Goal: Complete application form

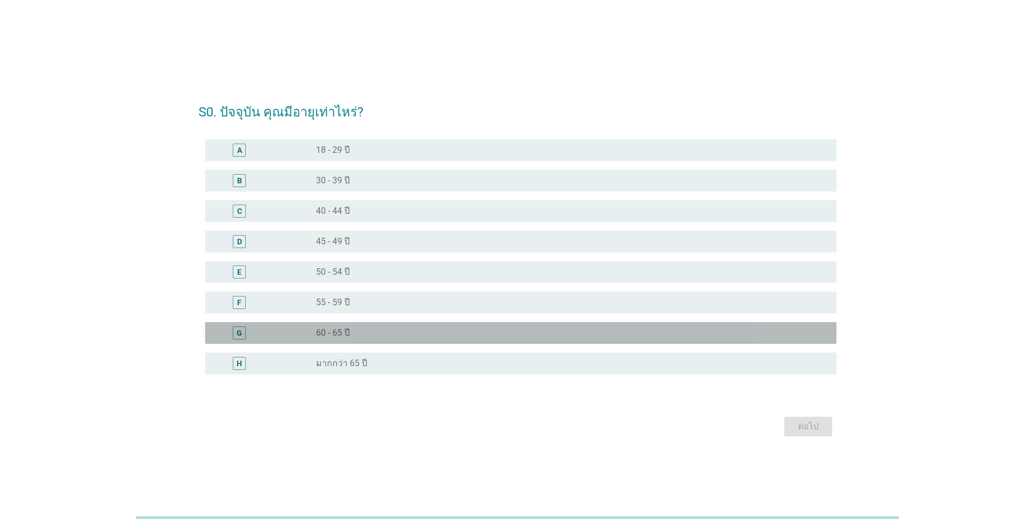
click at [399, 329] on div "radio_button_unchecked 60 - 65 ปี" at bounding box center [567, 333] width 503 height 11
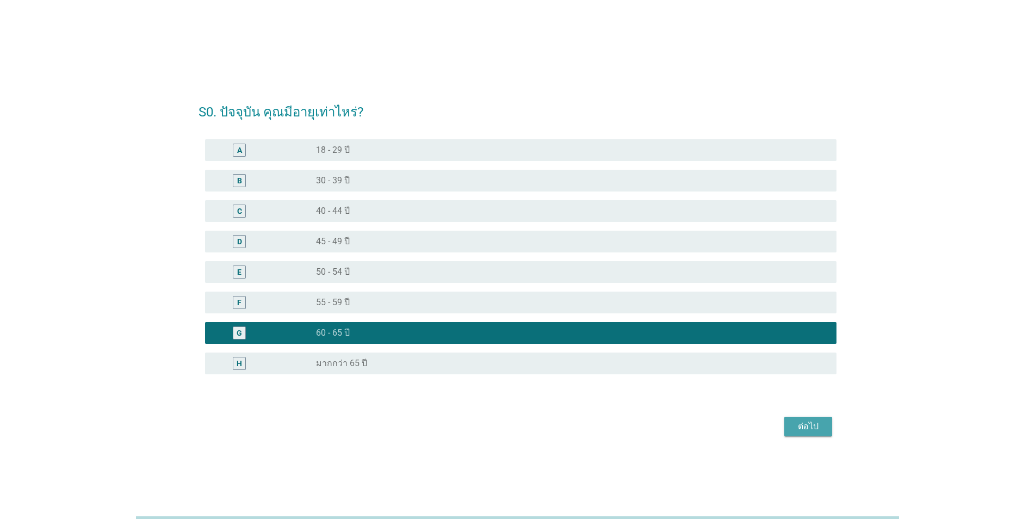
click at [796, 422] on div "ต่อไป" at bounding box center [808, 426] width 30 height 13
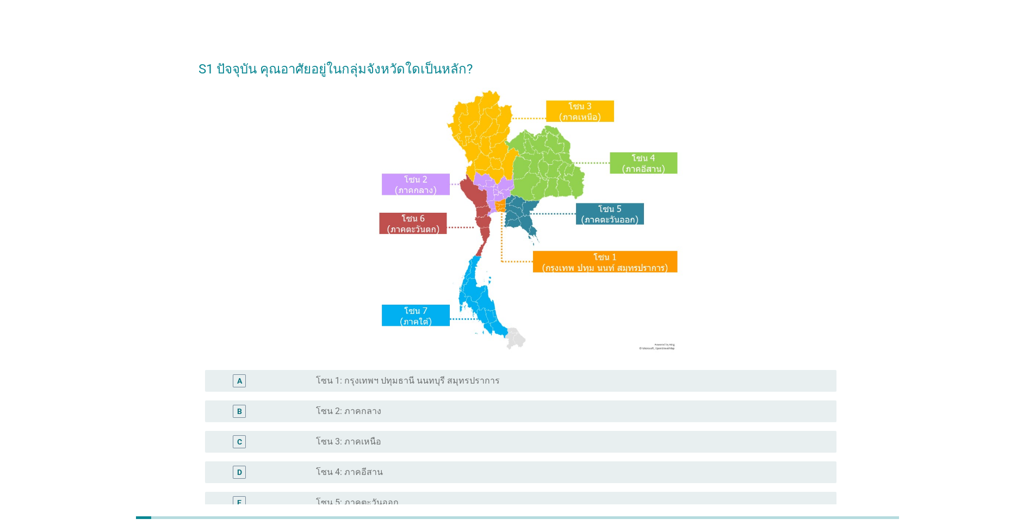
scroll to position [62, 0]
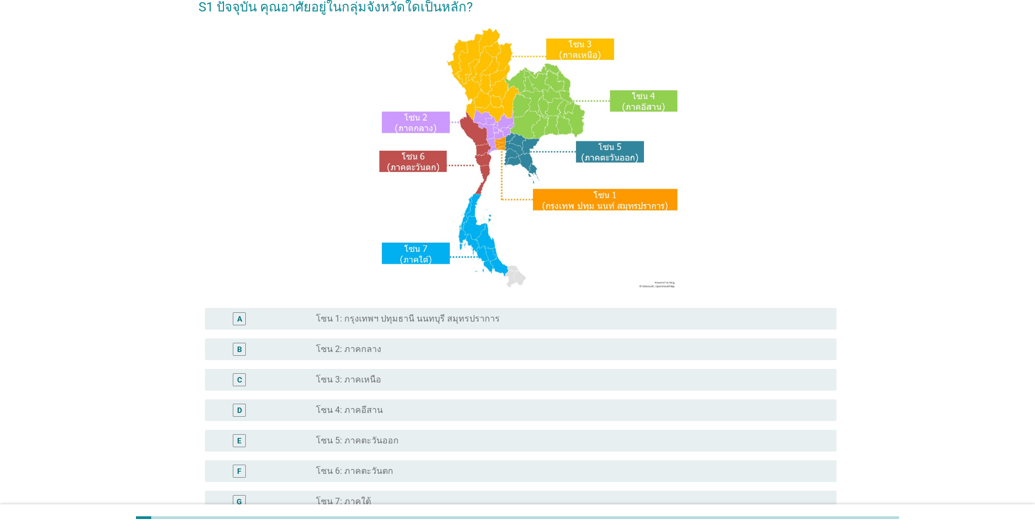
click at [484, 327] on div "A radio_button_unchecked โซน 1: กรุงเทพฯ ปทุมธานี นนทบุรี สมุทรปราการ" at bounding box center [521, 319] width 632 height 22
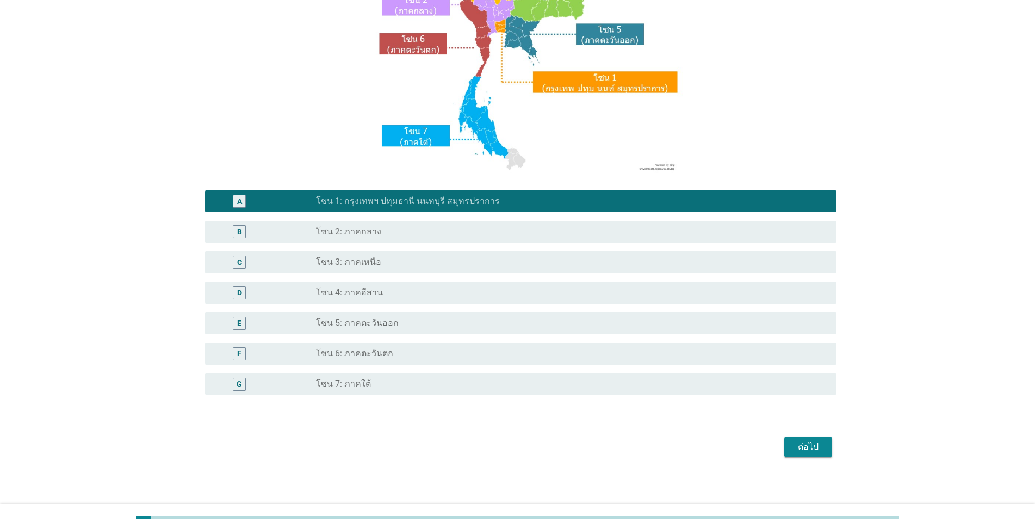
scroll to position [184, 0]
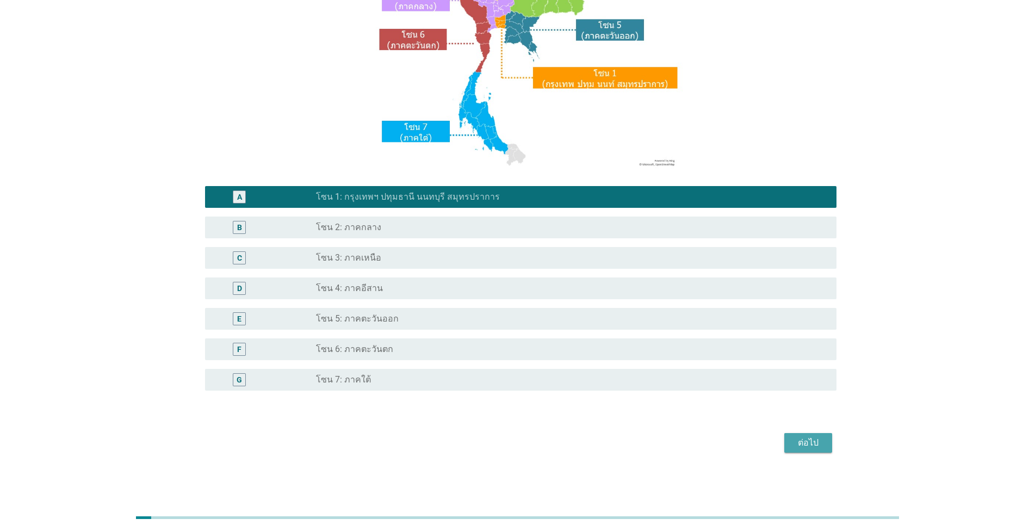
click at [808, 438] on div "ต่อไป" at bounding box center [808, 442] width 30 height 13
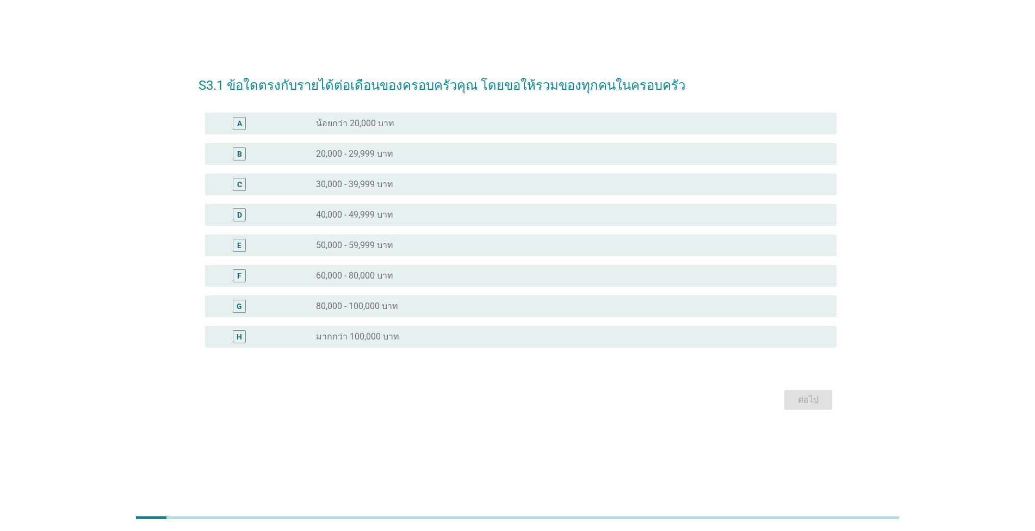
scroll to position [0, 0]
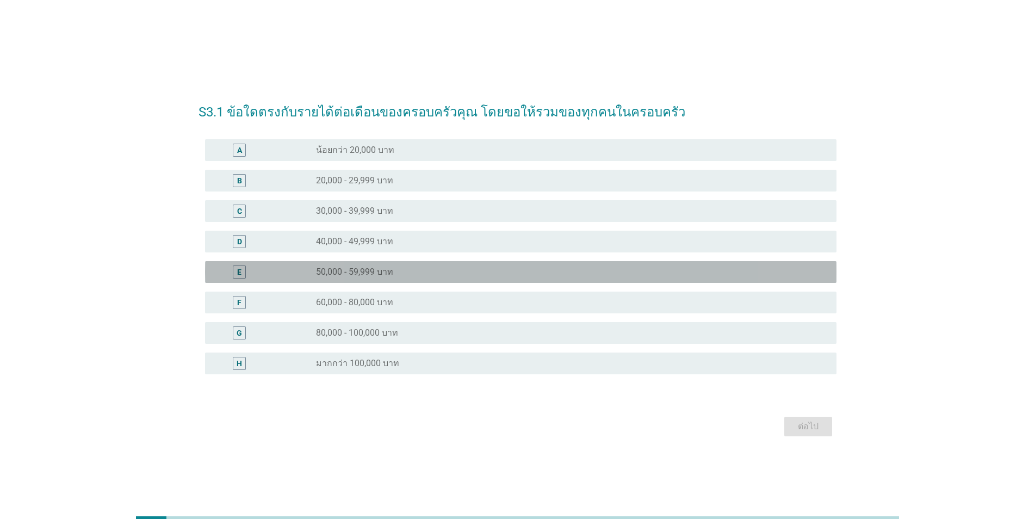
click at [484, 274] on div "radio_button_unchecked 50,000 - 59,999 บาท" at bounding box center [567, 272] width 503 height 11
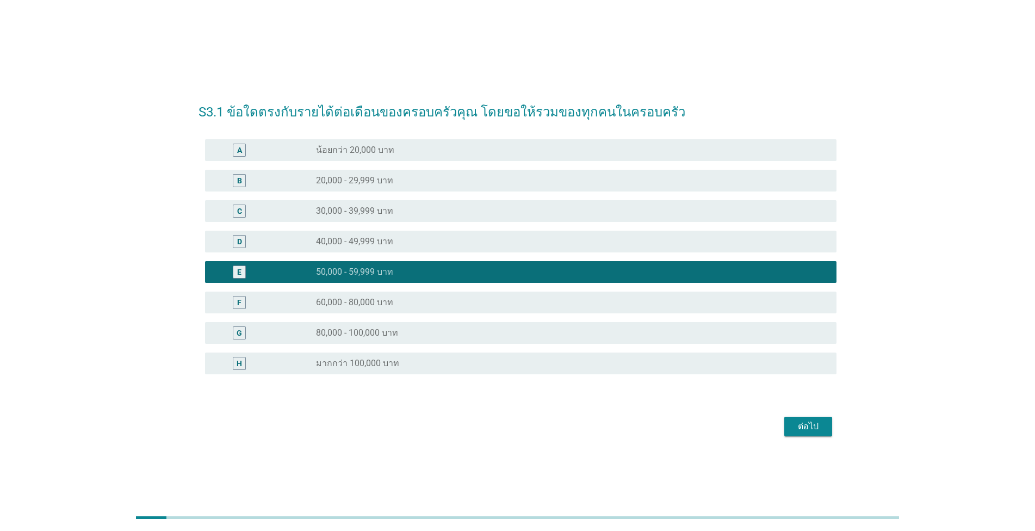
click at [794, 427] on div "ต่อไป" at bounding box center [808, 426] width 30 height 13
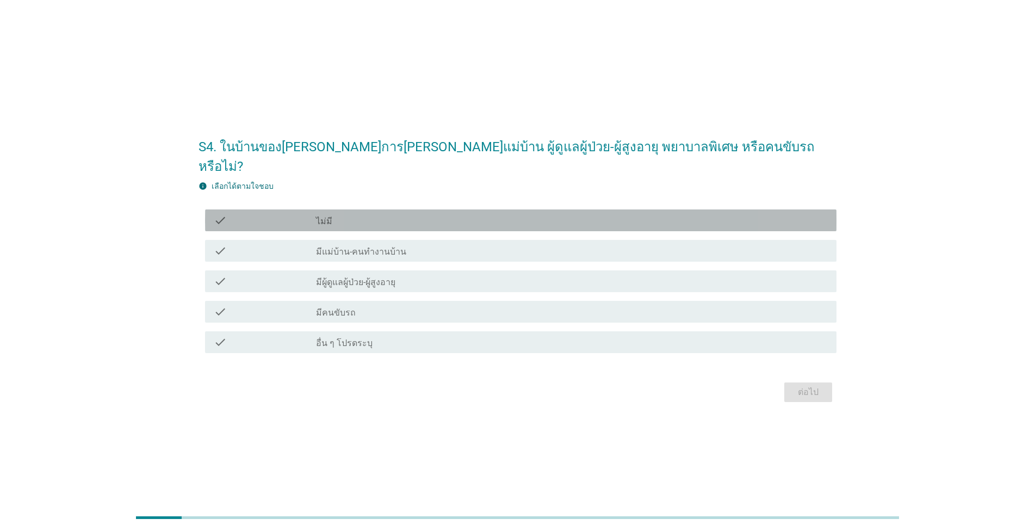
click at [416, 214] on div "check_box_outline_blank ไม่มี" at bounding box center [572, 220] width 512 height 13
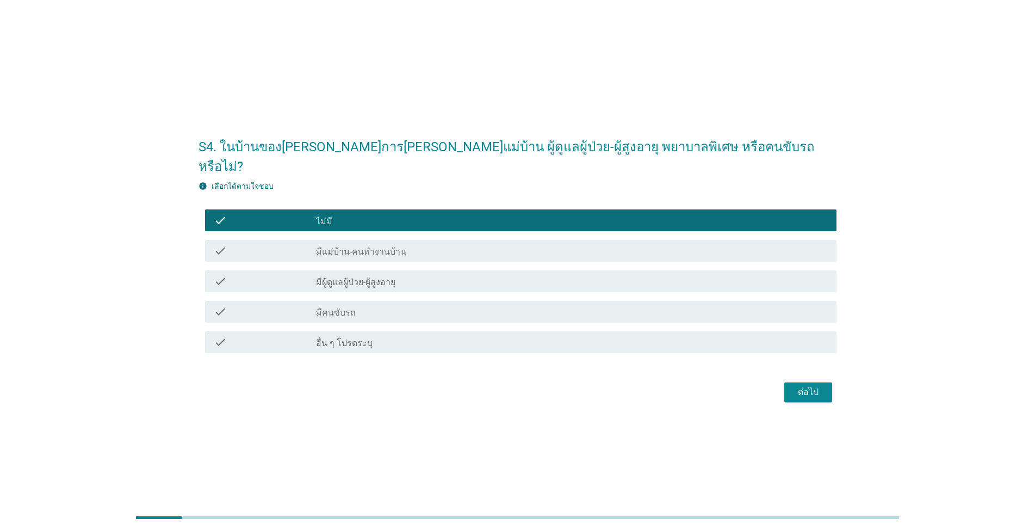
click at [819, 386] on div "ต่อไป" at bounding box center [808, 392] width 30 height 13
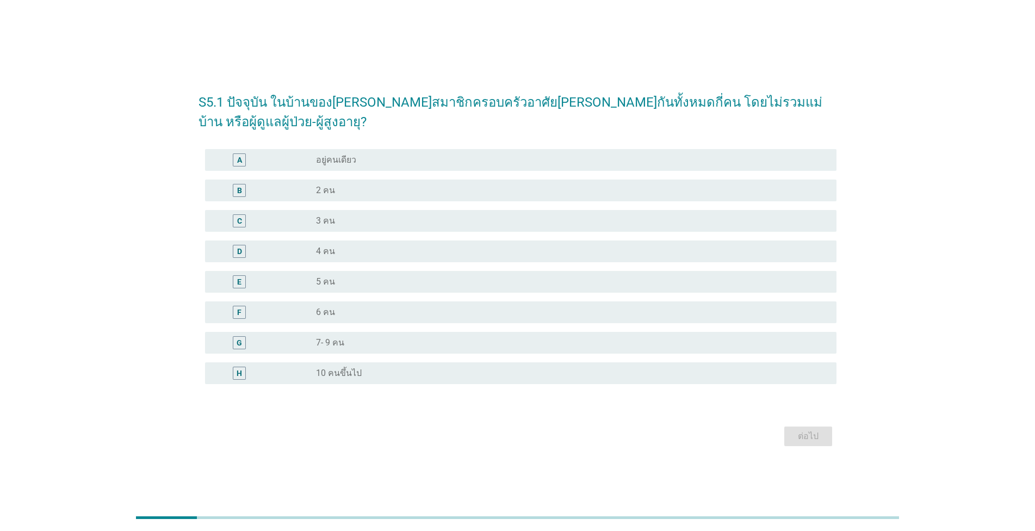
click at [457, 276] on div "radio_button_unchecked 5 คน" at bounding box center [567, 281] width 503 height 11
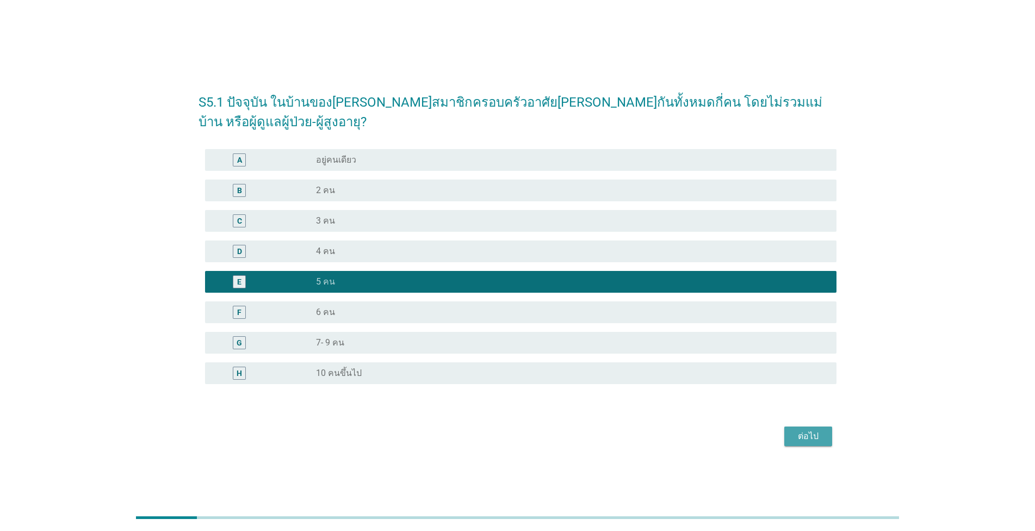
click at [808, 430] on div "ต่อไป" at bounding box center [808, 436] width 30 height 13
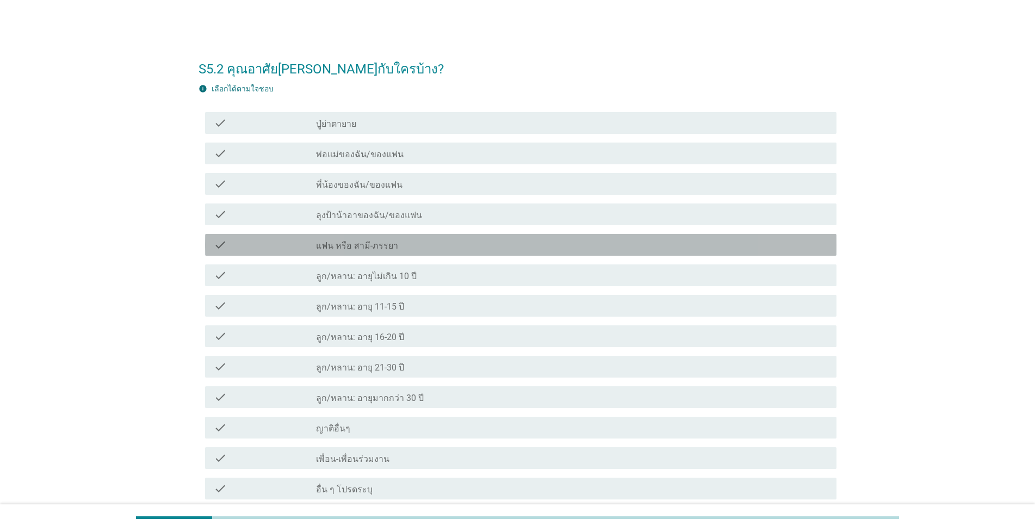
click at [448, 242] on div "check_box_outline_blank แฟน หรือ สามี-ภรรยา" at bounding box center [572, 244] width 512 height 13
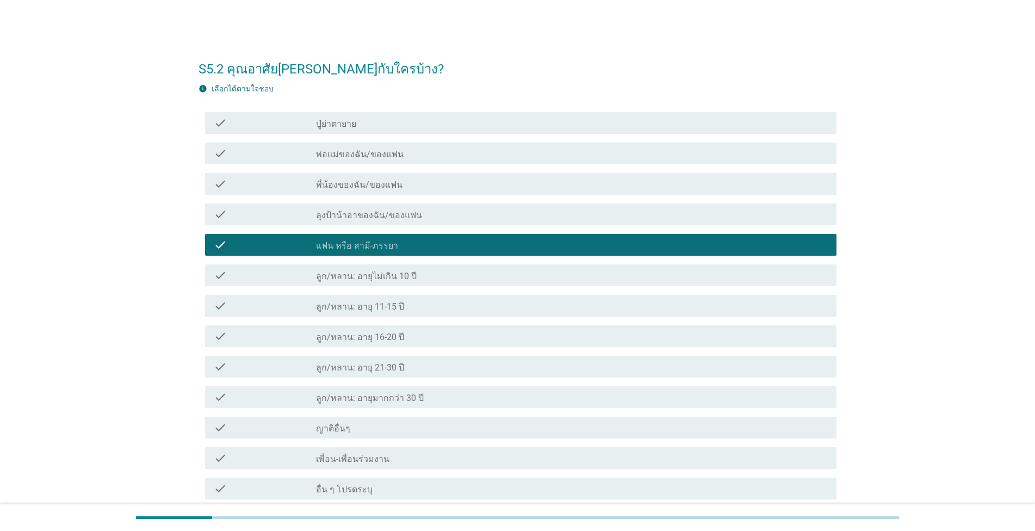
click at [444, 311] on div "check_box_outline_blank ลูก/หลาน: อายุ 11-15 ปี" at bounding box center [572, 305] width 512 height 13
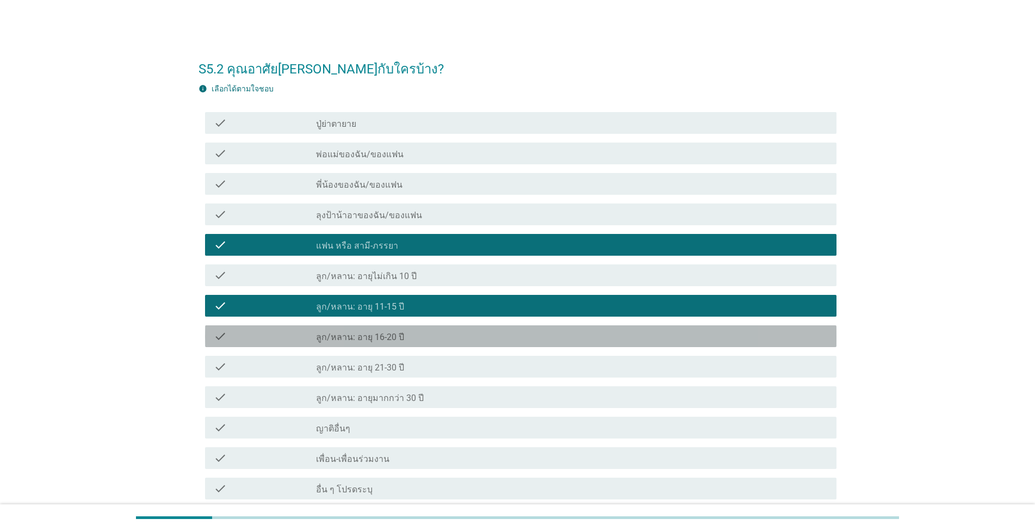
click at [443, 337] on div "check_box_outline_blank ลูก/หลาน: อายุ 16-20 ปี" at bounding box center [572, 336] width 512 height 13
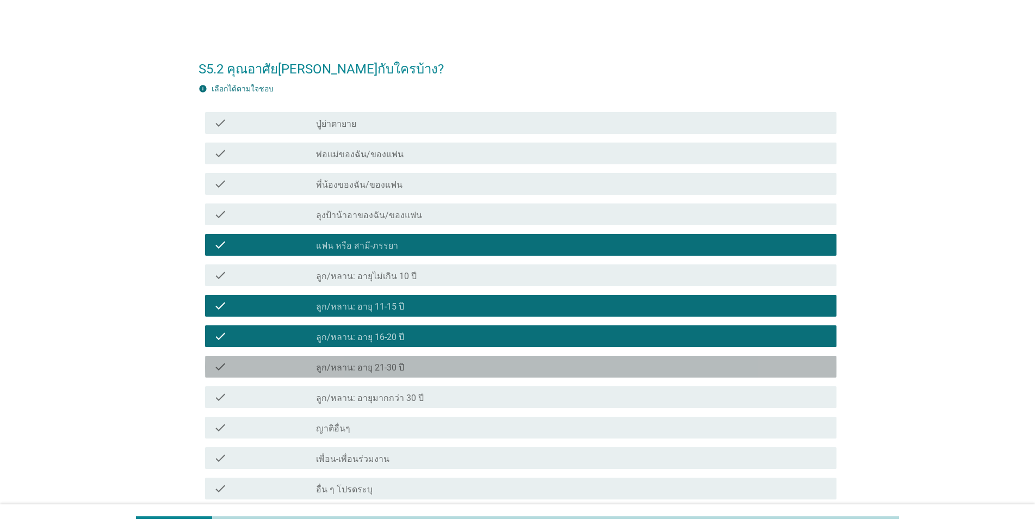
click at [445, 373] on div "check_box_outline_blank ลูก/หลาน: อายุ 21-30 ปี" at bounding box center [572, 366] width 512 height 13
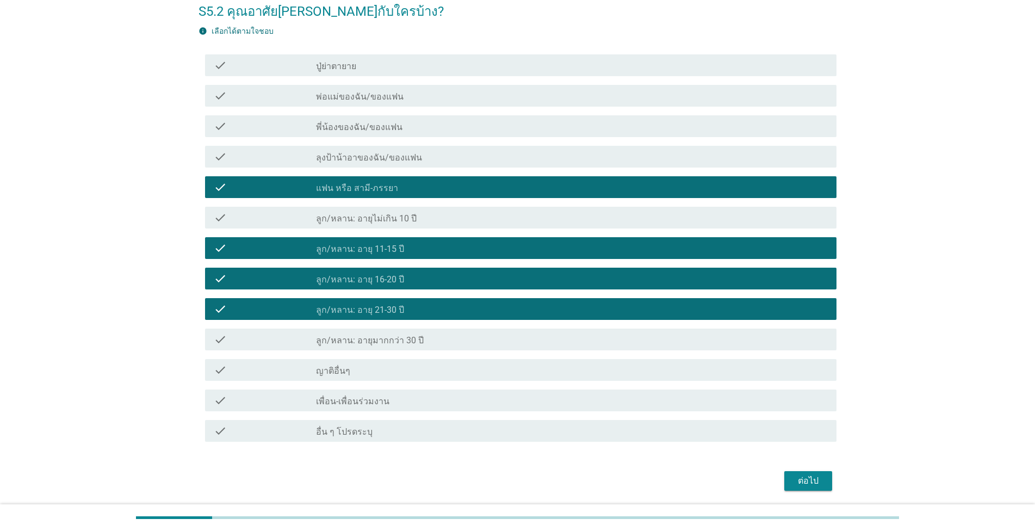
scroll to position [95, 0]
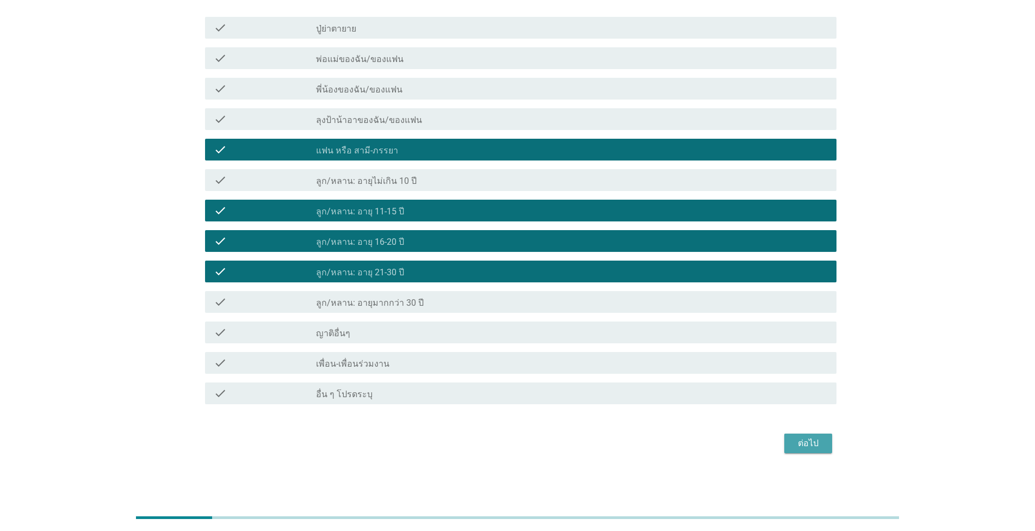
click at [805, 442] on div "ต่อไป" at bounding box center [808, 443] width 30 height 13
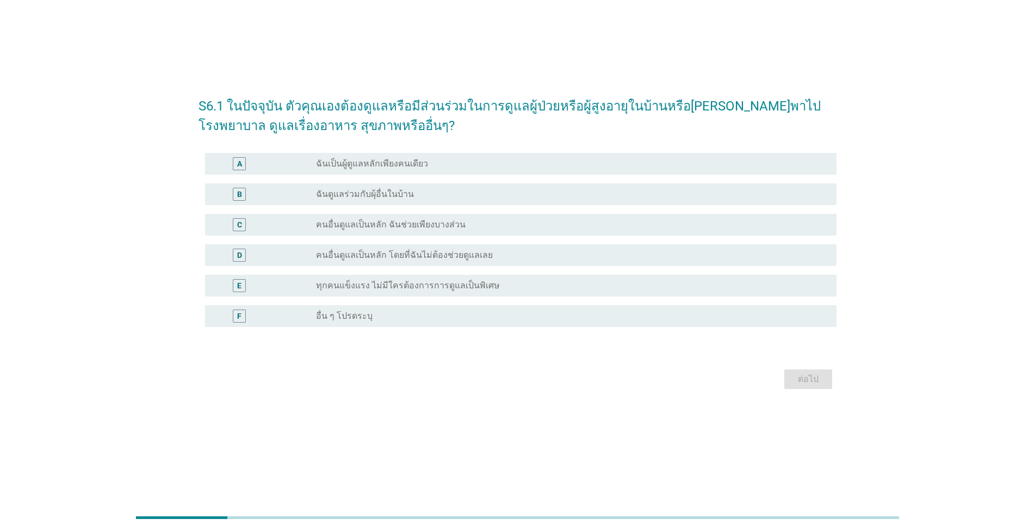
scroll to position [0, 0]
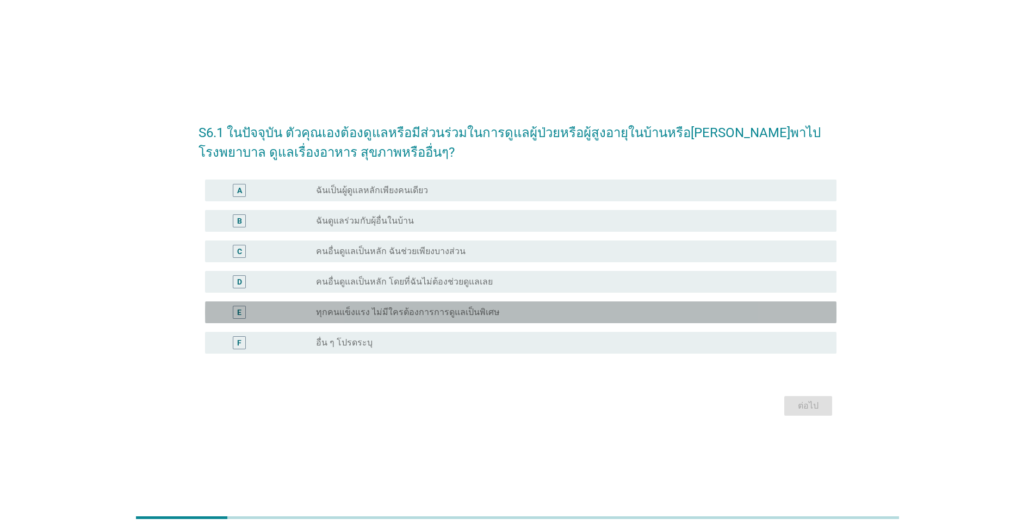
click at [423, 310] on label "ทุกคนแข็งแรง ไม่มีใครต้องการการดูแลเป็นพิเศษ" at bounding box center [408, 312] width 184 height 11
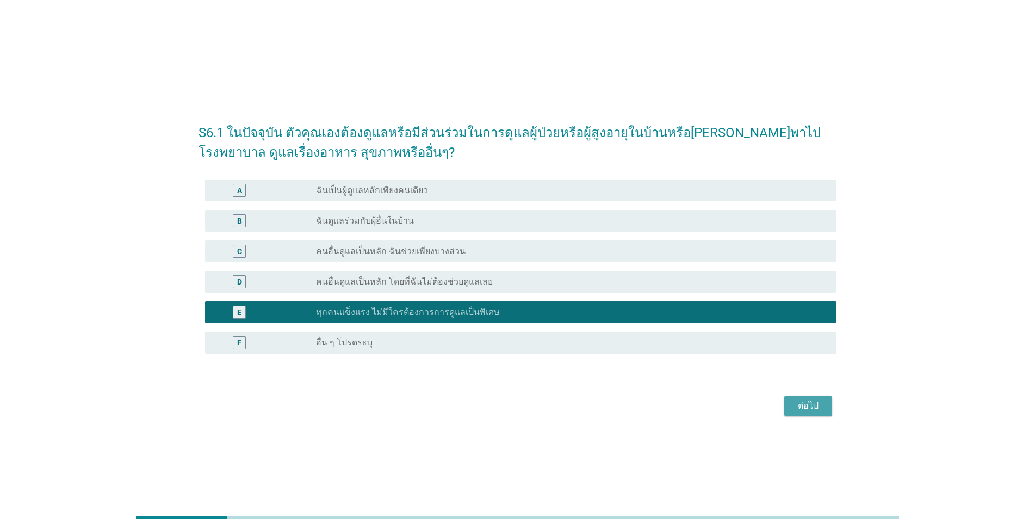
click at [812, 399] on div "ต่อไป" at bounding box center [808, 405] width 30 height 13
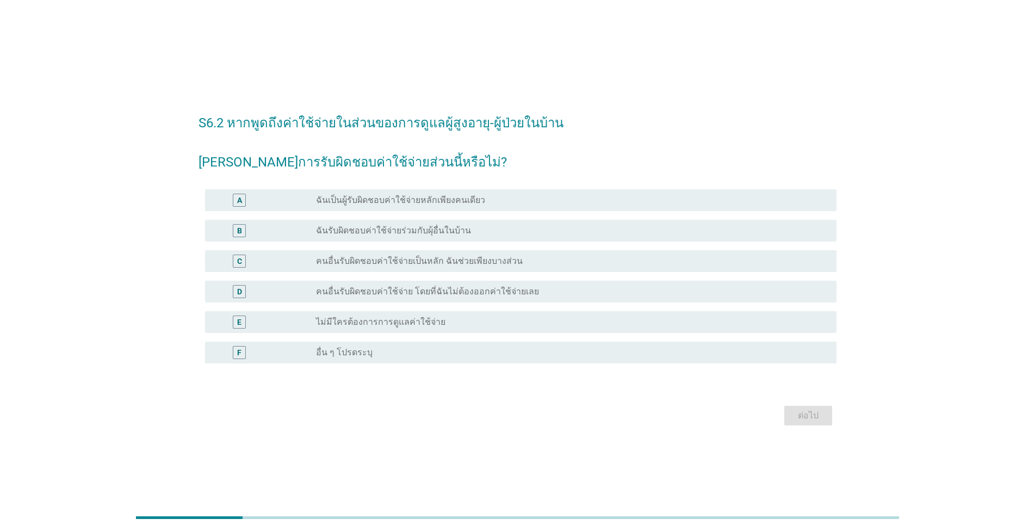
click at [468, 233] on div "radio_button_unchecked ฉันรับผิดชอบค่าใช้จ่ายร่วมกับผุ้อื่นในบ้าน" at bounding box center [567, 230] width 503 height 11
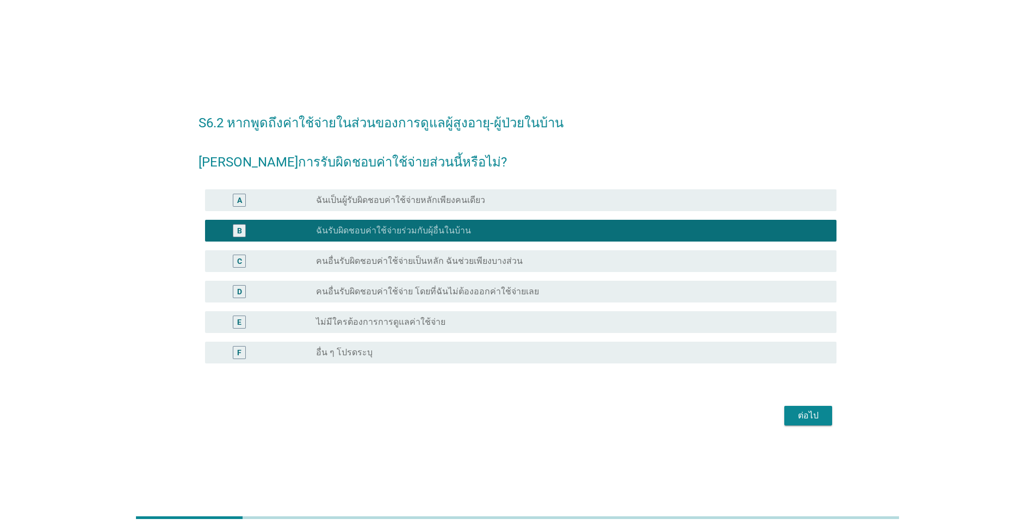
click at [521, 320] on div "radio_button_unchecked ไม่มีใครต้องการการดูแลค่าใช้จ่าย" at bounding box center [567, 322] width 503 height 11
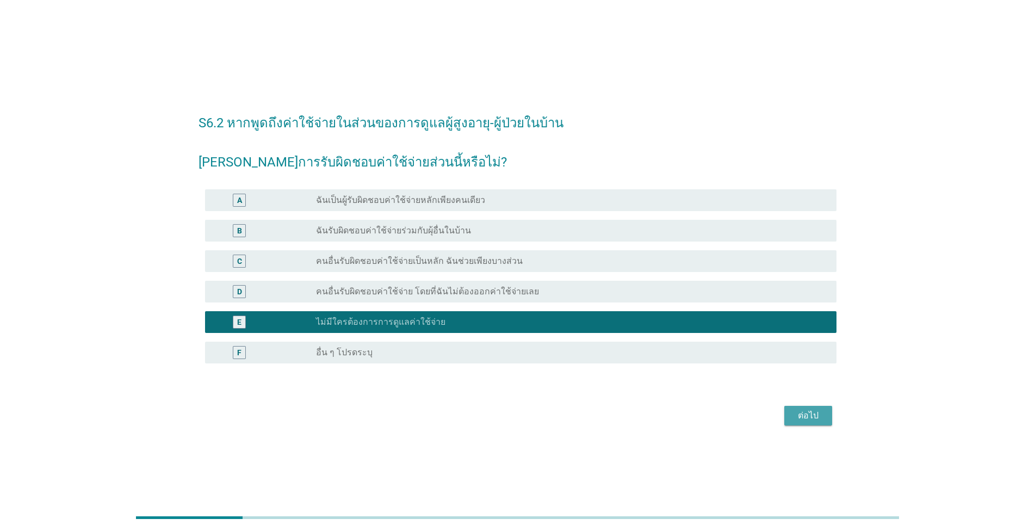
click at [810, 414] on div "ต่อไป" at bounding box center [808, 415] width 30 height 13
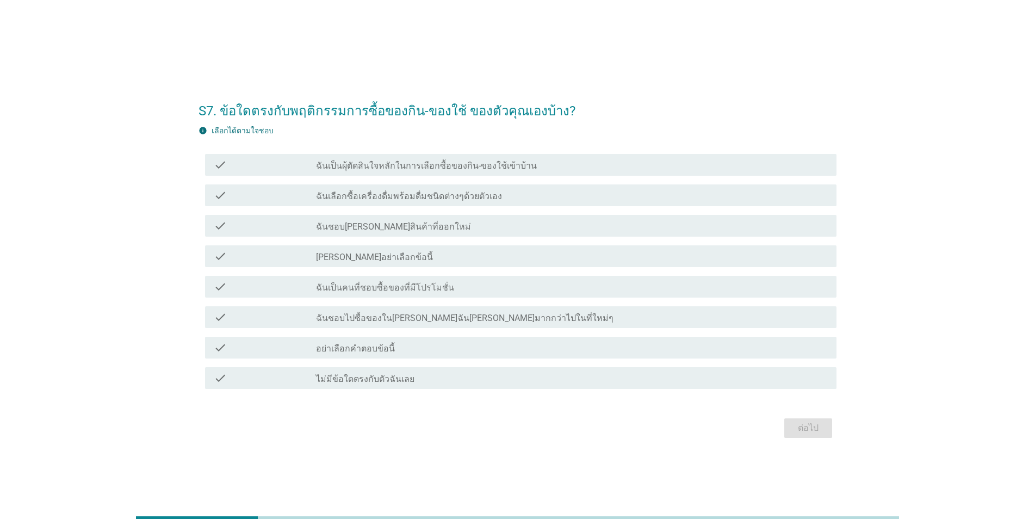
click at [558, 160] on div "check_box_outline_blank ฉันเป็นผุ้ตัดสินใจหลักในการเลือกซื้อของกิน-ของใช้เข้าบ้…" at bounding box center [572, 164] width 512 height 13
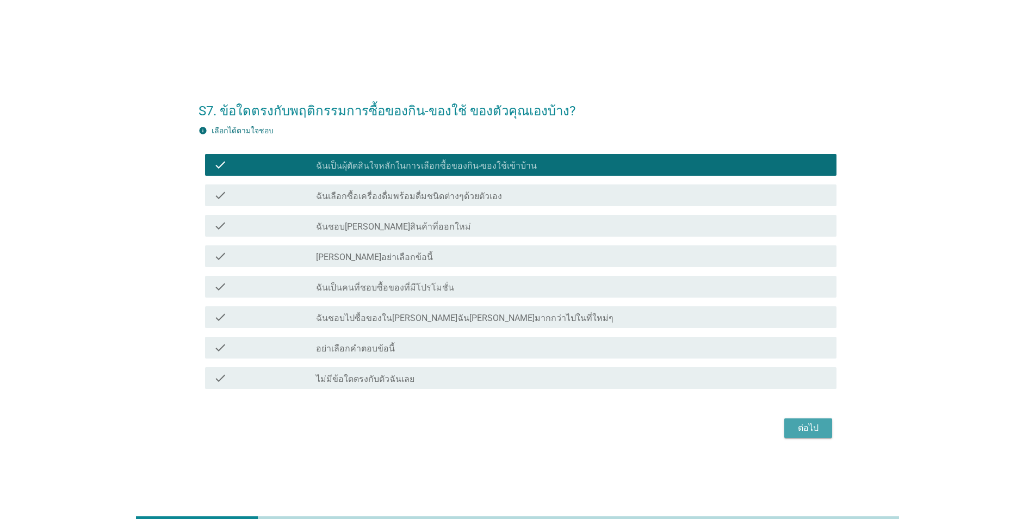
click at [813, 426] on div "ต่อไป" at bounding box center [808, 428] width 30 height 13
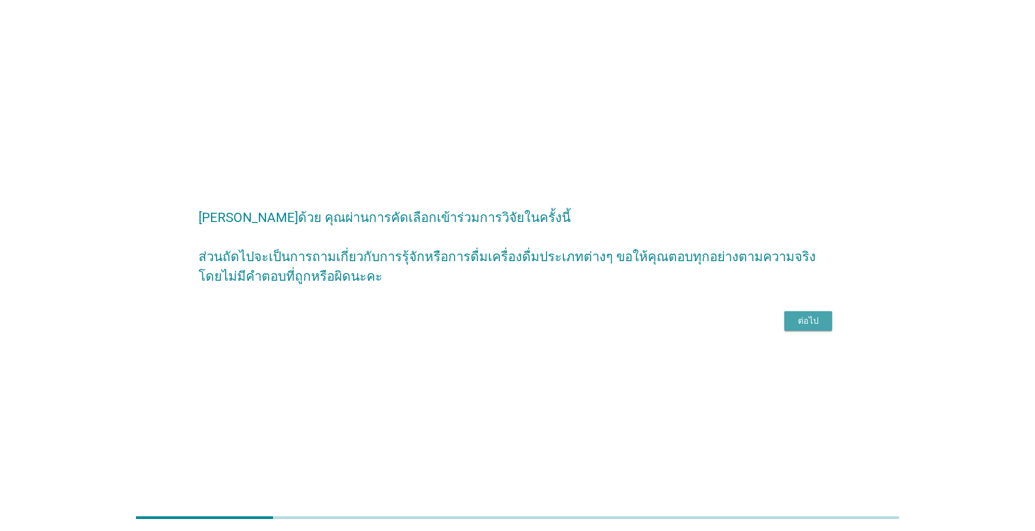
click at [824, 316] on button "ต่อไป" at bounding box center [809, 321] width 48 height 20
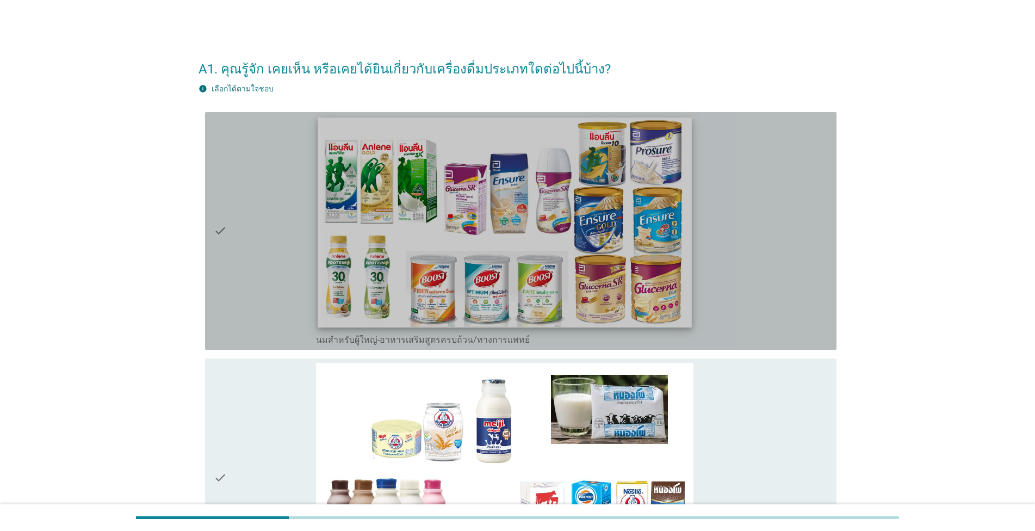
click at [425, 154] on img at bounding box center [505, 222] width 374 height 210
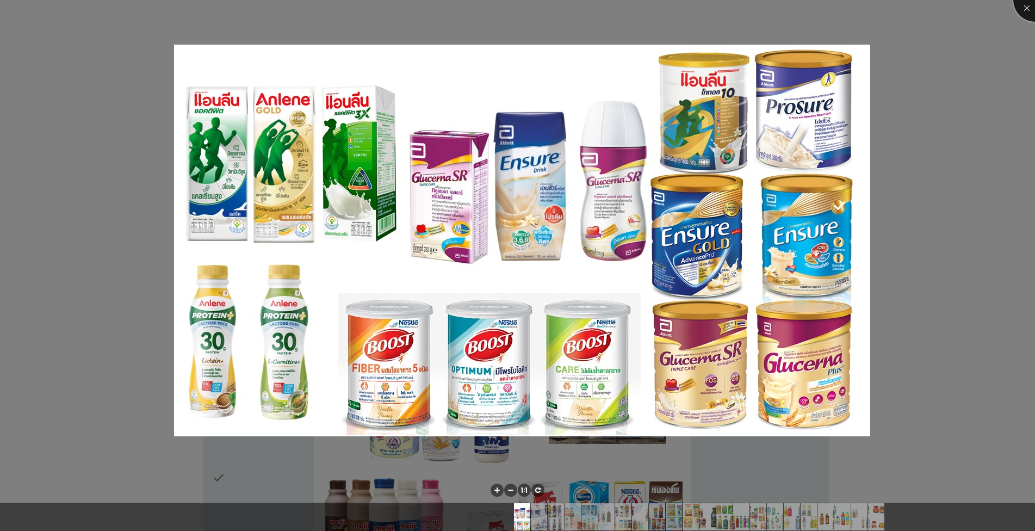
click at [1030, 8] on div at bounding box center [1036, 0] width 44 height 44
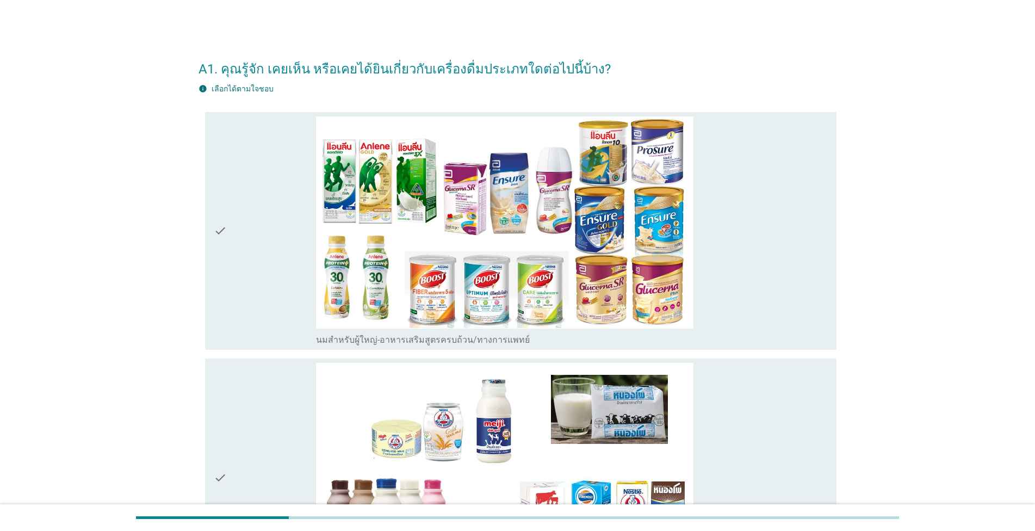
click at [214, 230] on icon "check" at bounding box center [220, 230] width 13 height 229
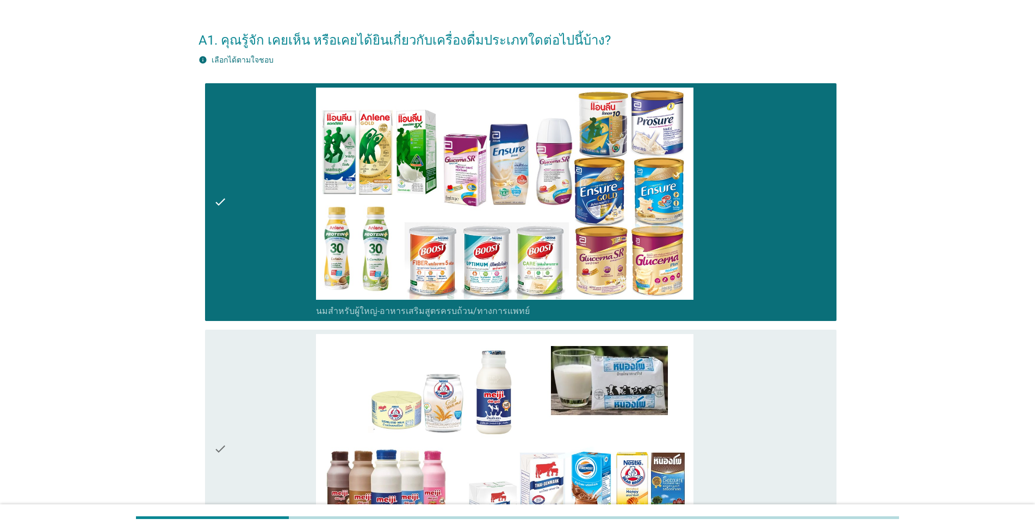
scroll to position [186, 0]
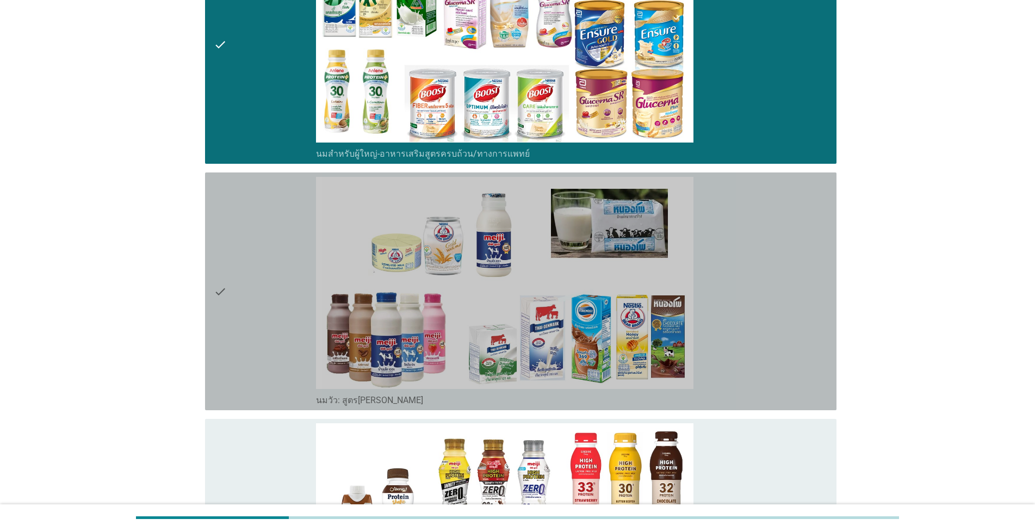
click at [234, 282] on div "check" at bounding box center [265, 291] width 102 height 229
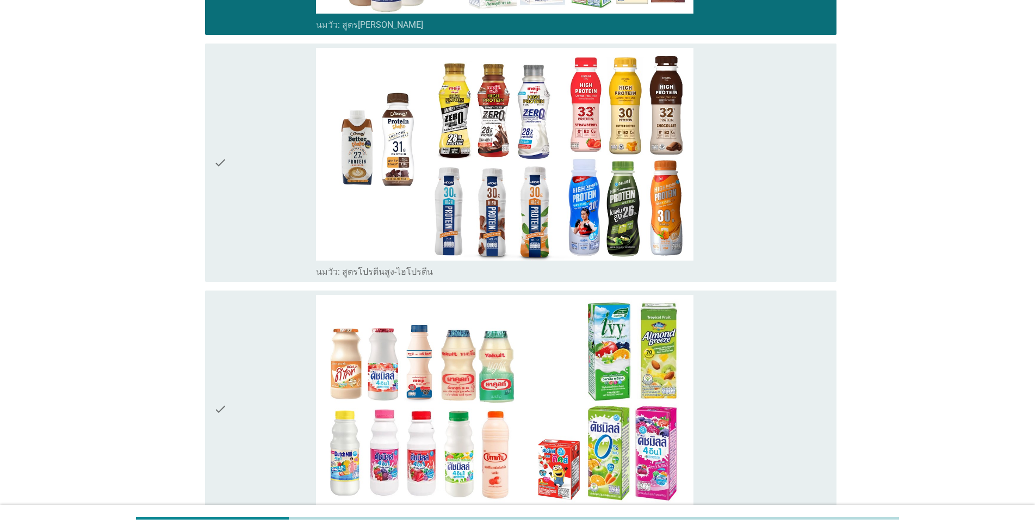
scroll to position [620, 0]
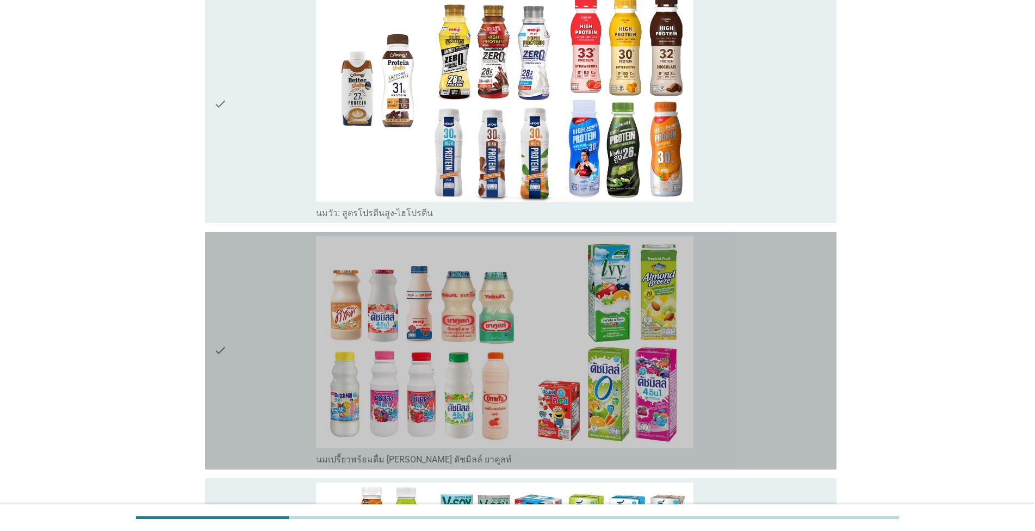
click at [226, 344] on icon "check" at bounding box center [220, 350] width 13 height 229
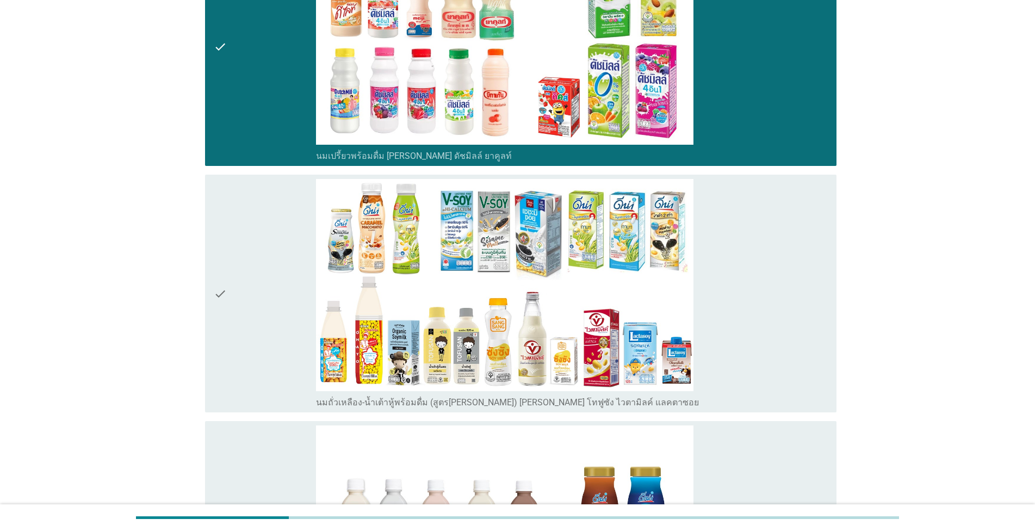
scroll to position [930, 0]
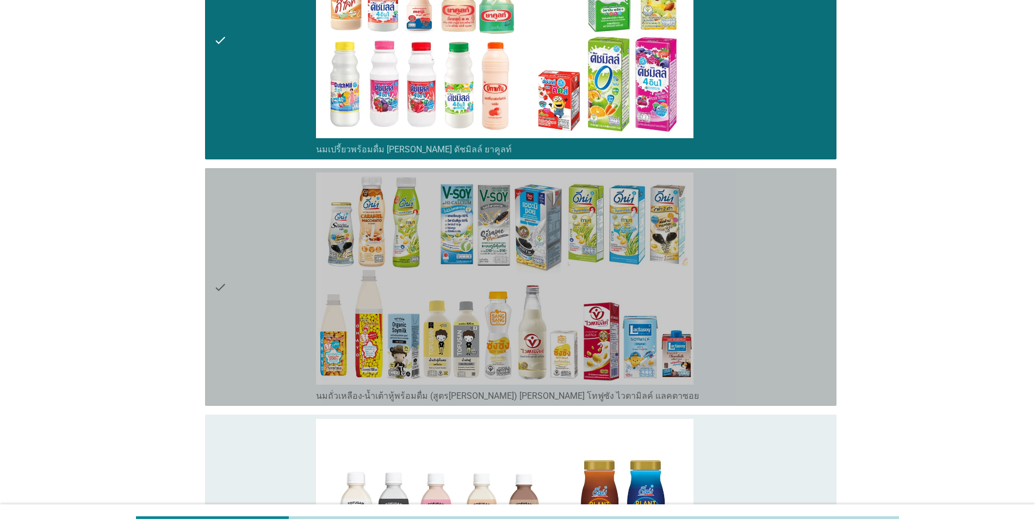
click at [231, 283] on div "check" at bounding box center [265, 286] width 102 height 229
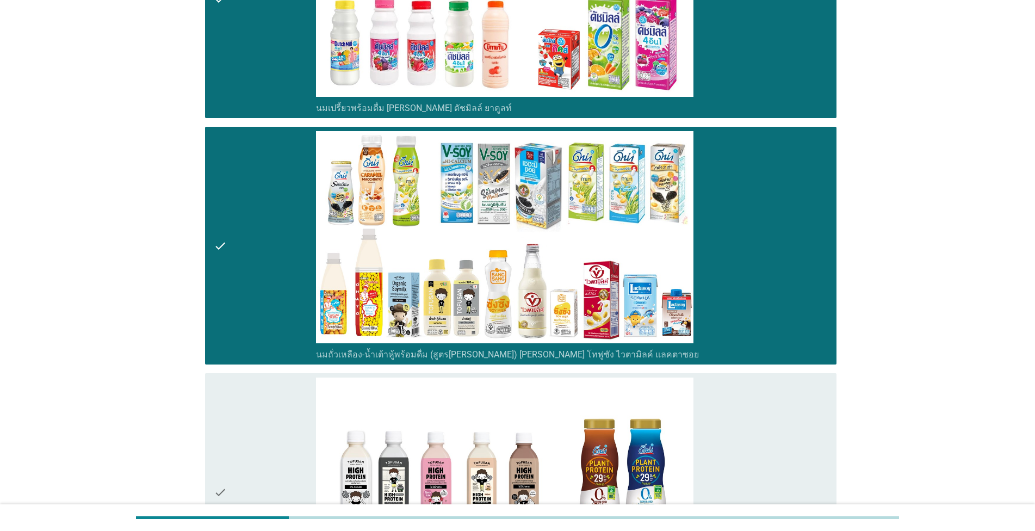
scroll to position [992, 0]
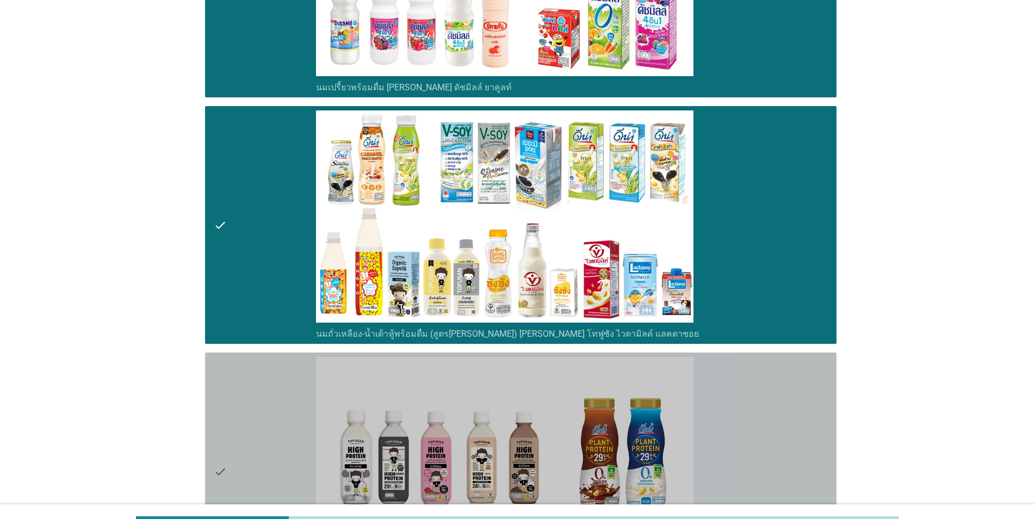
click at [258, 467] on div "check" at bounding box center [265, 471] width 102 height 229
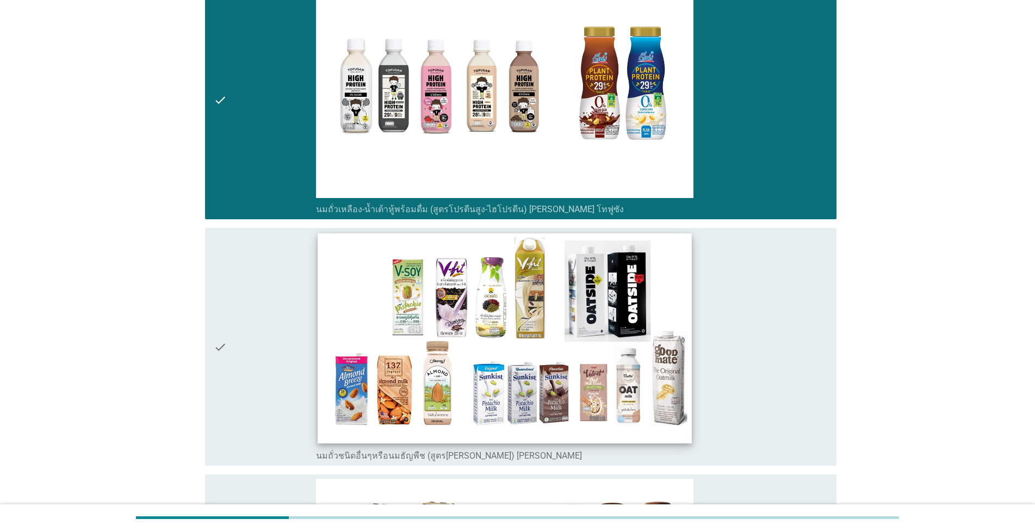
scroll to position [1364, 0]
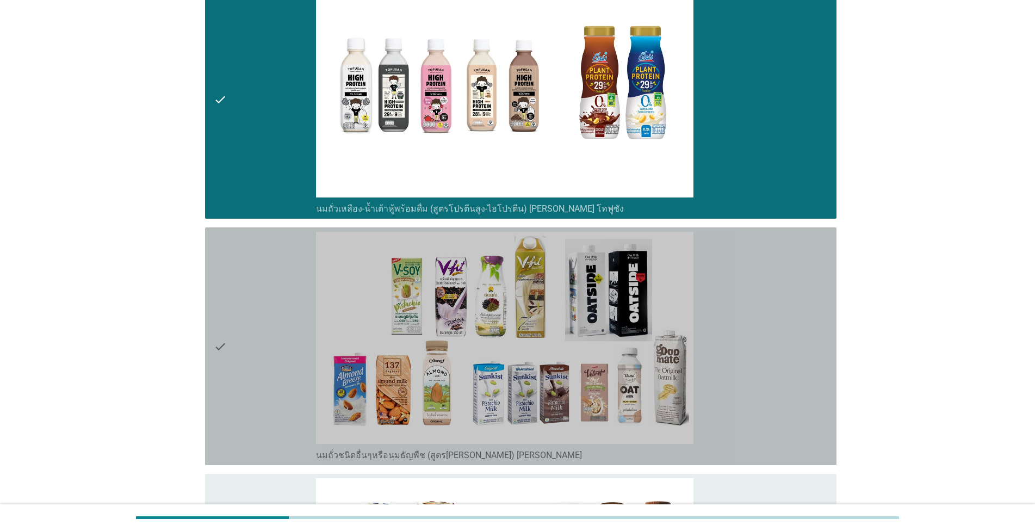
click at [226, 334] on icon "check" at bounding box center [220, 346] width 13 height 229
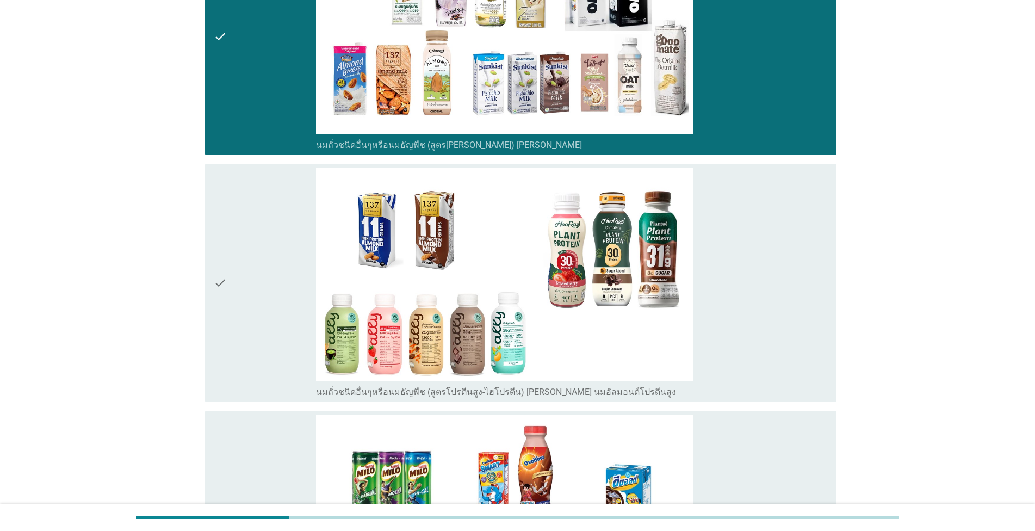
scroll to position [1799, 0]
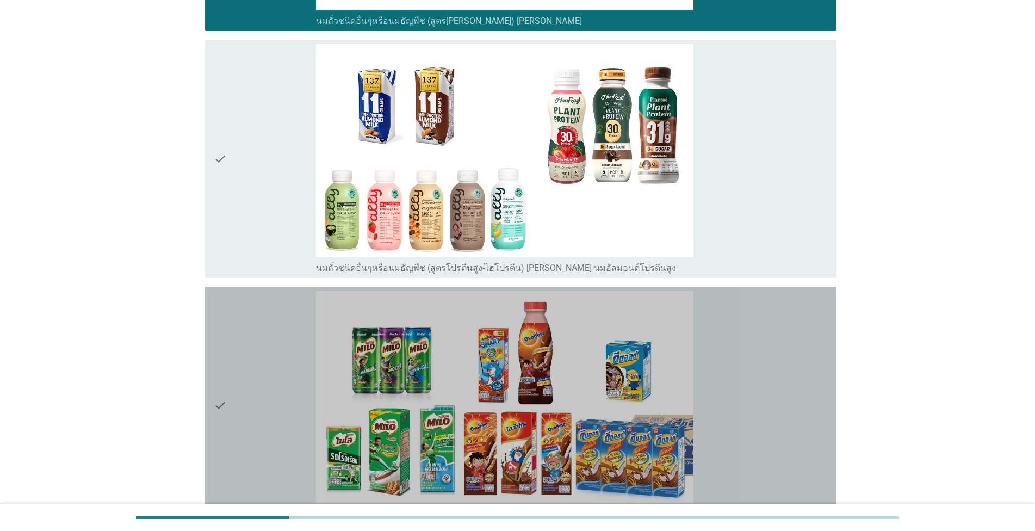
click at [217, 401] on icon "check" at bounding box center [220, 405] width 13 height 229
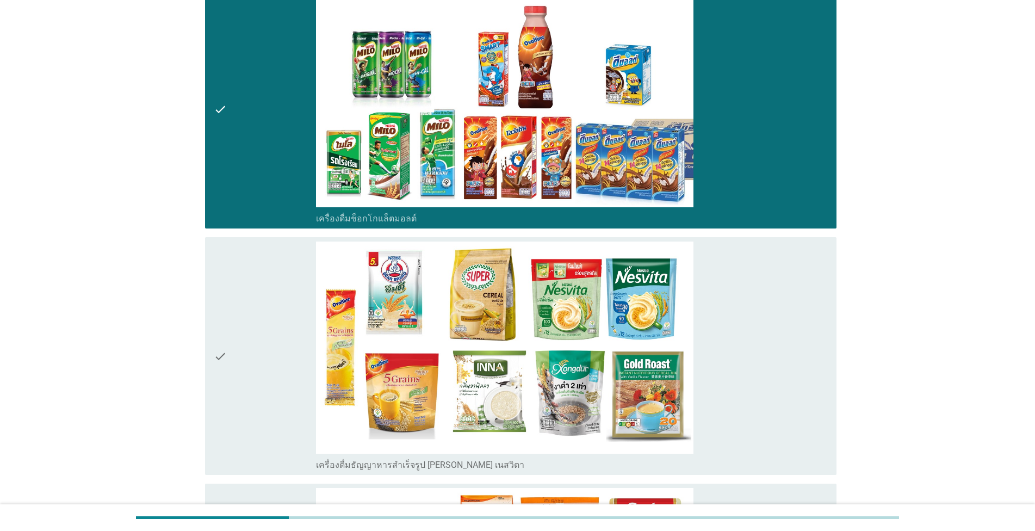
scroll to position [2109, 0]
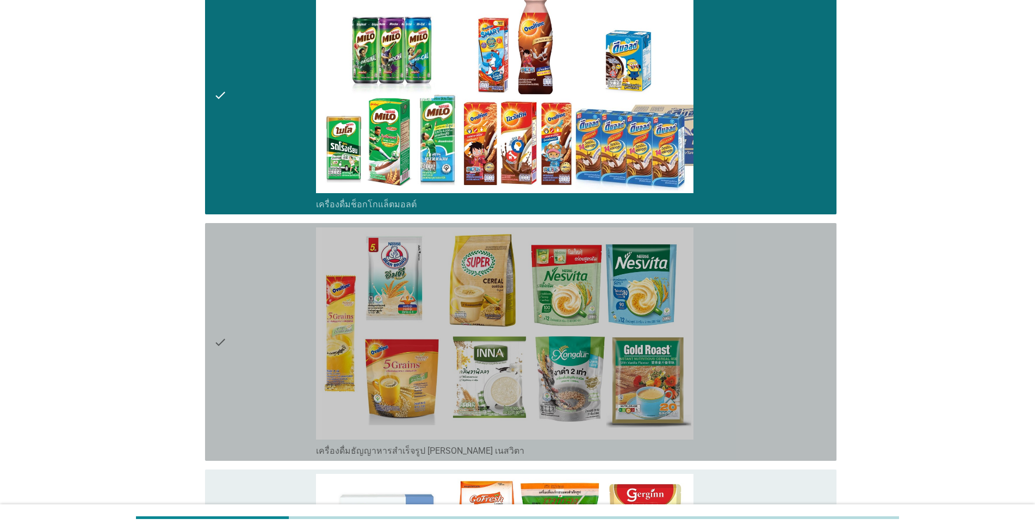
click at [222, 343] on icon "check" at bounding box center [220, 341] width 13 height 229
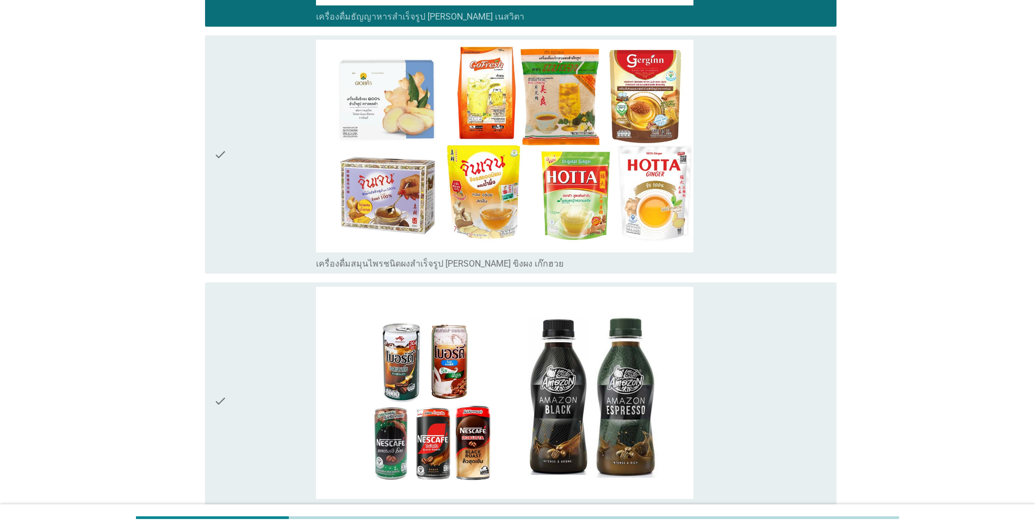
scroll to position [2667, 0]
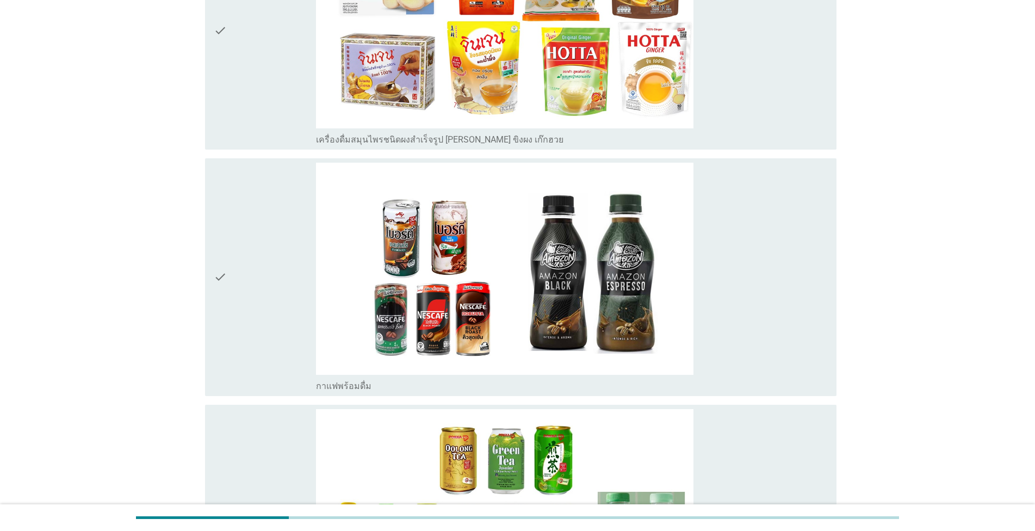
click at [221, 268] on icon "check" at bounding box center [220, 277] width 13 height 229
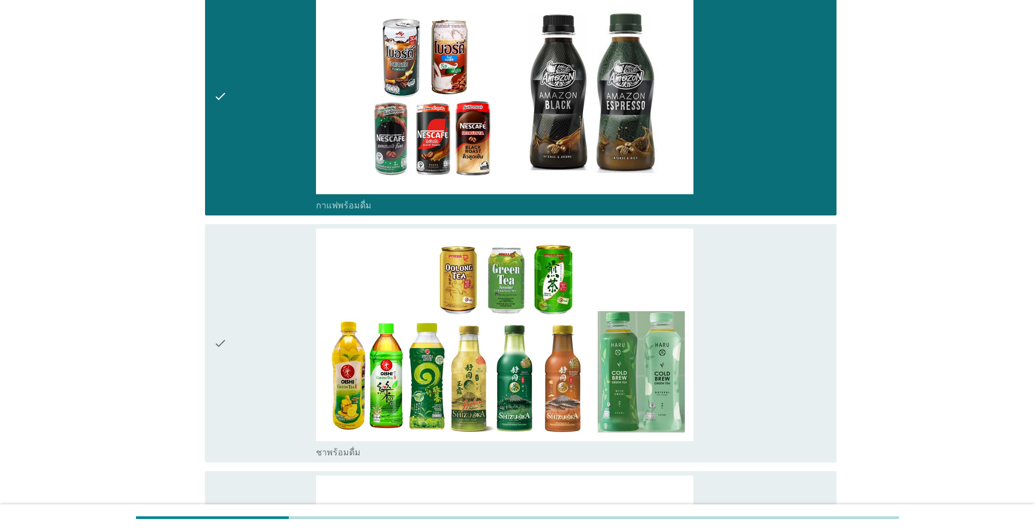
scroll to position [2915, 0]
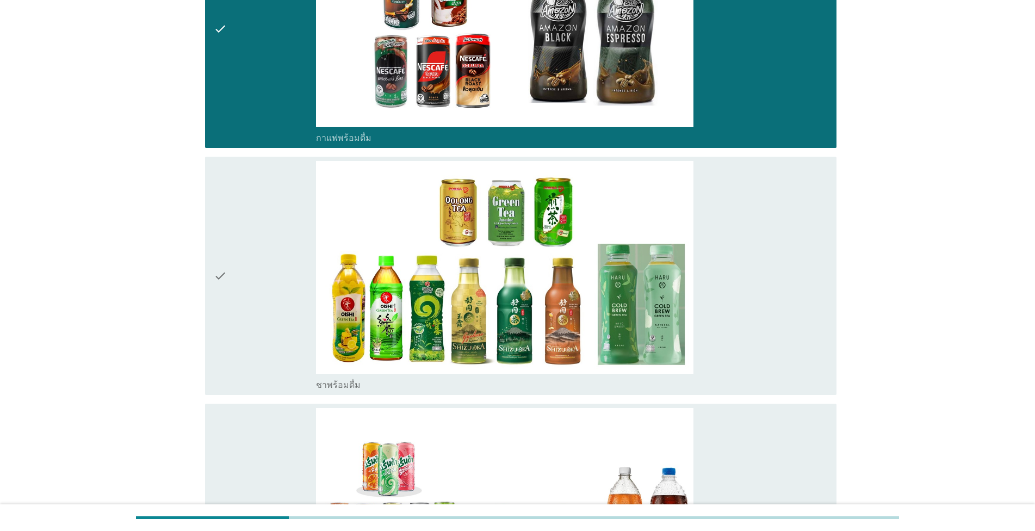
click at [232, 276] on div "check" at bounding box center [265, 275] width 102 height 229
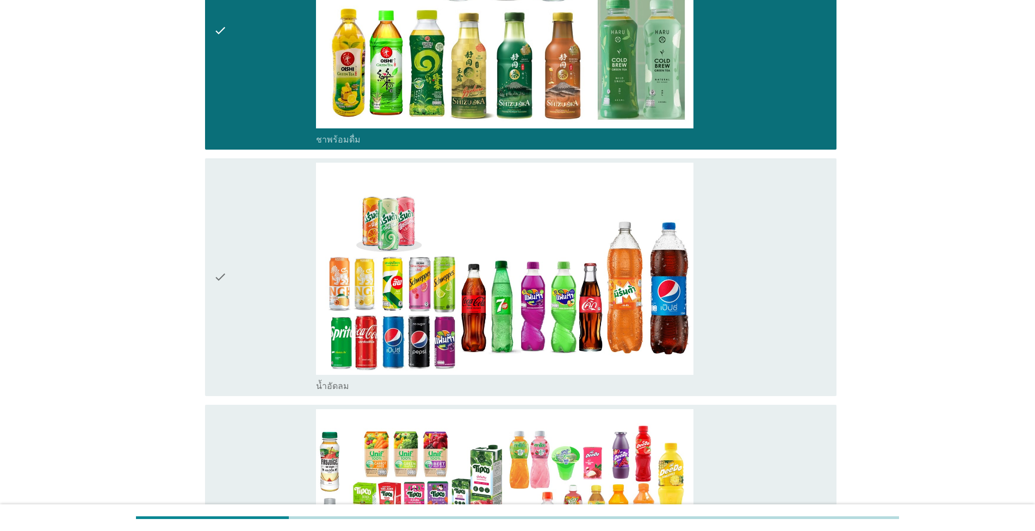
scroll to position [3163, 0]
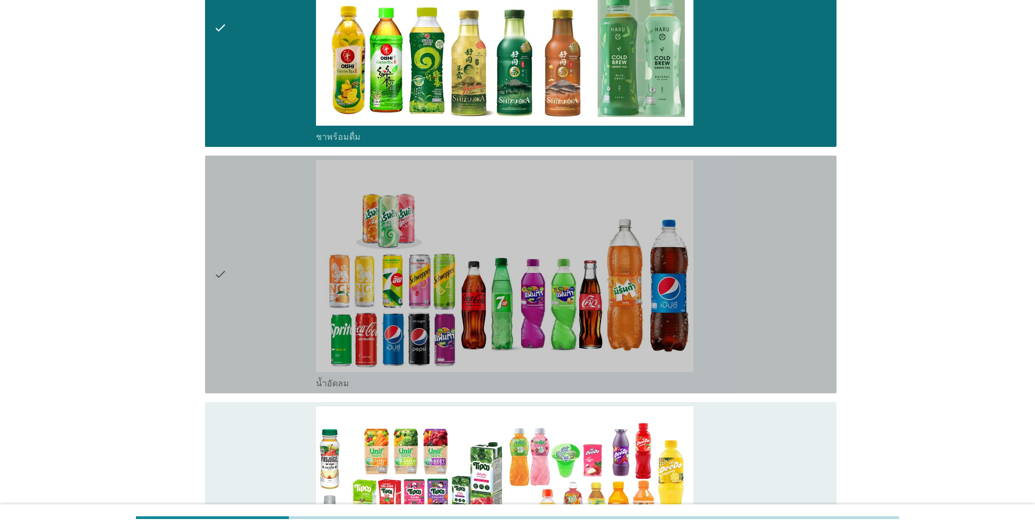
click at [222, 271] on icon "check" at bounding box center [220, 274] width 13 height 229
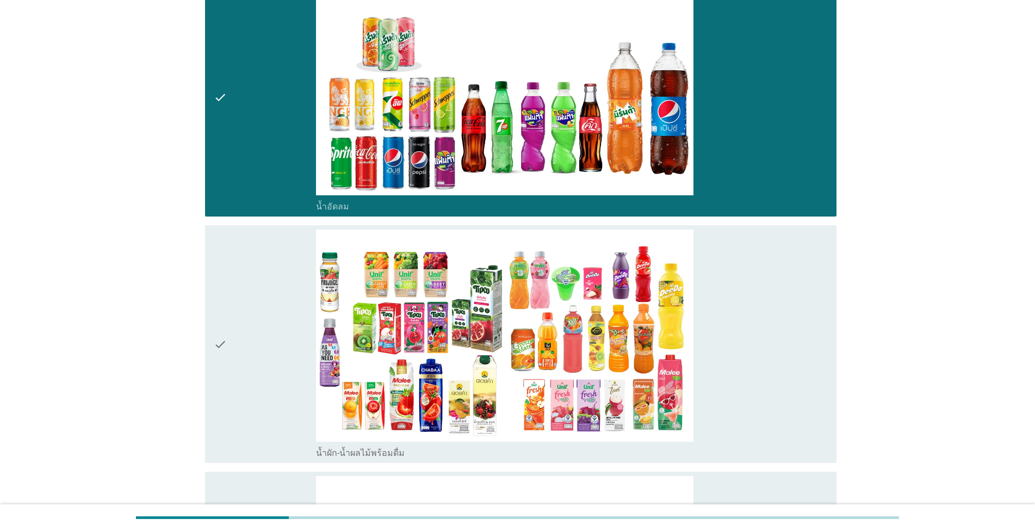
scroll to position [3349, 0]
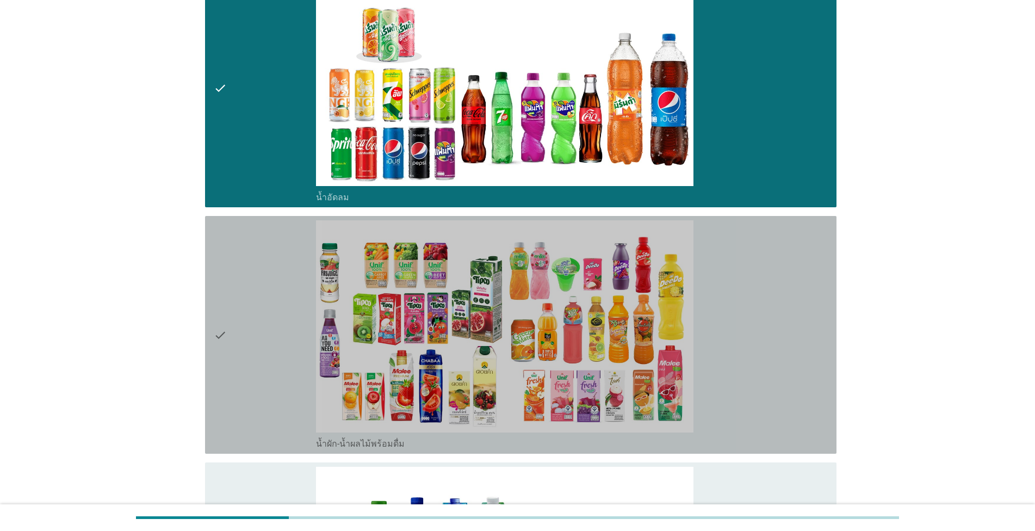
click at [231, 330] on div "check" at bounding box center [265, 334] width 102 height 229
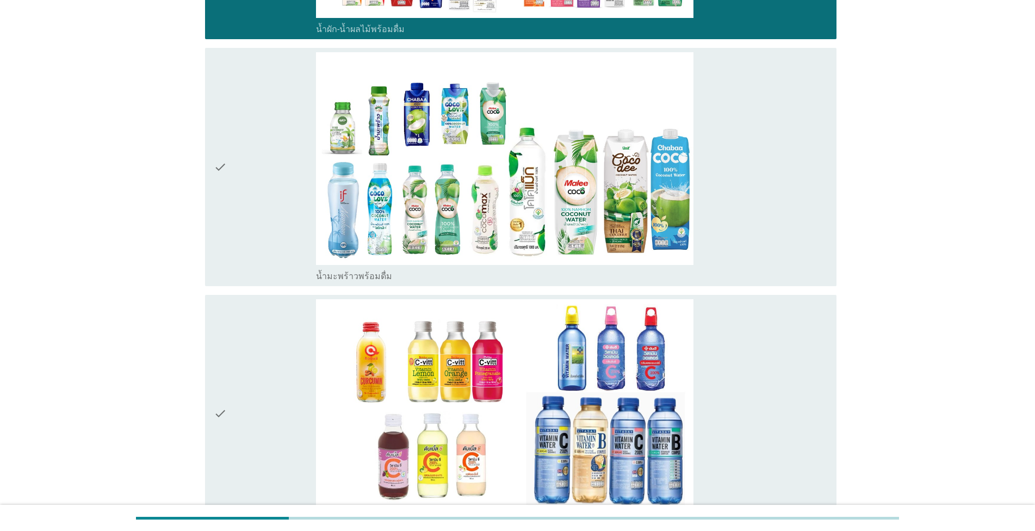
scroll to position [3845, 0]
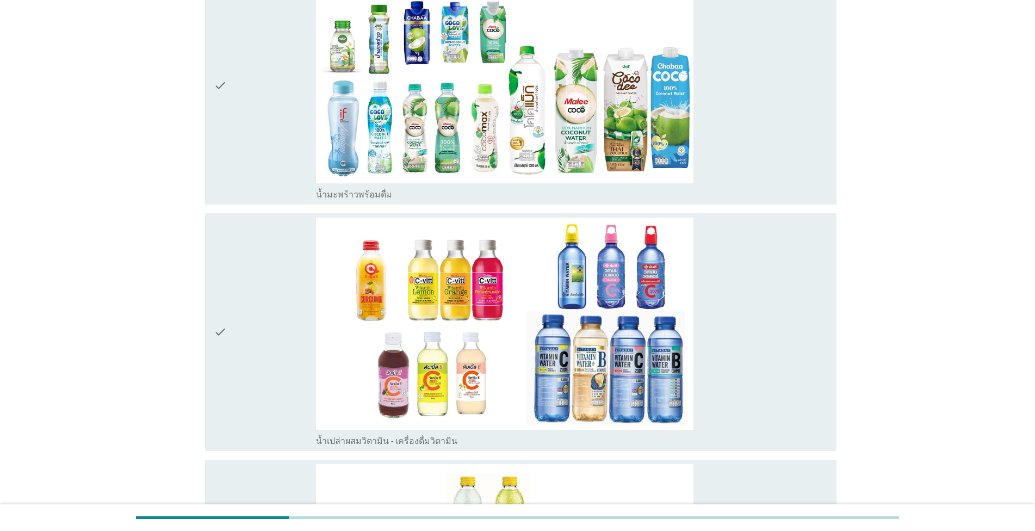
click at [236, 330] on div "check" at bounding box center [265, 332] width 102 height 229
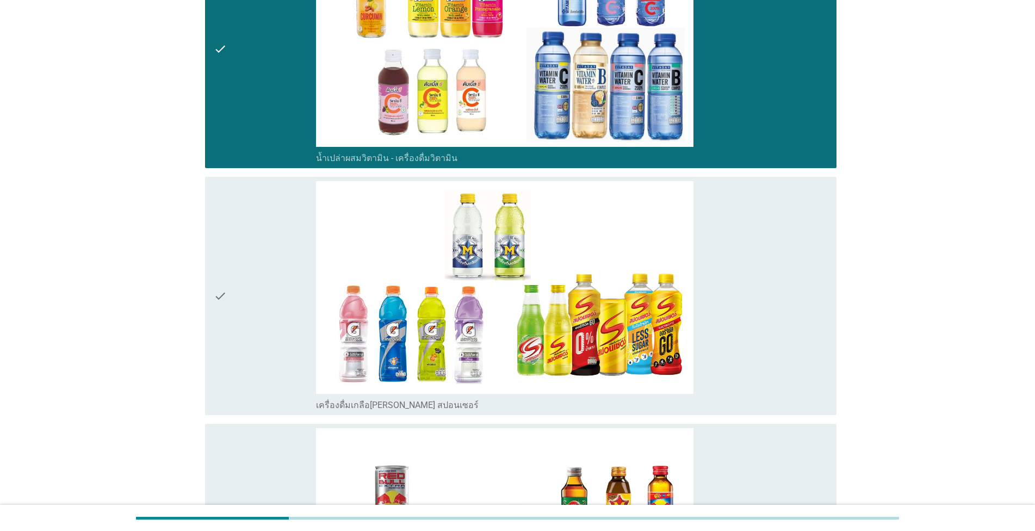
scroll to position [4155, 0]
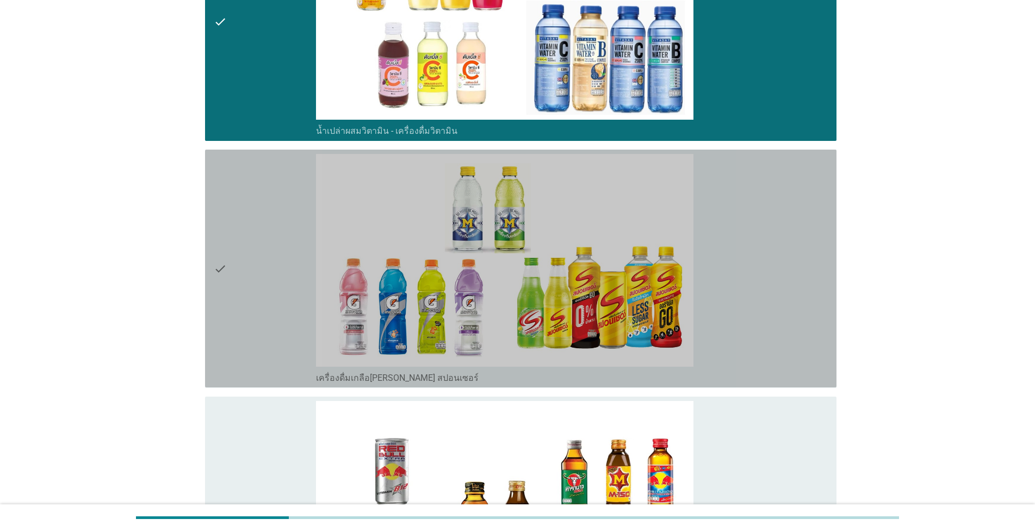
click at [233, 260] on div "check" at bounding box center [265, 268] width 102 height 229
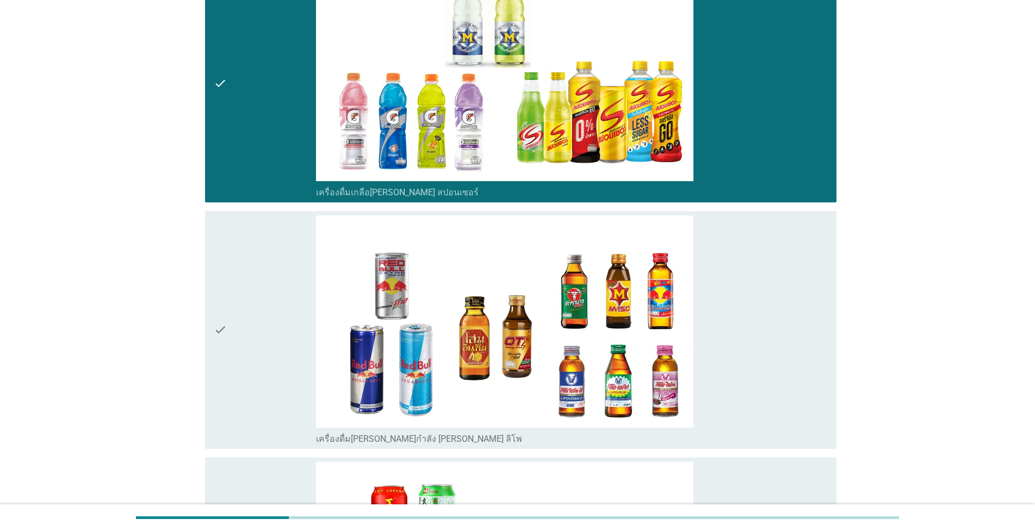
scroll to position [4342, 0]
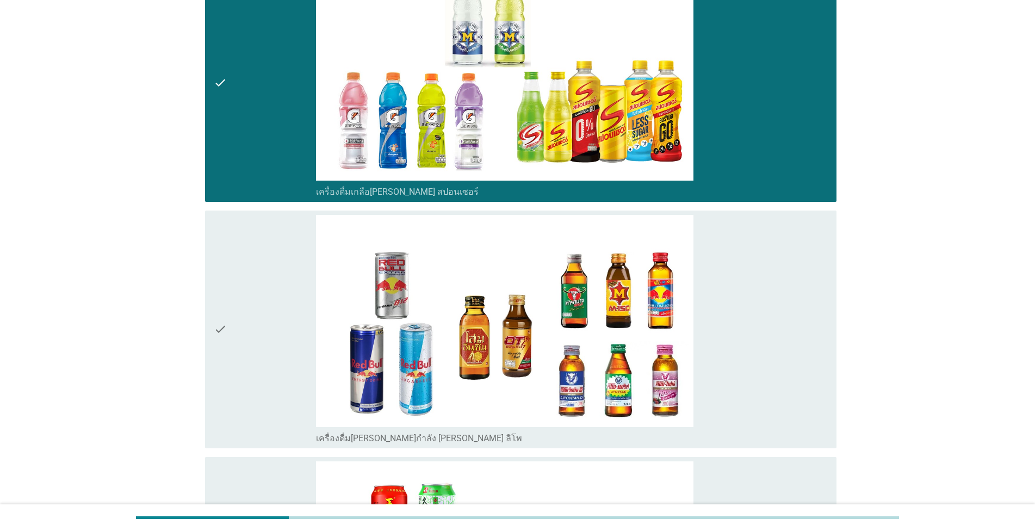
click at [237, 317] on div "check" at bounding box center [265, 329] width 102 height 229
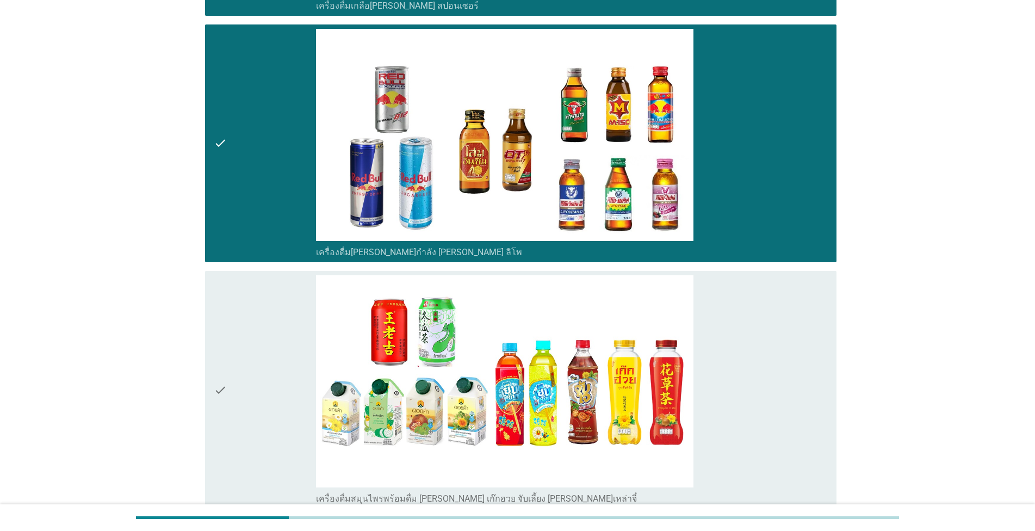
scroll to position [4590, 0]
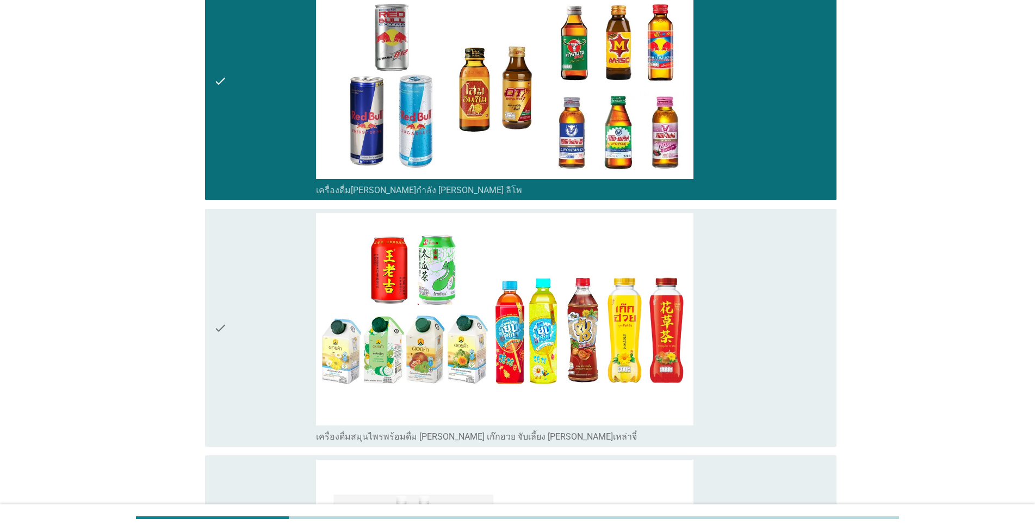
click at [223, 328] on icon "check" at bounding box center [220, 327] width 13 height 229
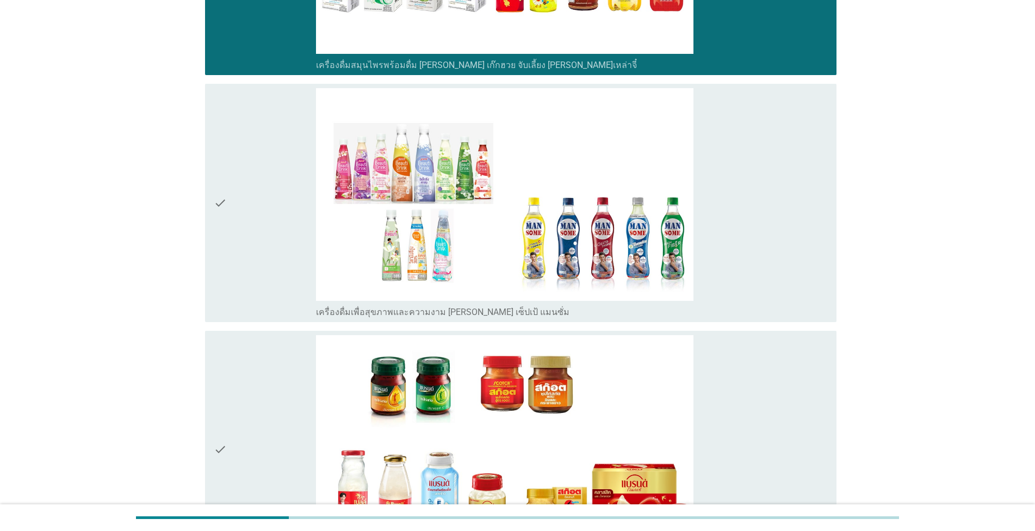
scroll to position [4962, 0]
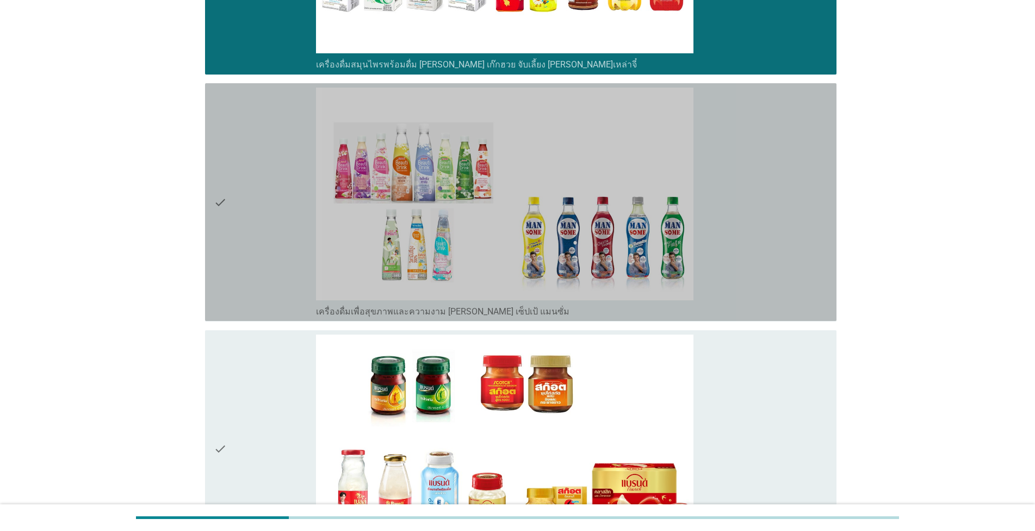
click at [257, 208] on div "check" at bounding box center [265, 202] width 102 height 229
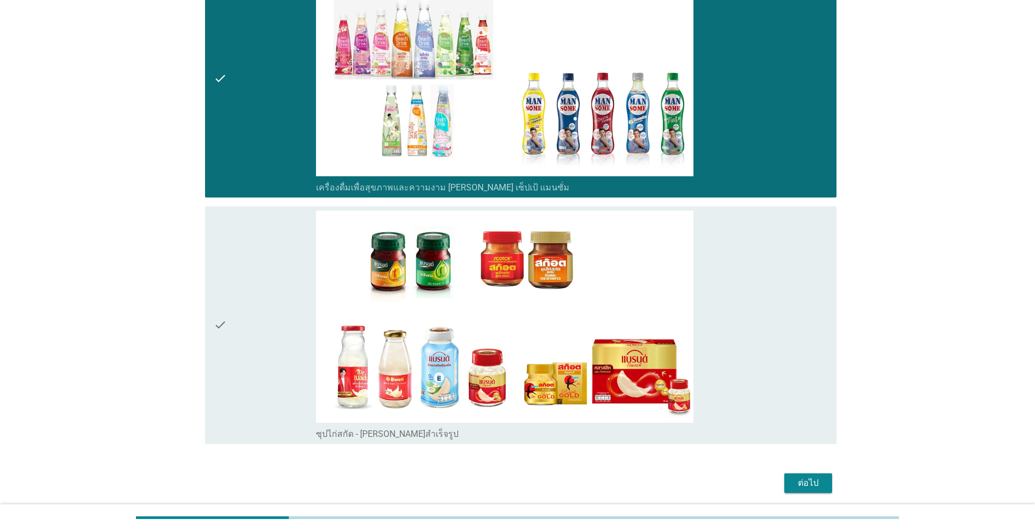
scroll to position [5120, 0]
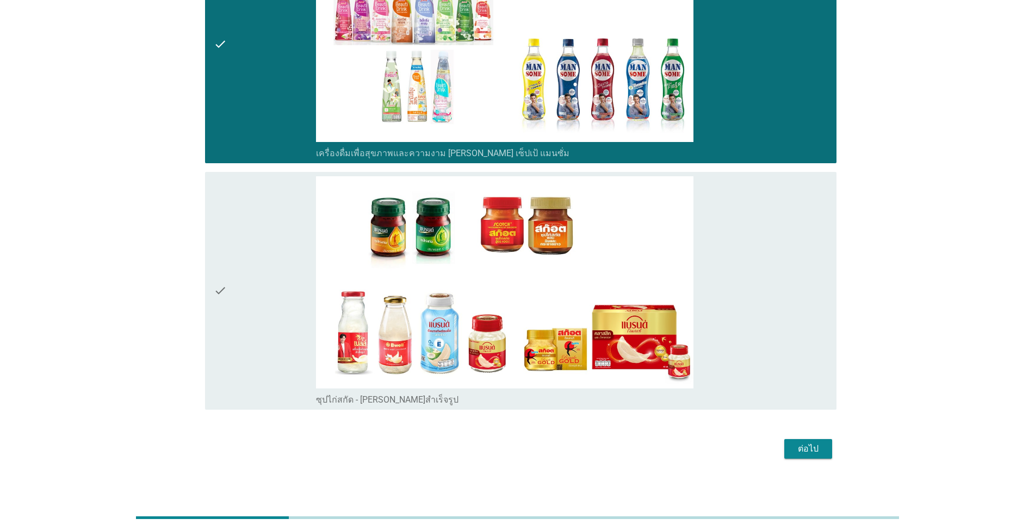
click at [267, 282] on div "check" at bounding box center [265, 290] width 102 height 229
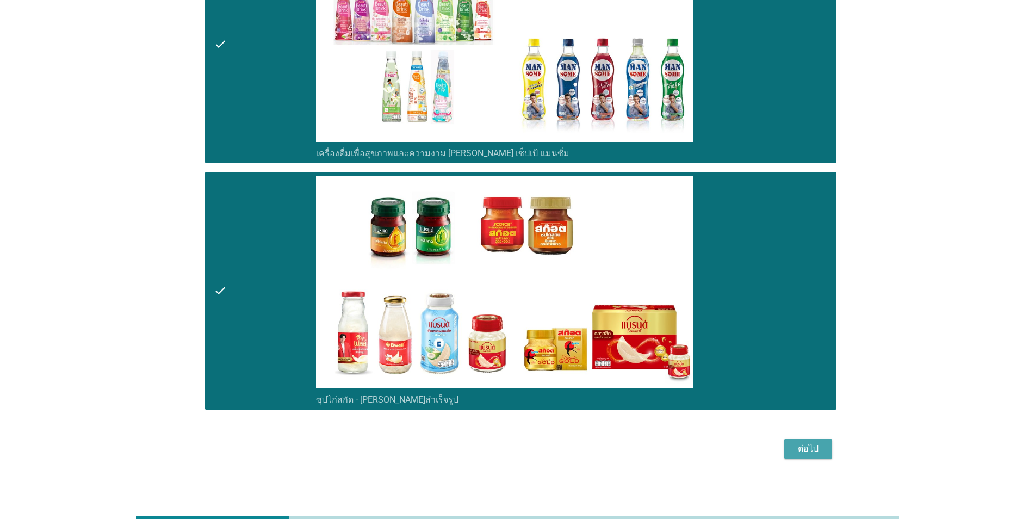
click at [815, 442] on div "ต่อไป" at bounding box center [808, 448] width 30 height 13
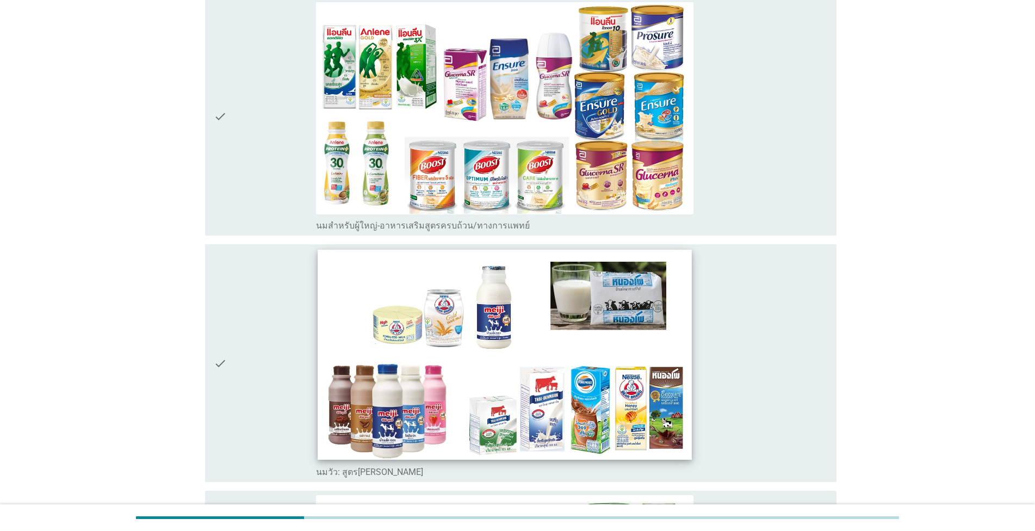
scroll to position [124, 0]
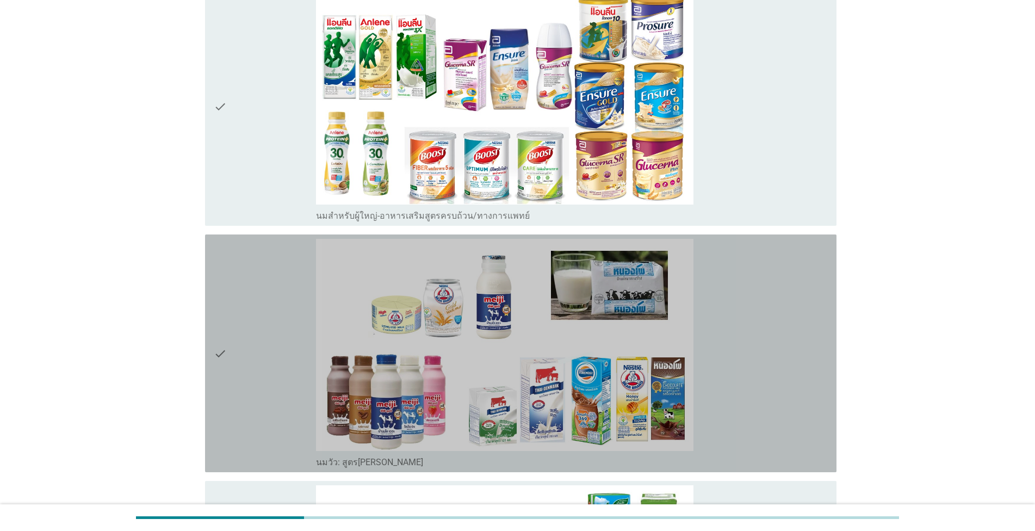
click at [265, 337] on div "check" at bounding box center [265, 353] width 102 height 229
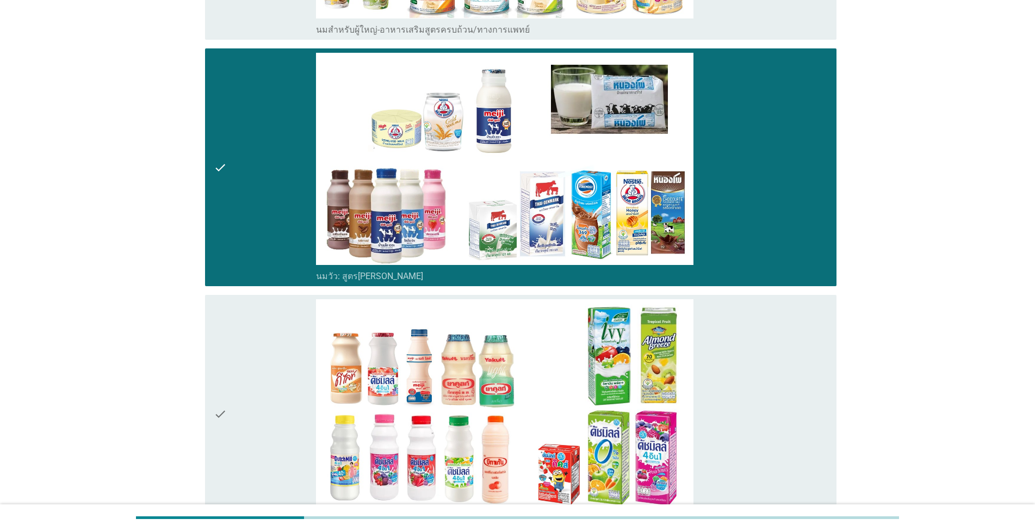
scroll to position [434, 0]
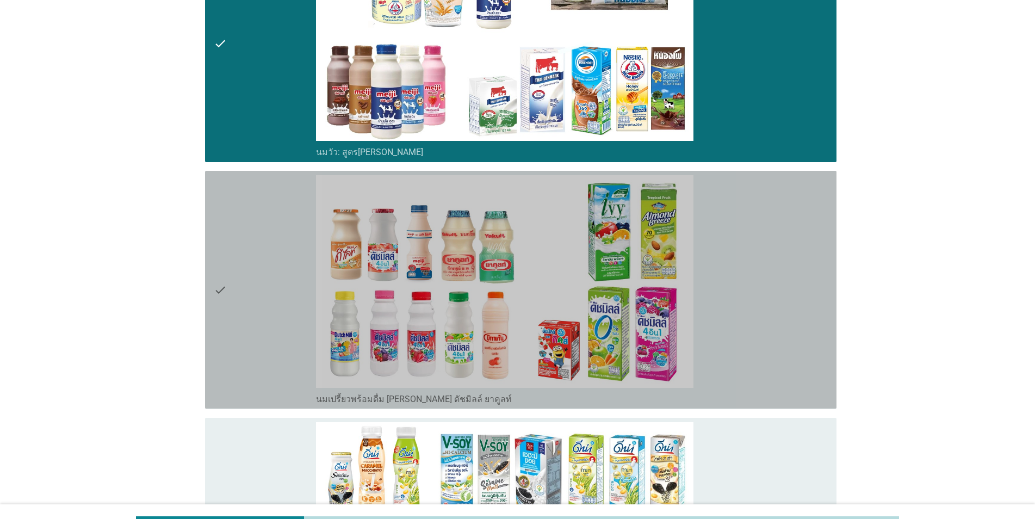
click at [242, 289] on div "check" at bounding box center [265, 289] width 102 height 229
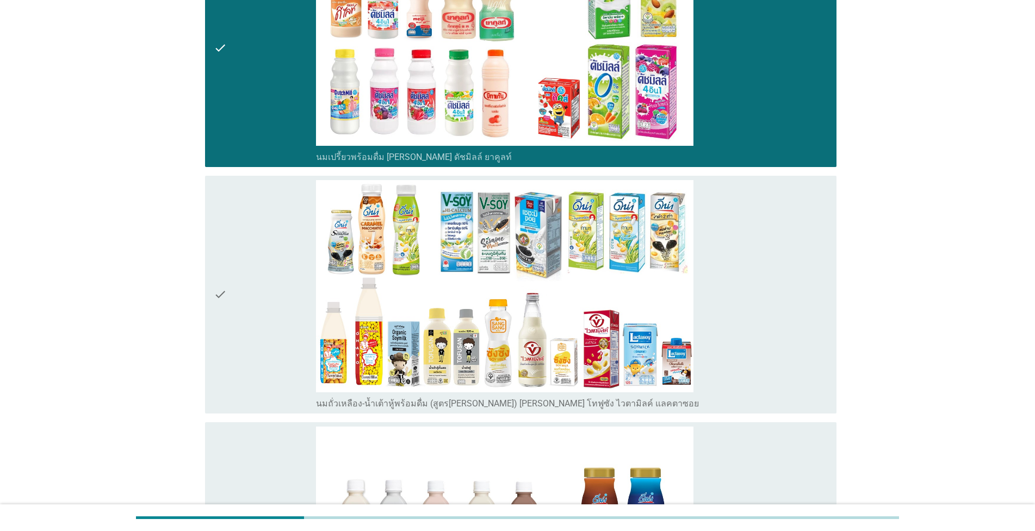
scroll to position [682, 0]
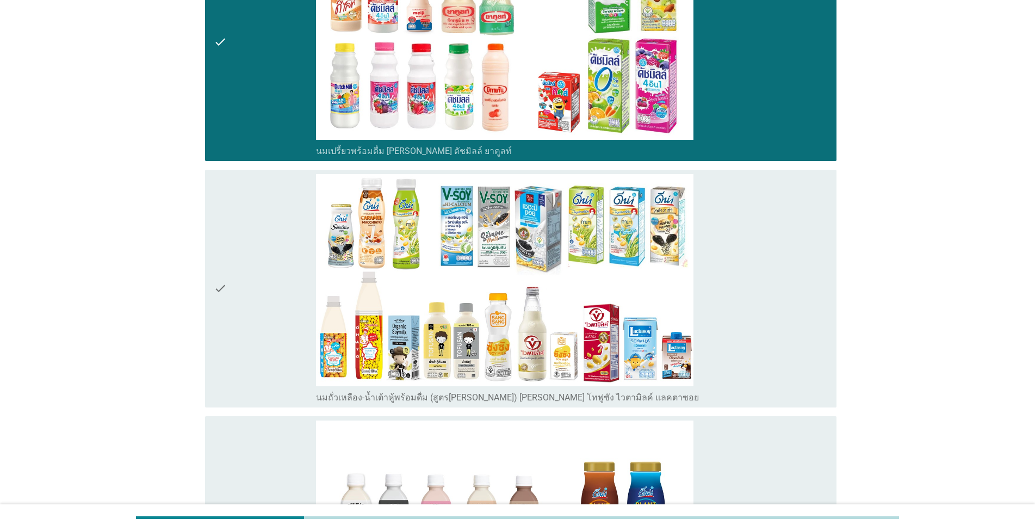
click at [230, 304] on div "check" at bounding box center [265, 288] width 102 height 229
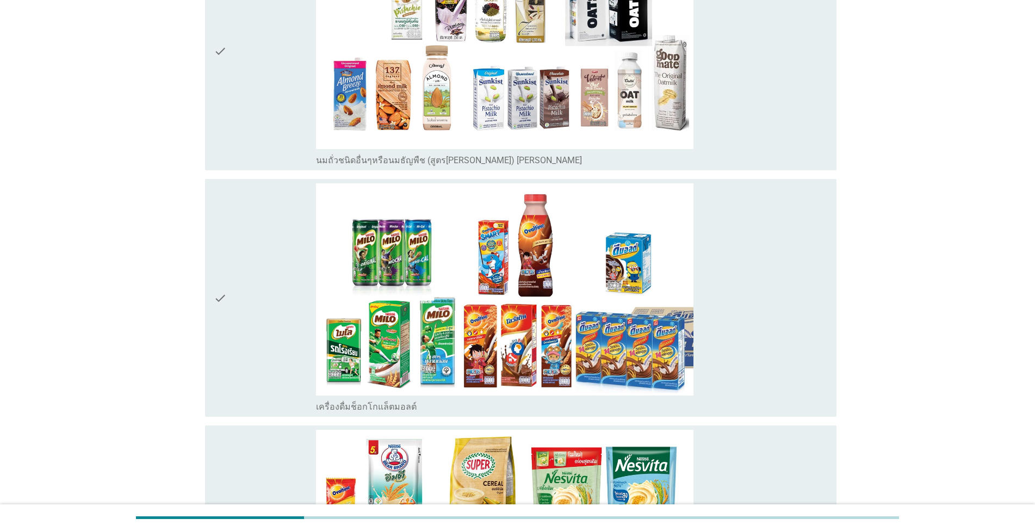
scroll to position [1427, 0]
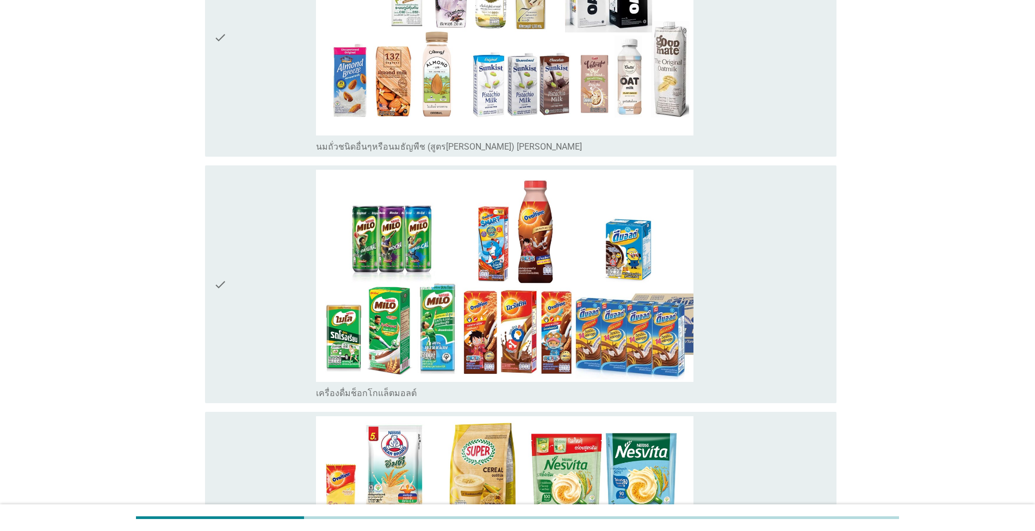
click at [220, 275] on icon "check" at bounding box center [220, 284] width 13 height 229
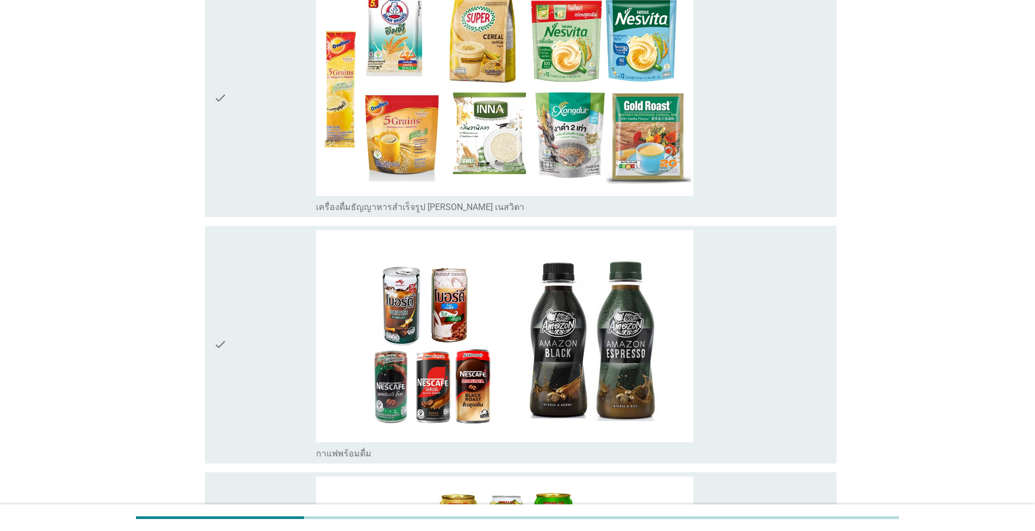
scroll to position [1861, 0]
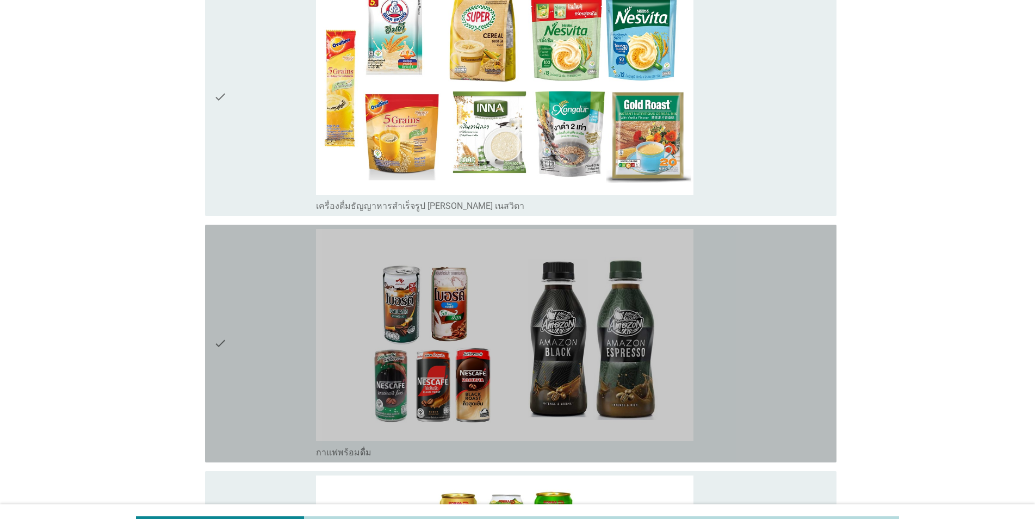
click at [222, 347] on icon "check" at bounding box center [220, 343] width 13 height 229
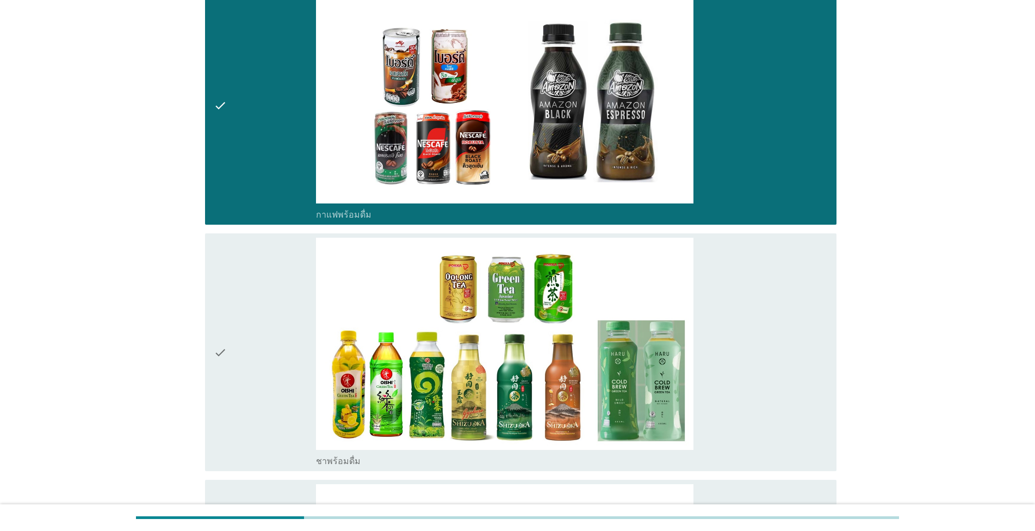
scroll to position [2109, 0]
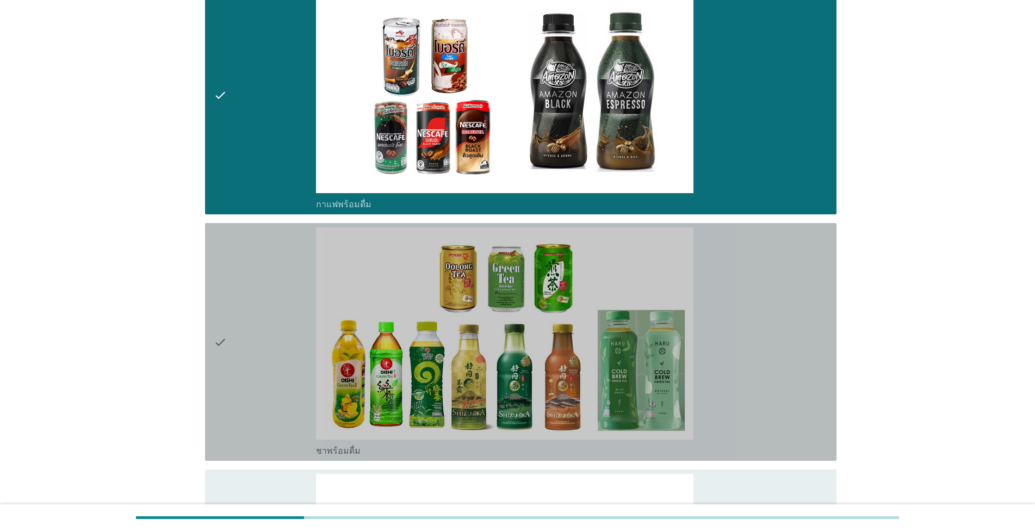
click at [239, 348] on div "check" at bounding box center [265, 341] width 102 height 229
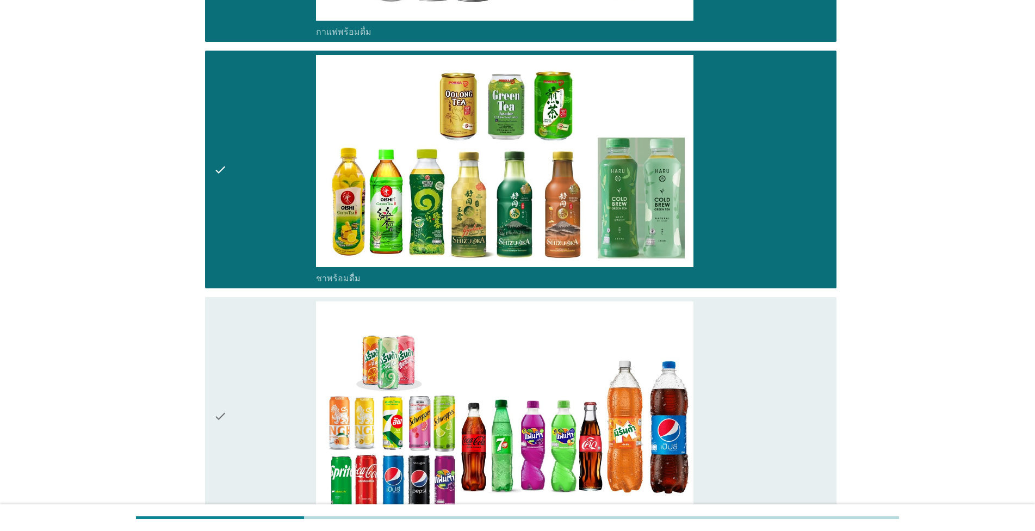
scroll to position [2357, 0]
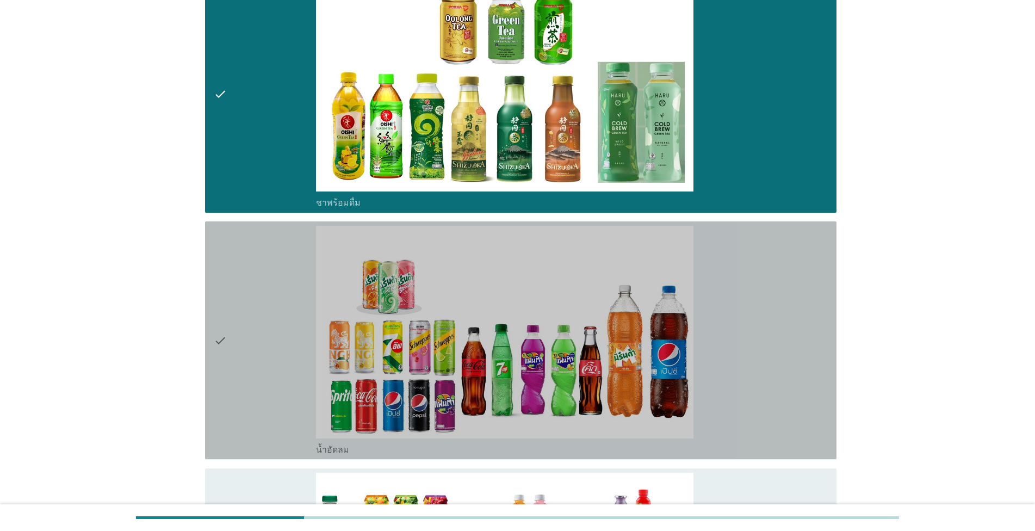
click at [239, 347] on div "check" at bounding box center [265, 340] width 102 height 229
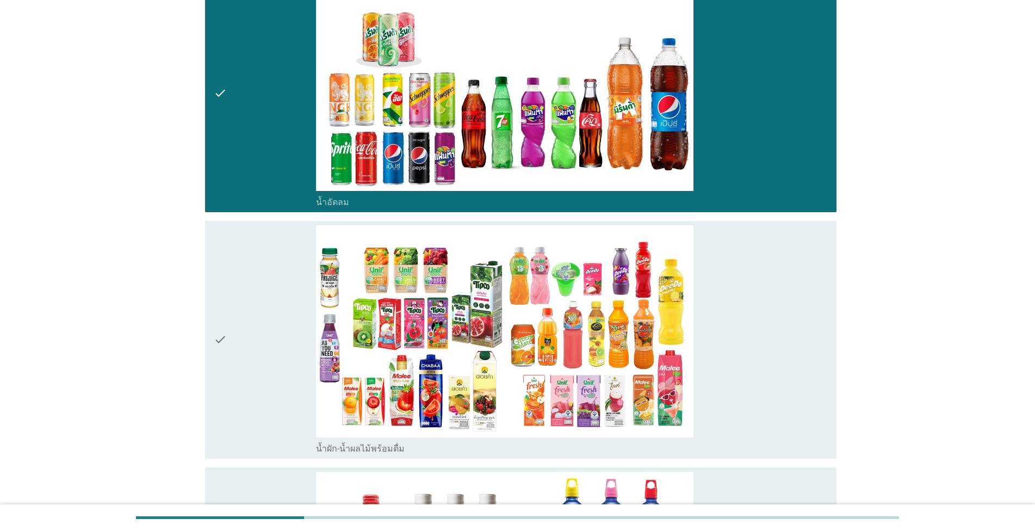
scroll to position [2605, 0]
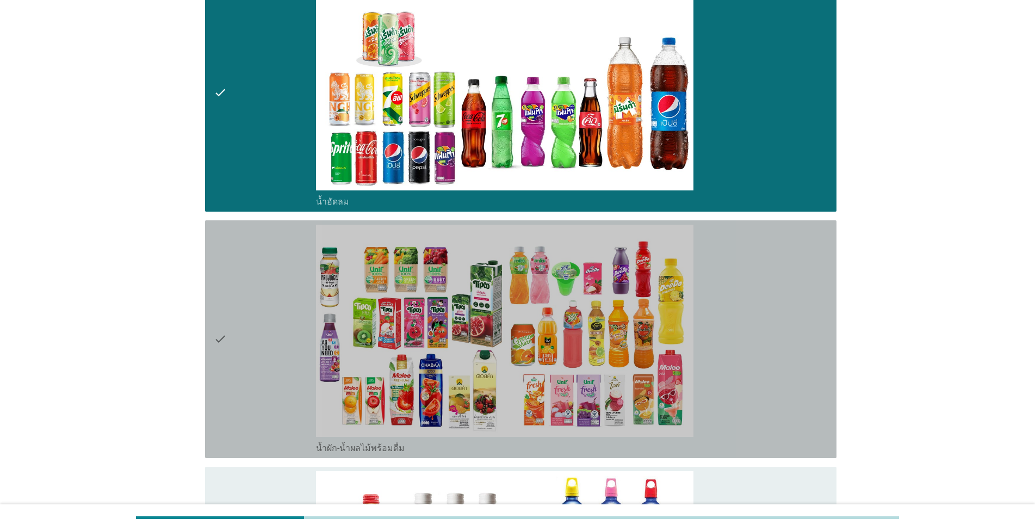
click at [239, 347] on div "check" at bounding box center [265, 339] width 102 height 229
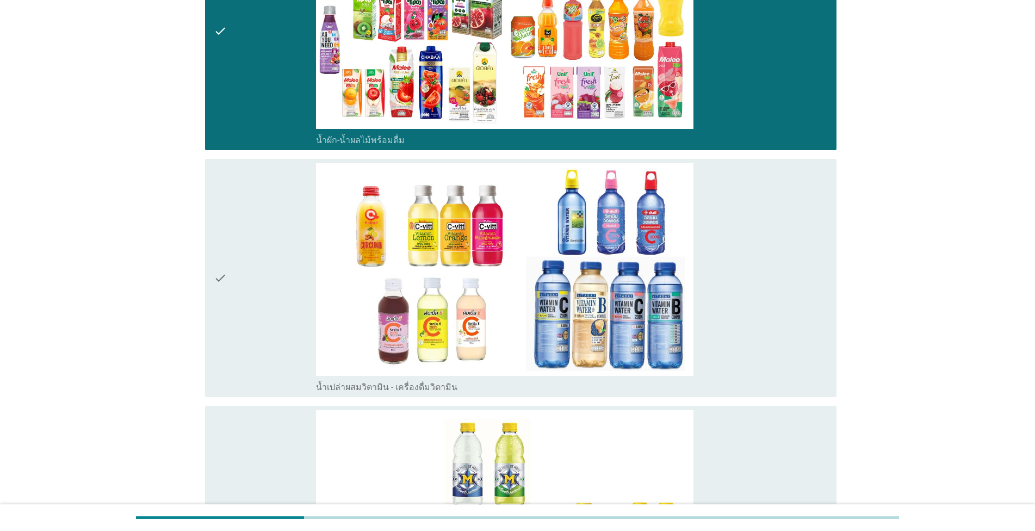
scroll to position [2915, 0]
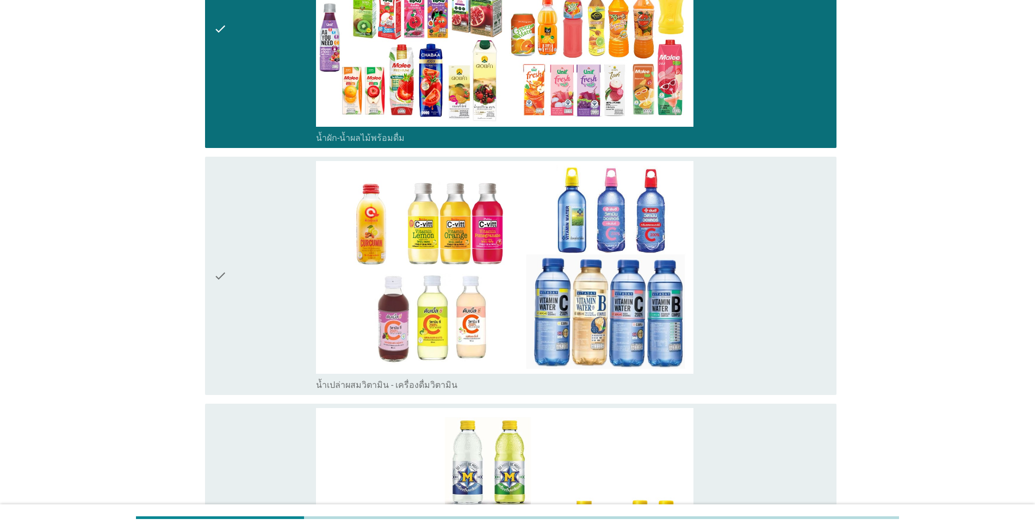
click at [243, 289] on div "check" at bounding box center [265, 275] width 102 height 229
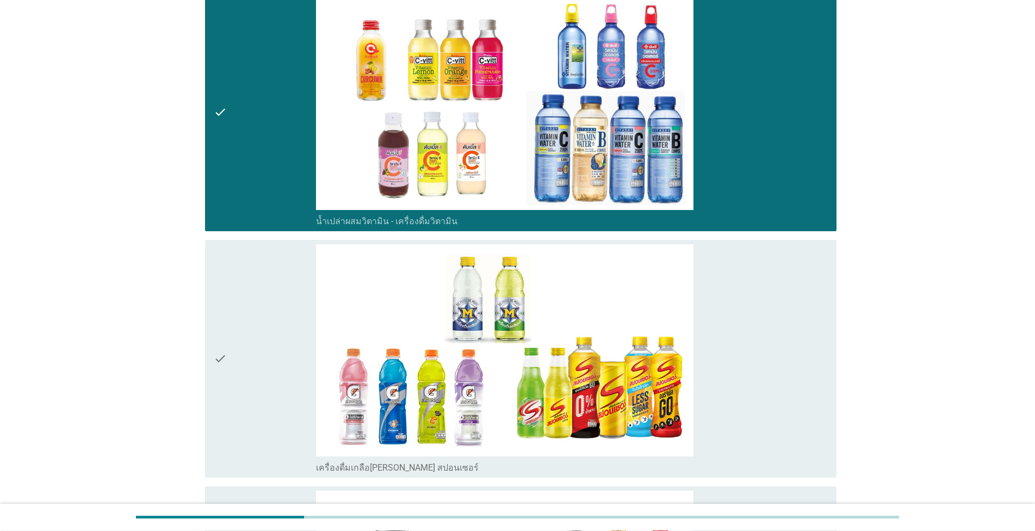
scroll to position [3101, 0]
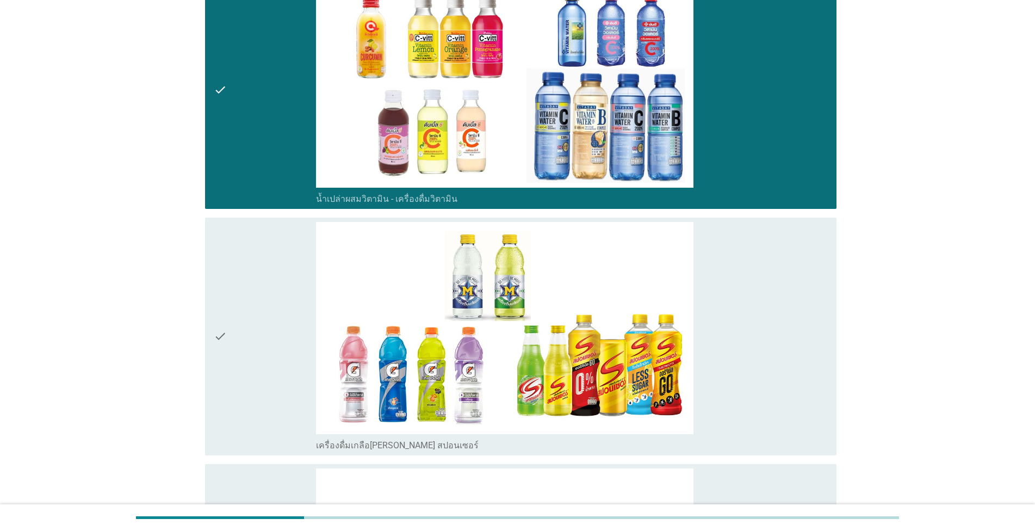
click at [240, 321] on div "check" at bounding box center [265, 336] width 102 height 229
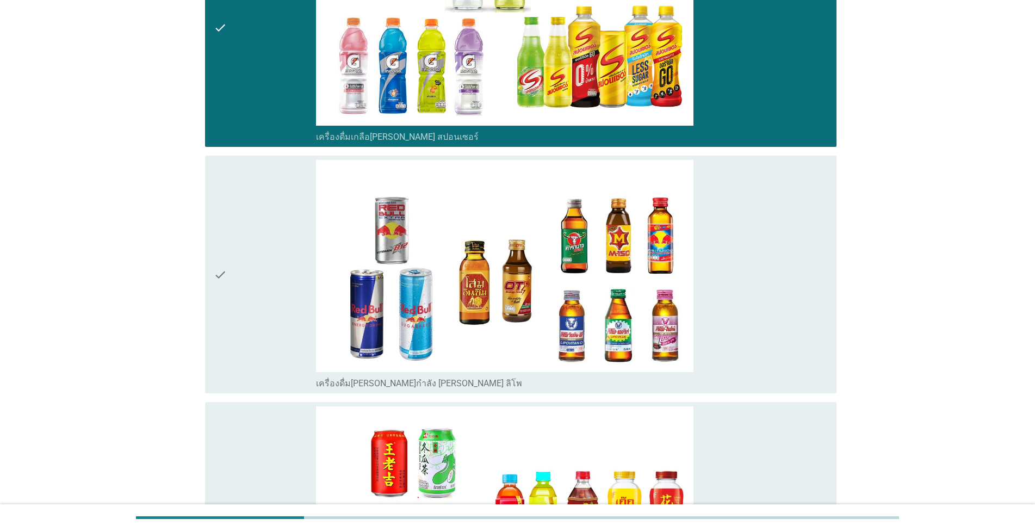
scroll to position [3411, 0]
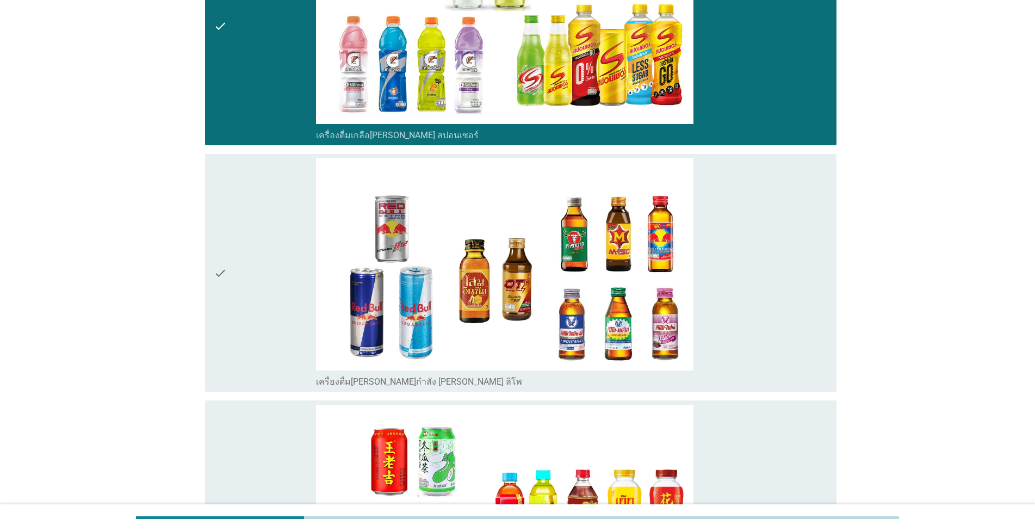
click at [241, 307] on div "check" at bounding box center [265, 272] width 102 height 229
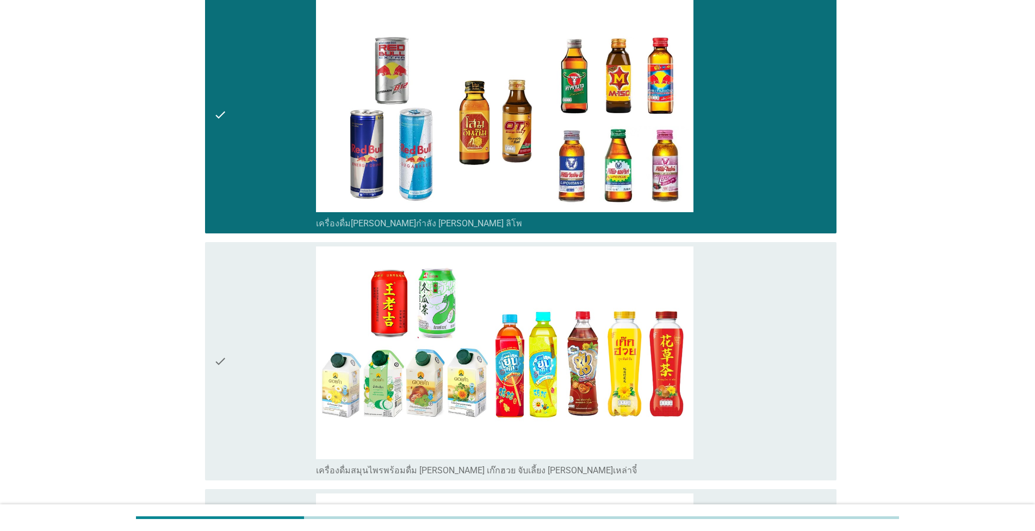
scroll to position [3597, 0]
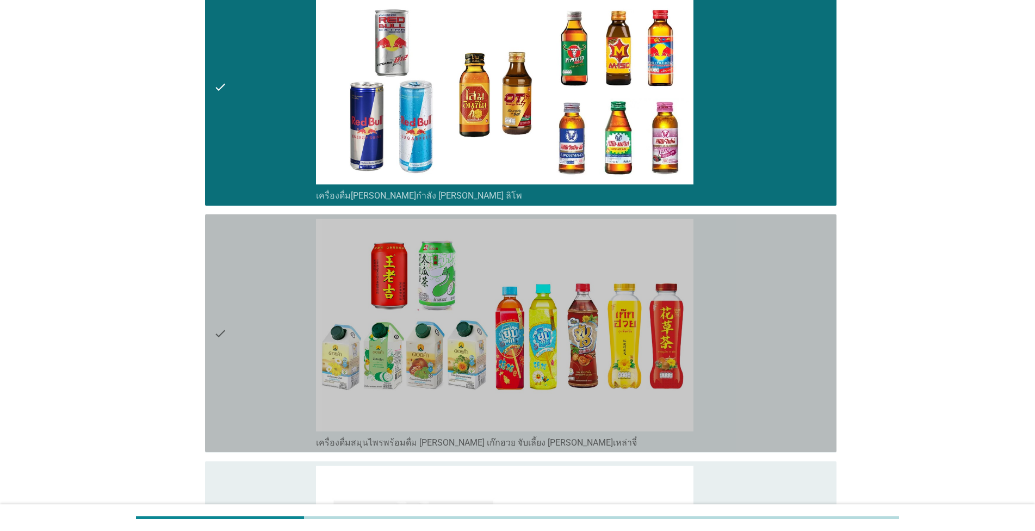
click at [241, 320] on div "check" at bounding box center [265, 333] width 102 height 229
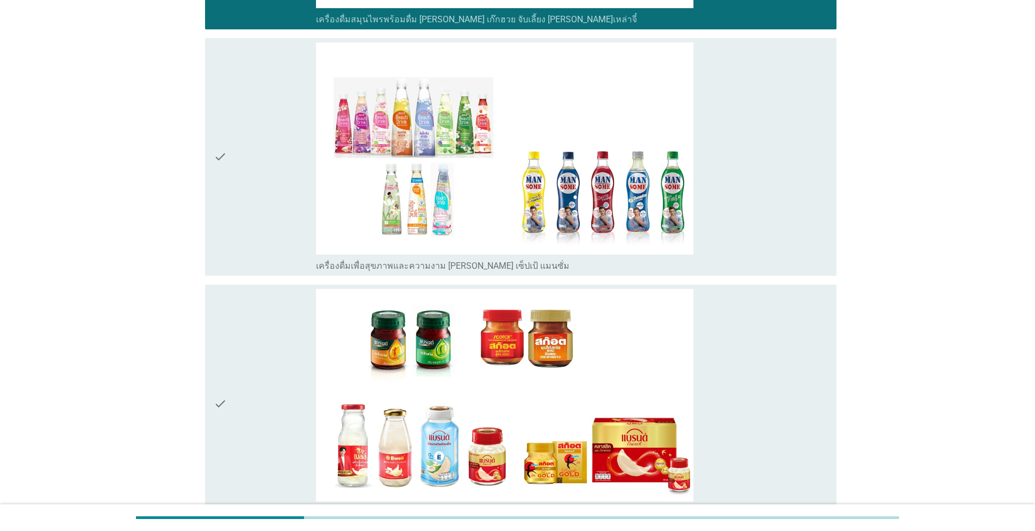
scroll to position [4031, 0]
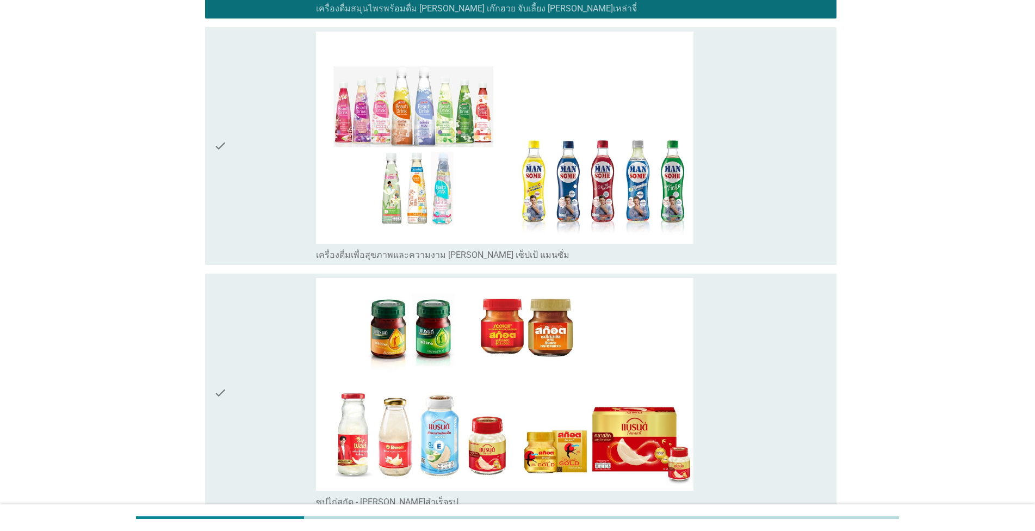
click at [238, 385] on div "check" at bounding box center [265, 392] width 102 height 229
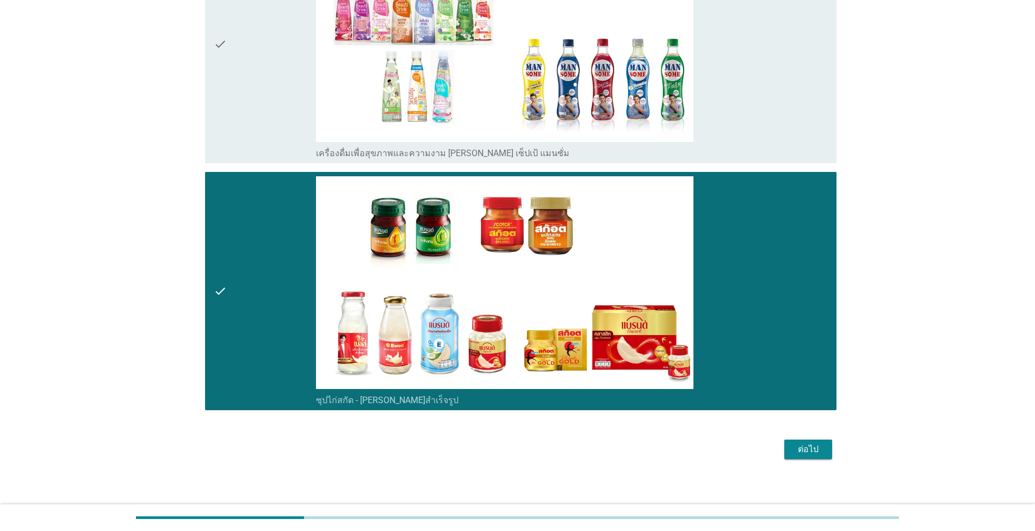
scroll to position [4134, 0]
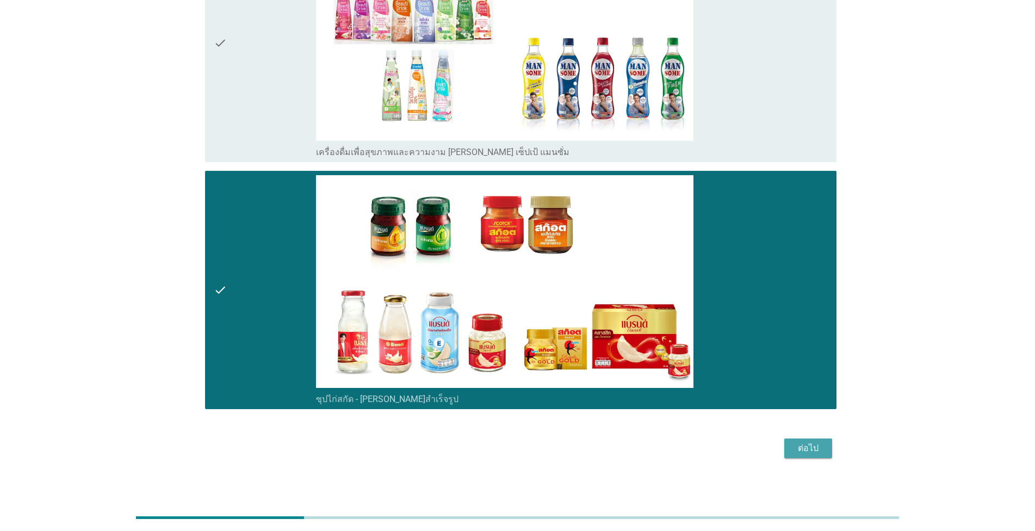
click at [814, 446] on div "ต่อไป" at bounding box center [808, 448] width 30 height 13
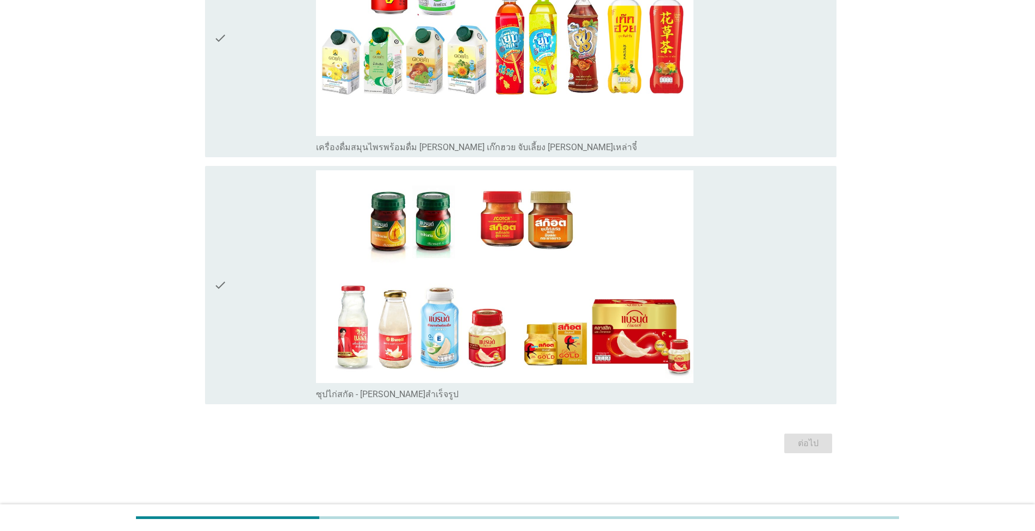
scroll to position [0, 0]
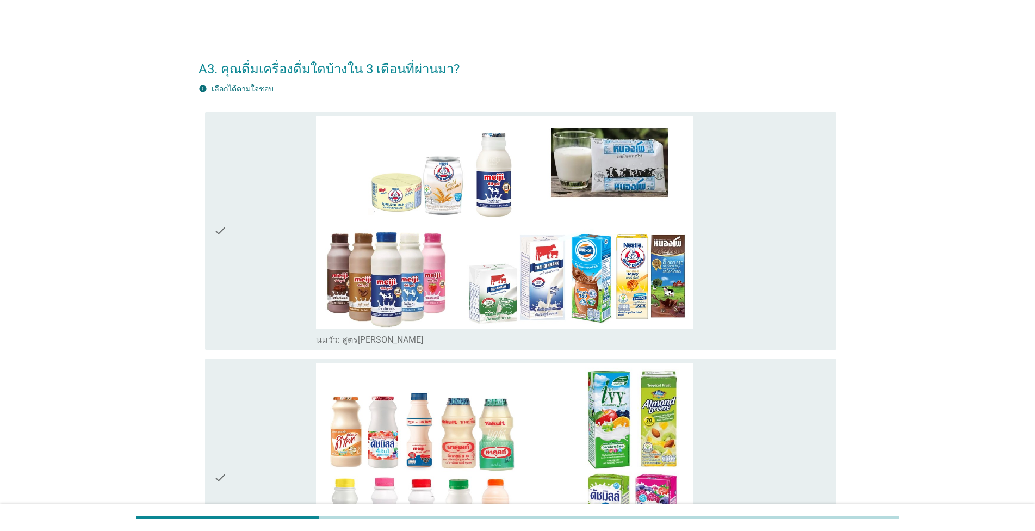
click at [274, 257] on div "check" at bounding box center [265, 230] width 102 height 229
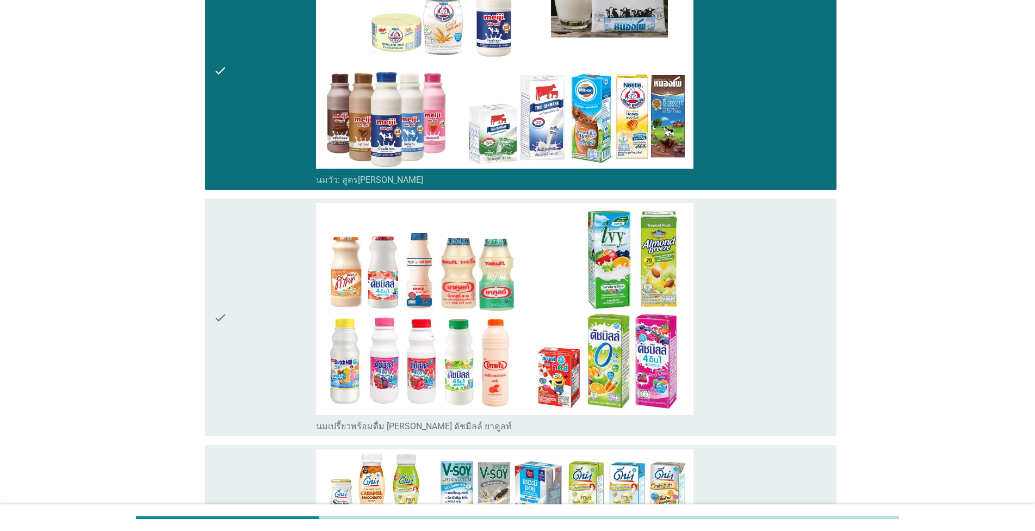
scroll to position [186, 0]
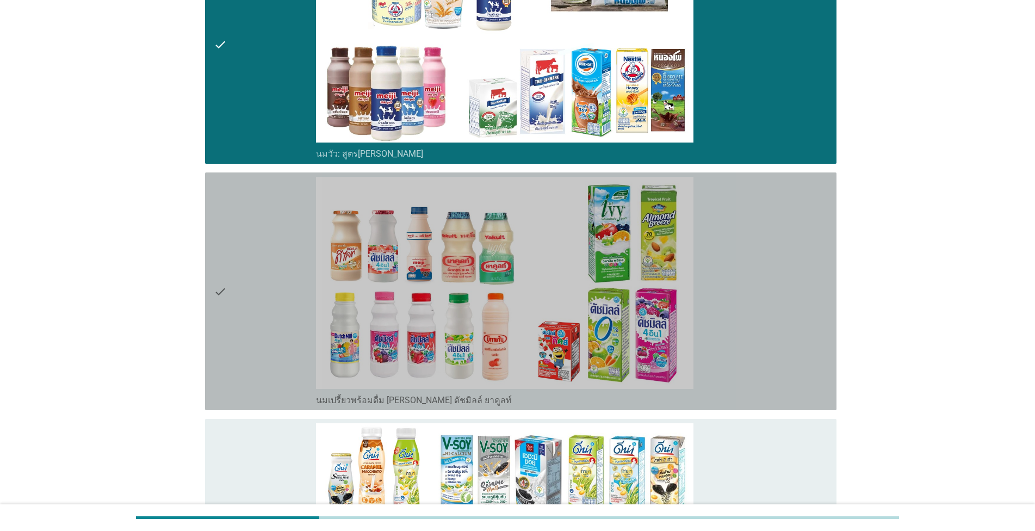
click at [244, 258] on div "check" at bounding box center [265, 291] width 102 height 229
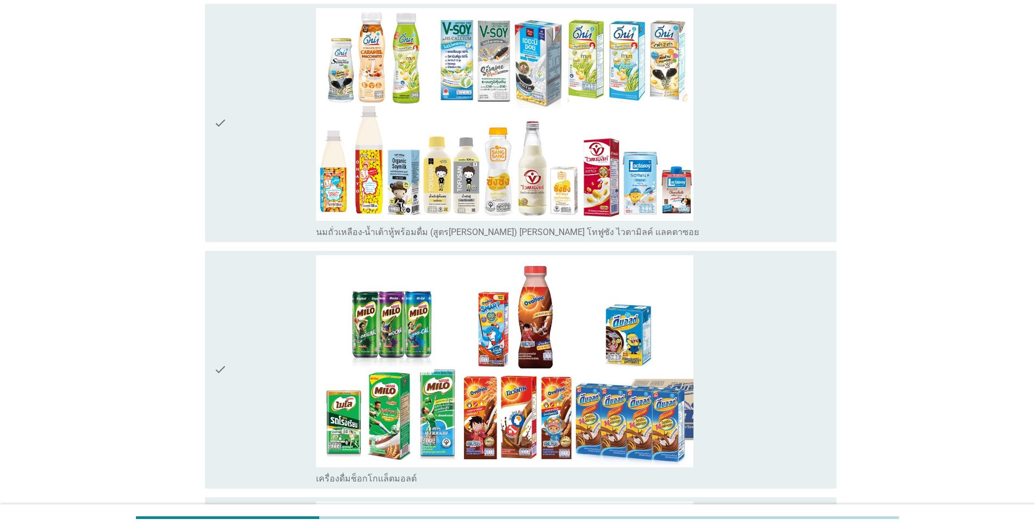
scroll to position [620, 0]
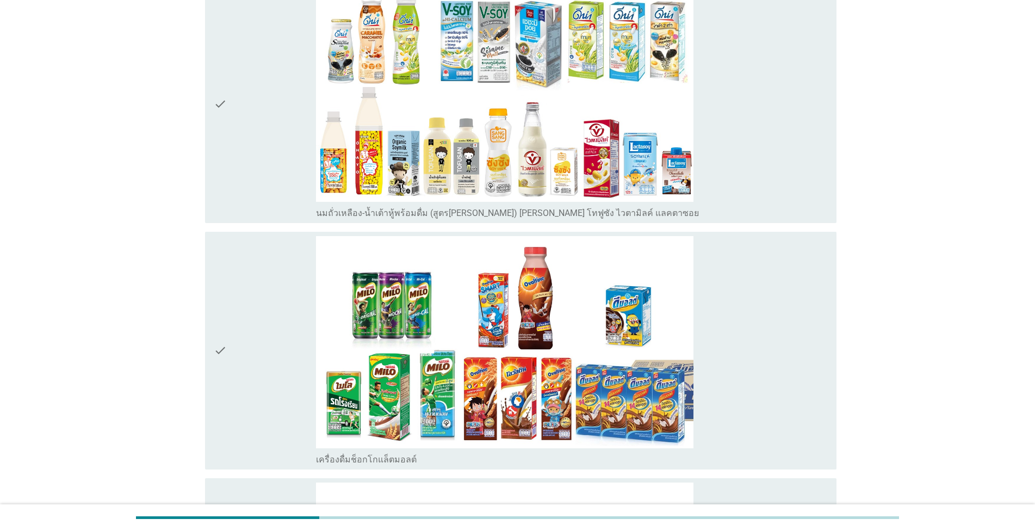
click at [259, 355] on div "check" at bounding box center [265, 350] width 102 height 229
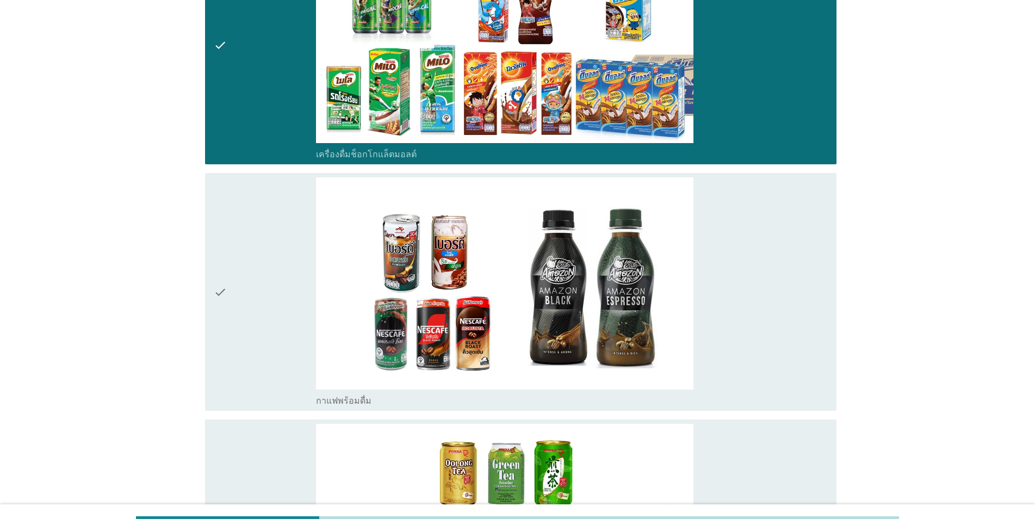
scroll to position [930, 0]
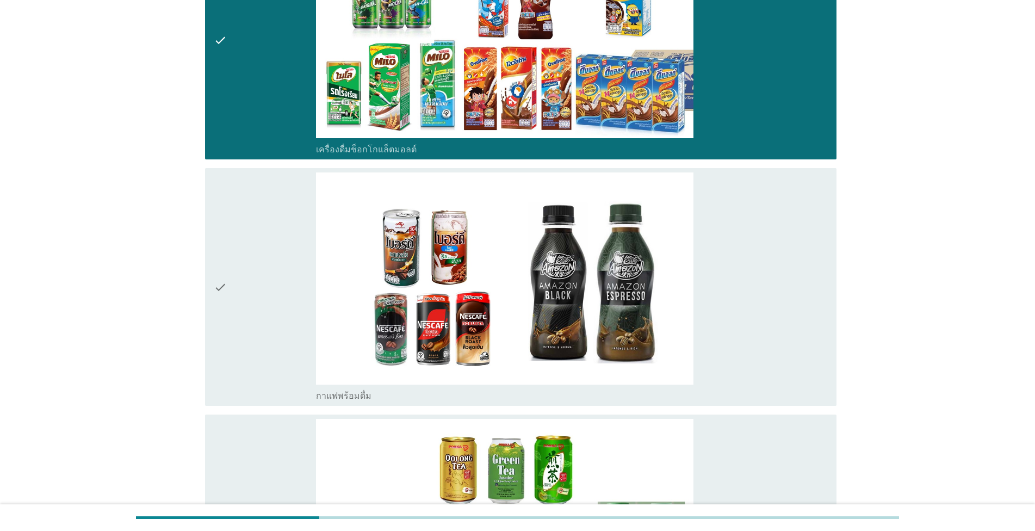
click at [248, 302] on div "check" at bounding box center [265, 286] width 102 height 229
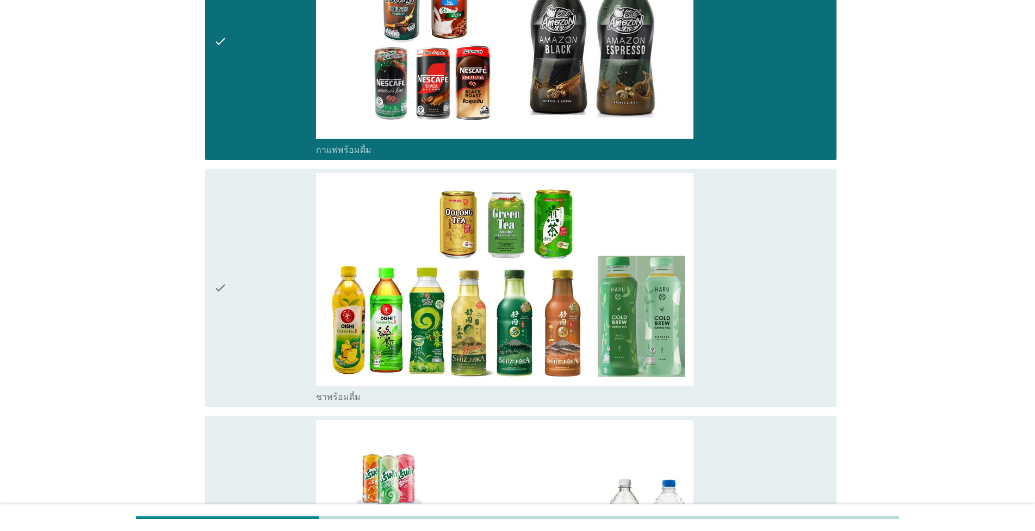
scroll to position [1178, 0]
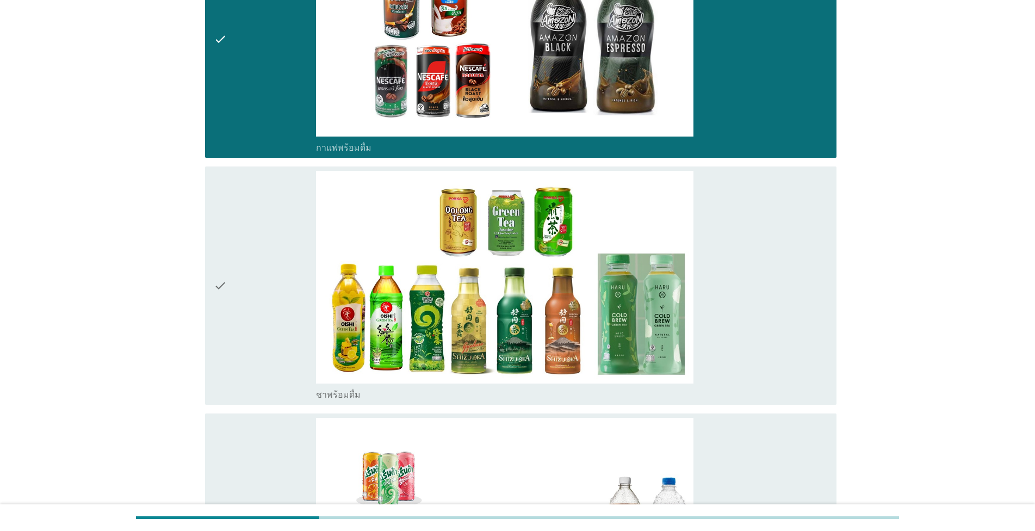
click at [248, 302] on div "check" at bounding box center [265, 285] width 102 height 229
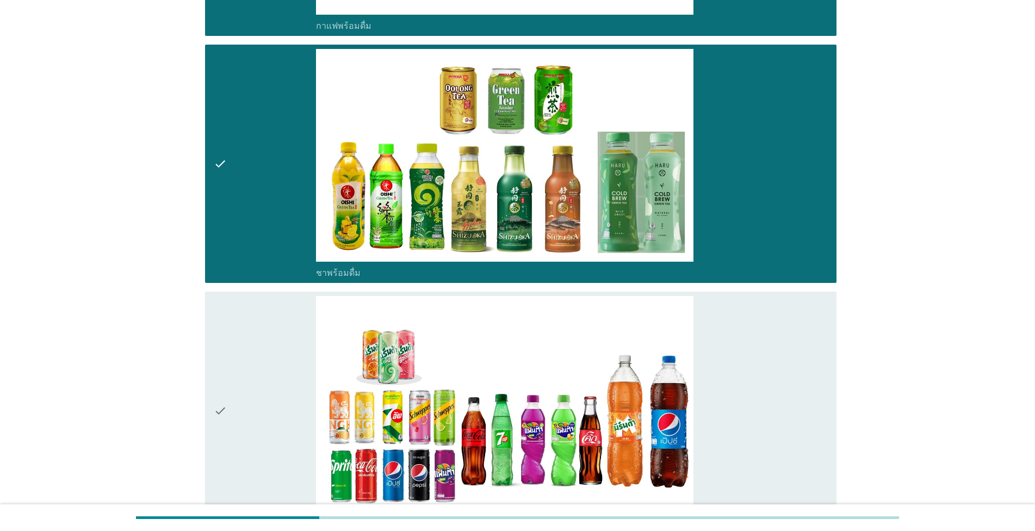
scroll to position [1302, 0]
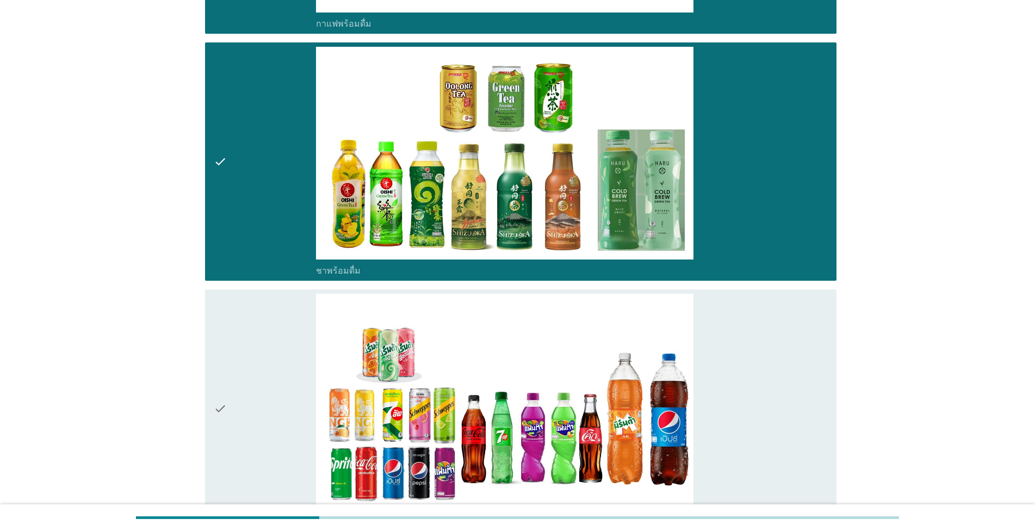
click at [239, 391] on div "check" at bounding box center [265, 408] width 102 height 229
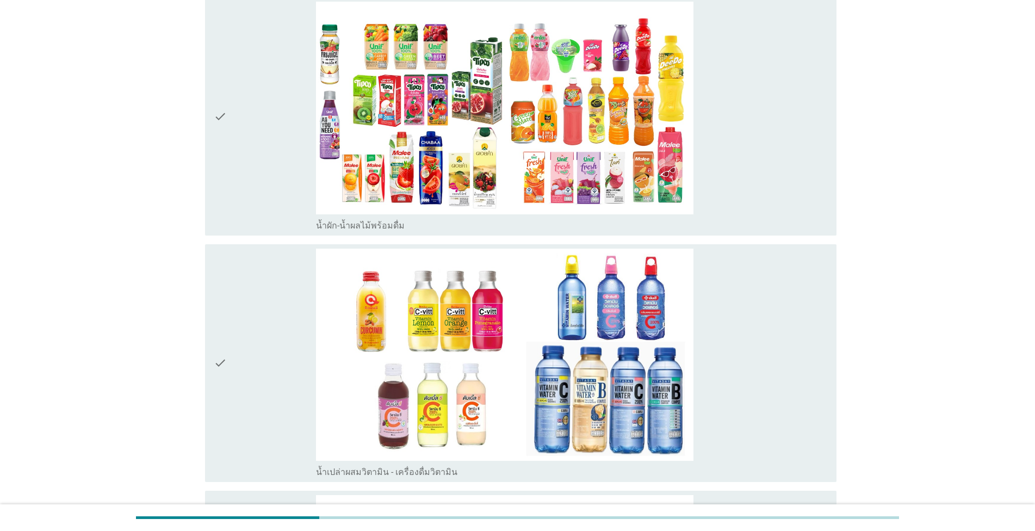
scroll to position [1861, 0]
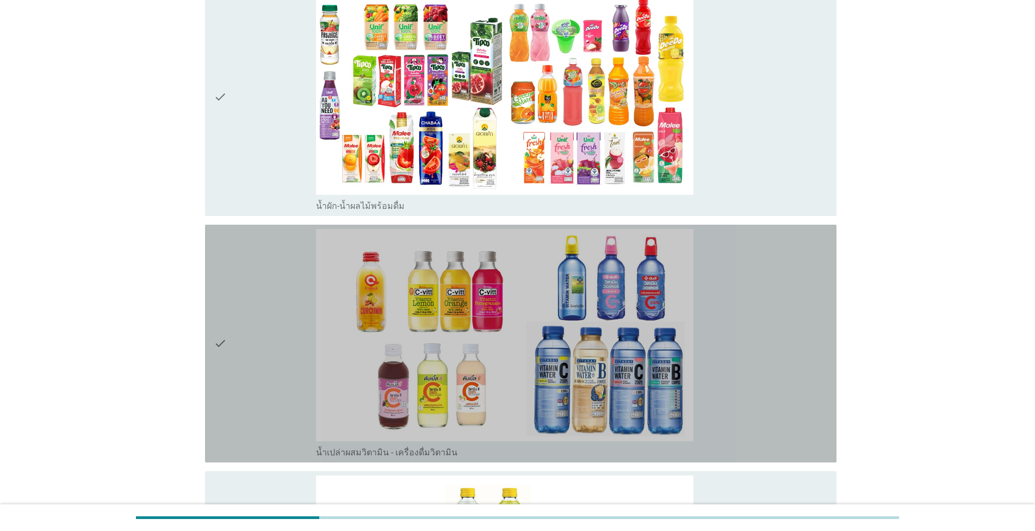
click at [257, 360] on div "check" at bounding box center [265, 343] width 102 height 229
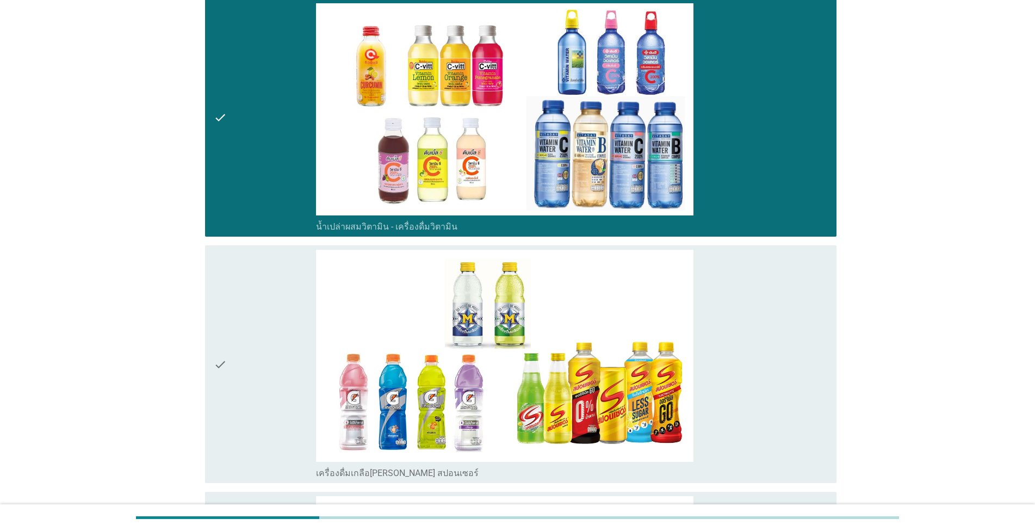
scroll to position [2109, 0]
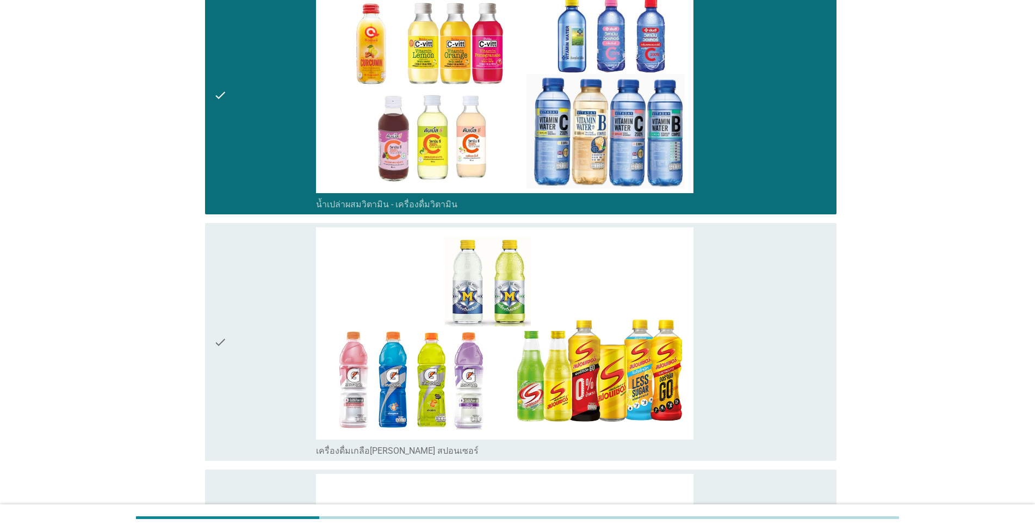
click at [252, 337] on div "check" at bounding box center [265, 341] width 102 height 229
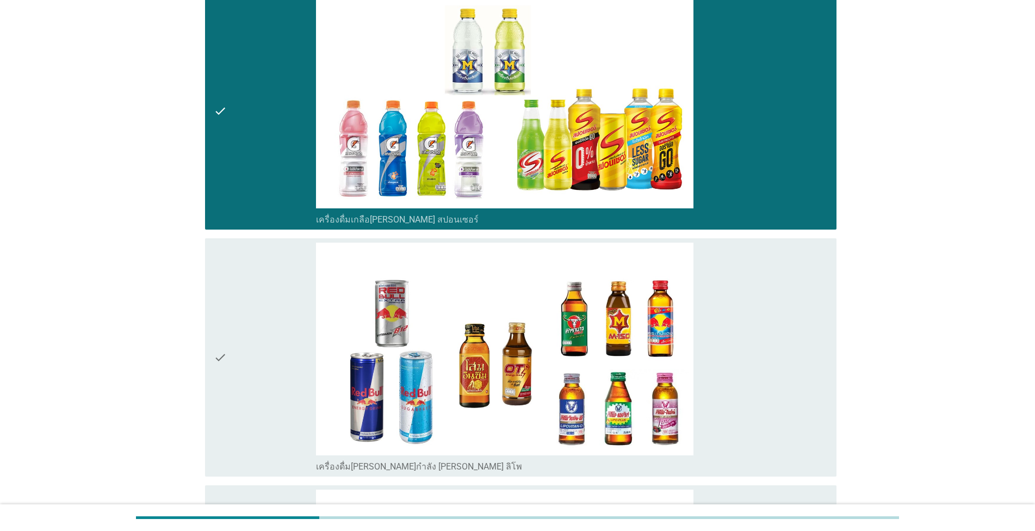
scroll to position [2357, 0]
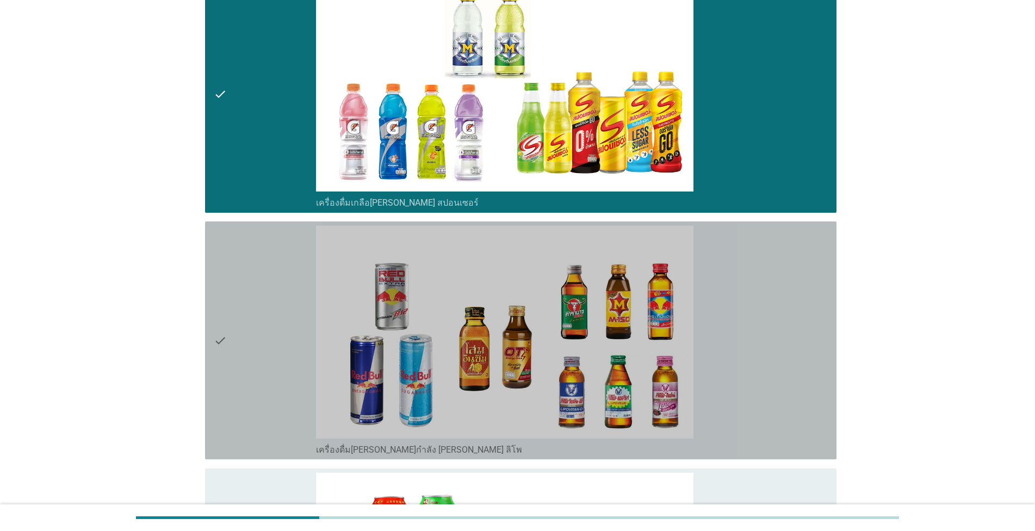
click at [252, 342] on div "check" at bounding box center [265, 340] width 102 height 229
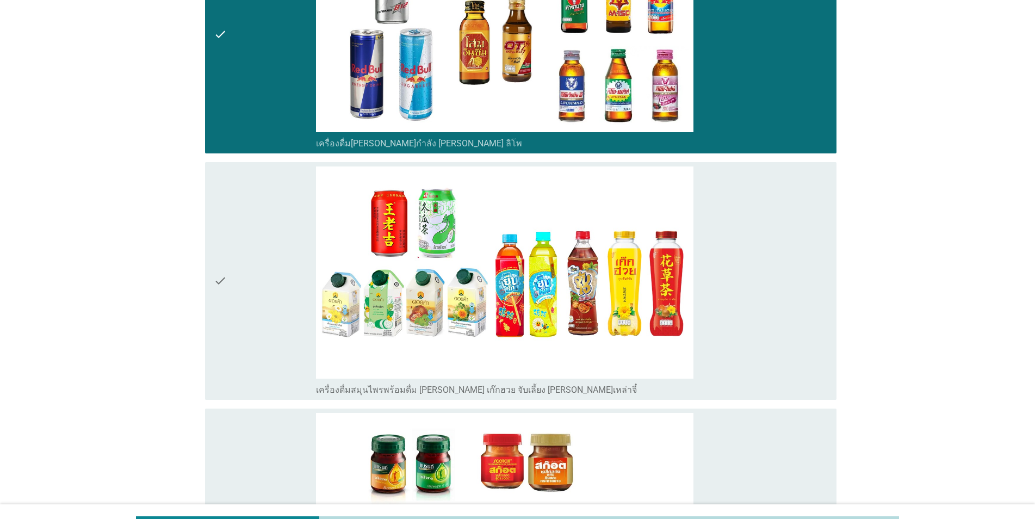
scroll to position [2667, 0]
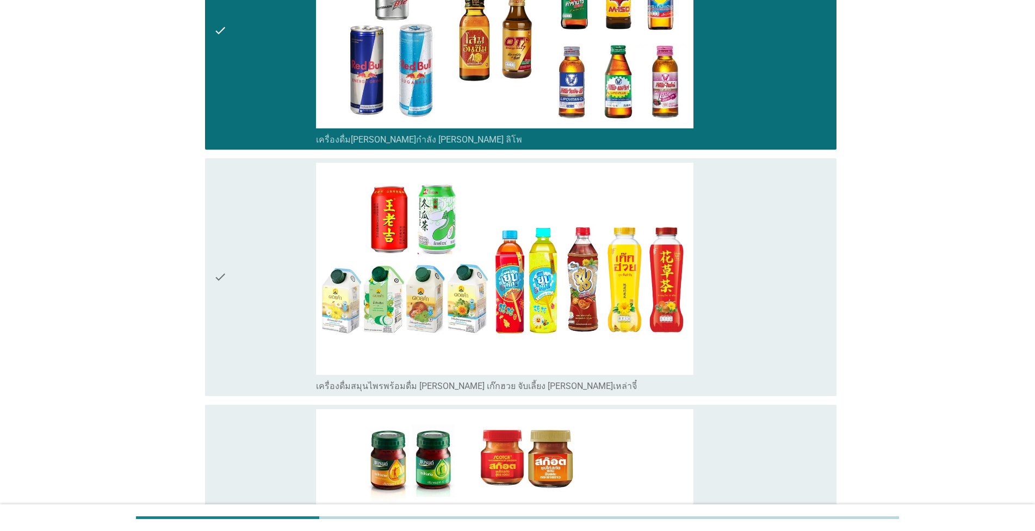
click at [241, 289] on div "check" at bounding box center [265, 277] width 102 height 229
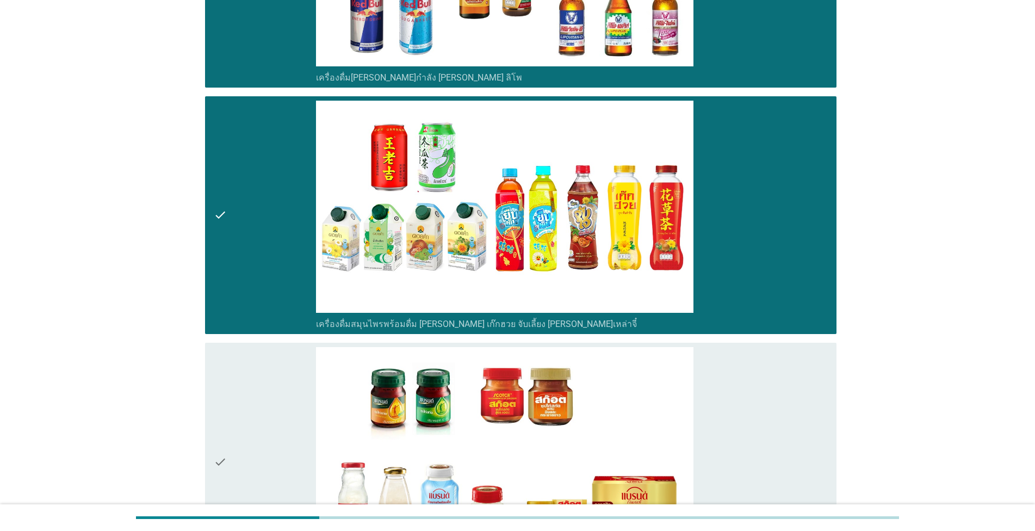
scroll to position [2853, 0]
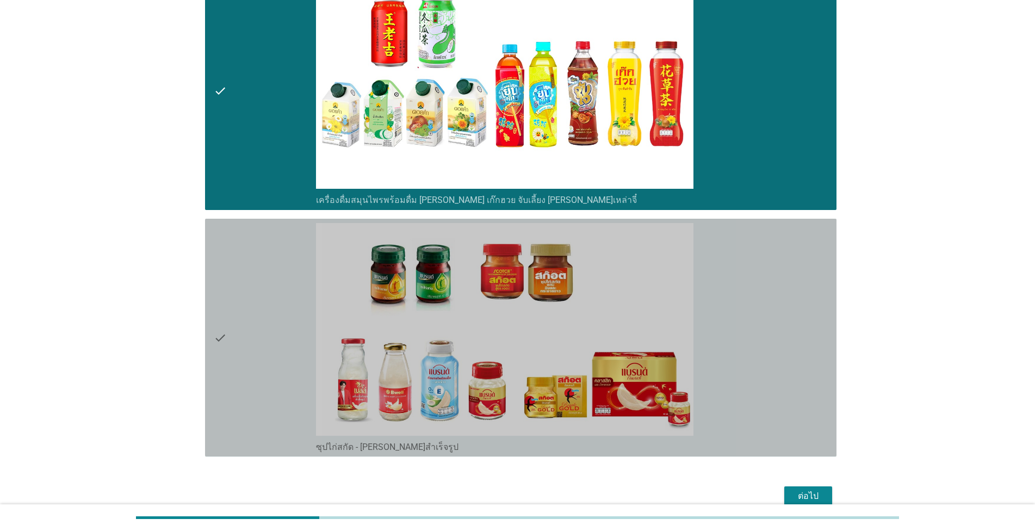
click at [238, 345] on div "check" at bounding box center [265, 337] width 102 height 229
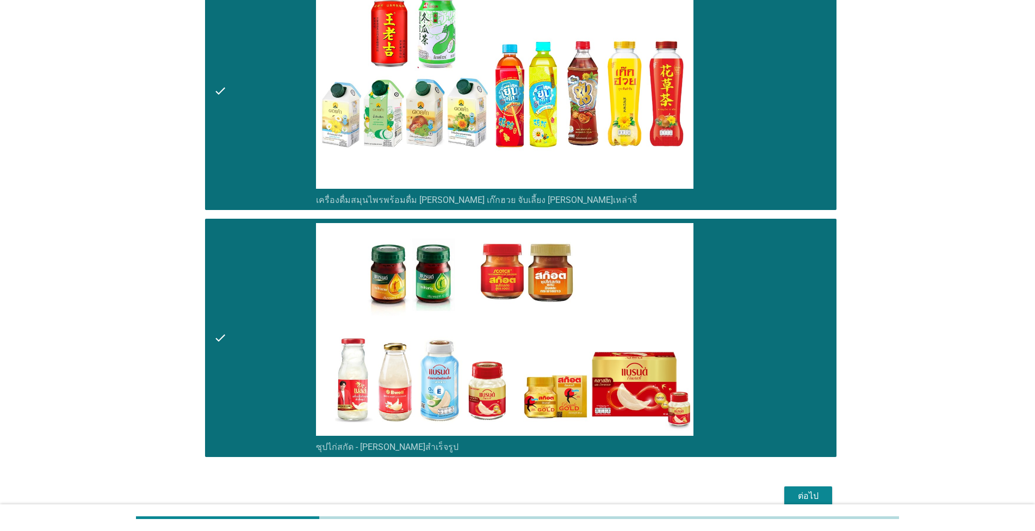
click at [820, 492] on div "ต่อไป" at bounding box center [808, 496] width 30 height 13
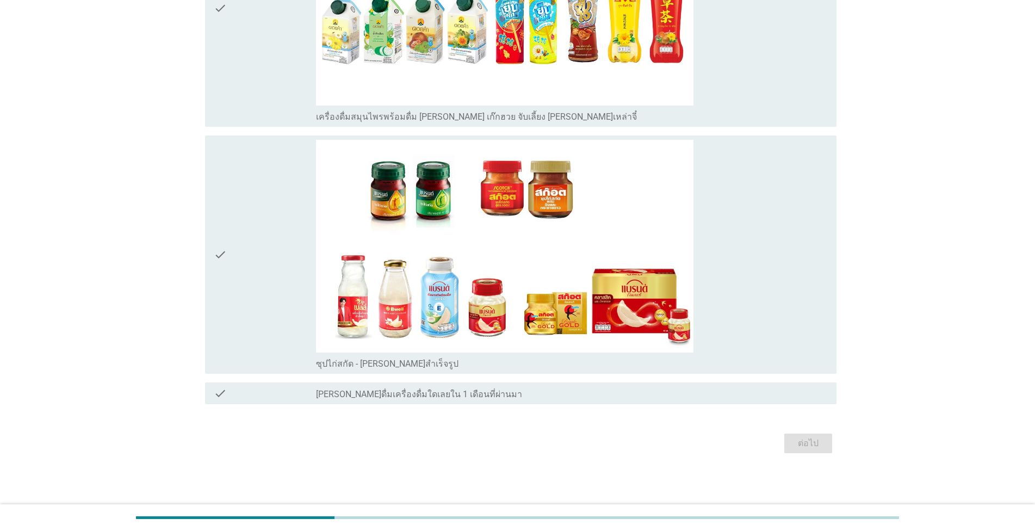
scroll to position [0, 0]
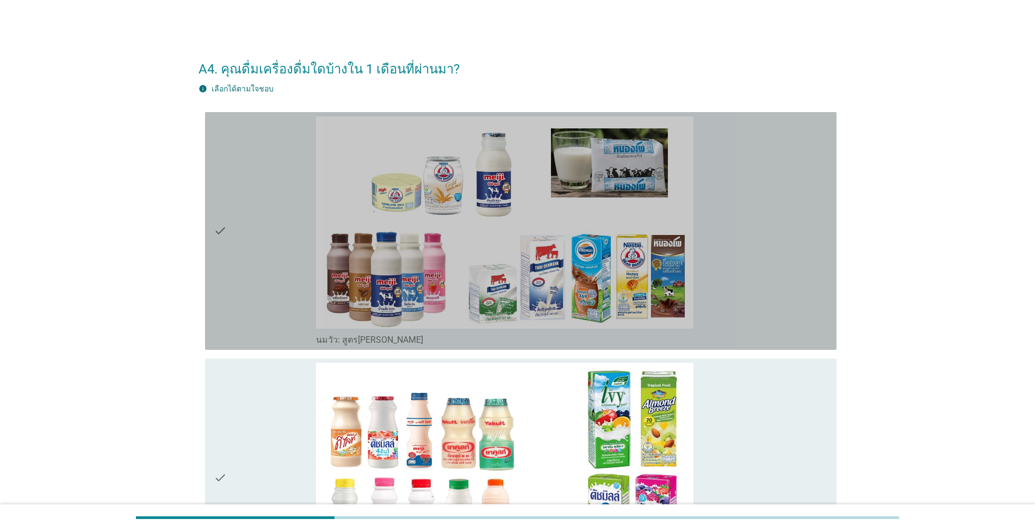
click at [240, 245] on div "check" at bounding box center [265, 230] width 102 height 229
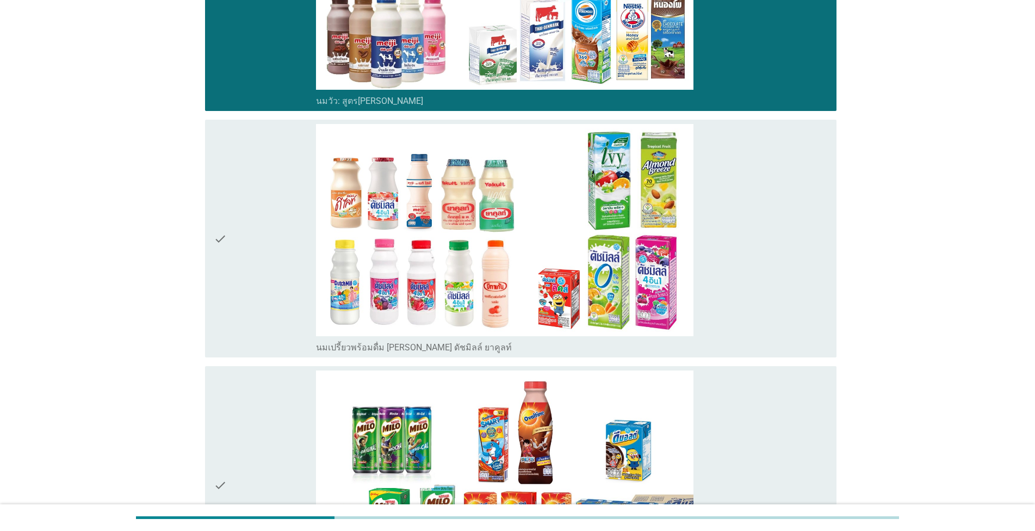
scroll to position [248, 0]
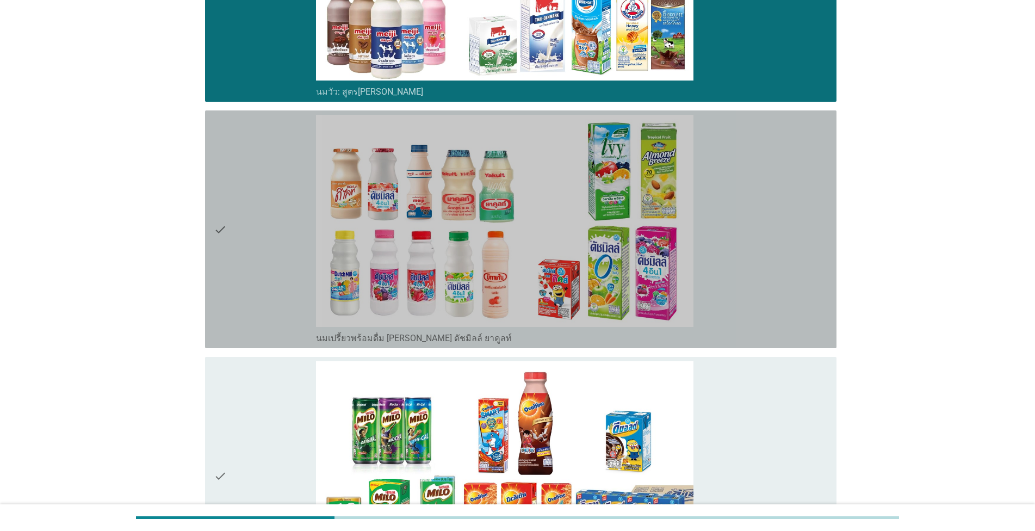
click at [259, 239] on div "check" at bounding box center [265, 229] width 102 height 229
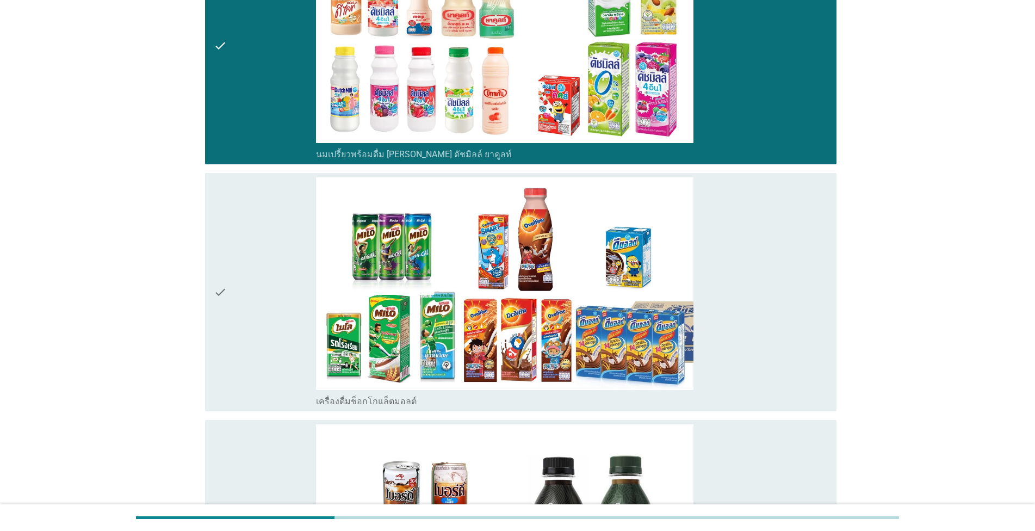
scroll to position [434, 0]
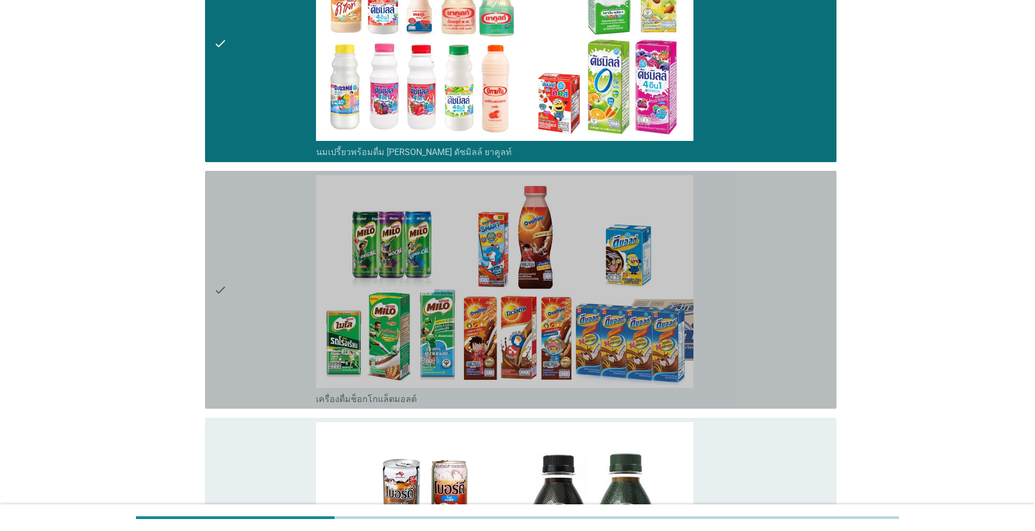
click at [244, 277] on div "check" at bounding box center [265, 289] width 102 height 229
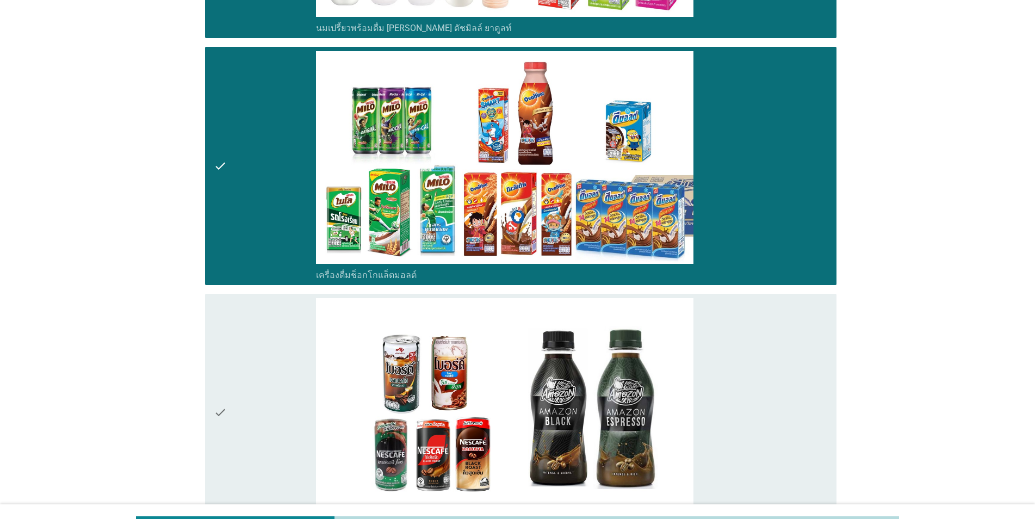
scroll to position [682, 0]
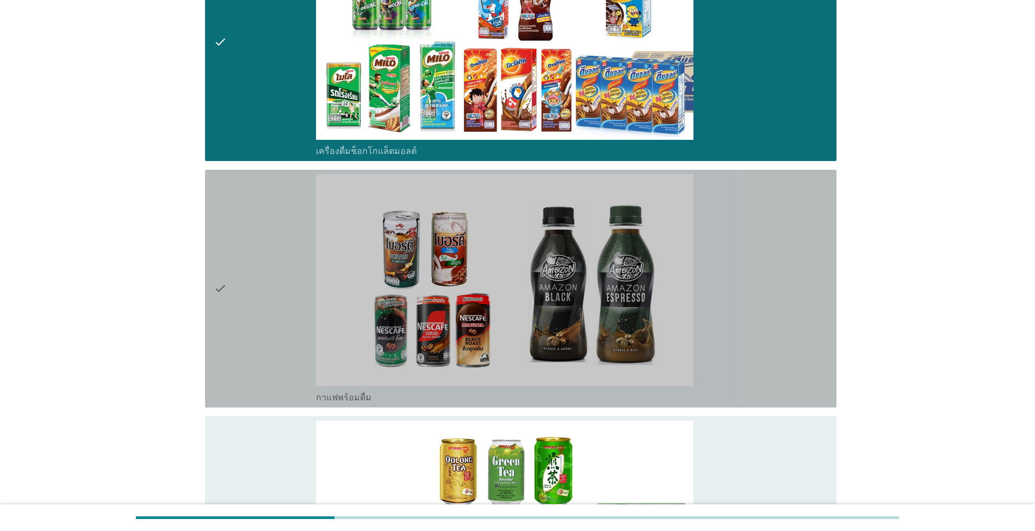
click at [248, 286] on div "check" at bounding box center [265, 288] width 102 height 229
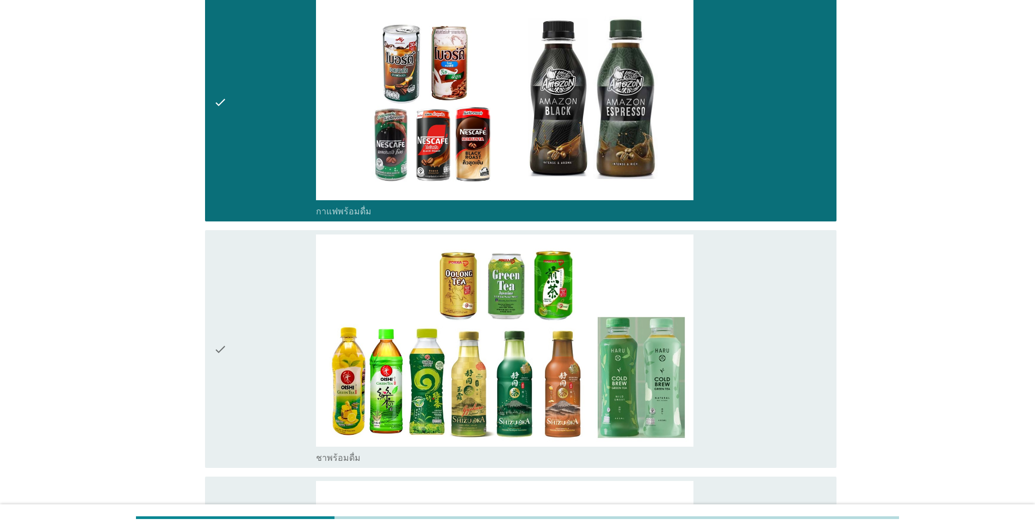
scroll to position [992, 0]
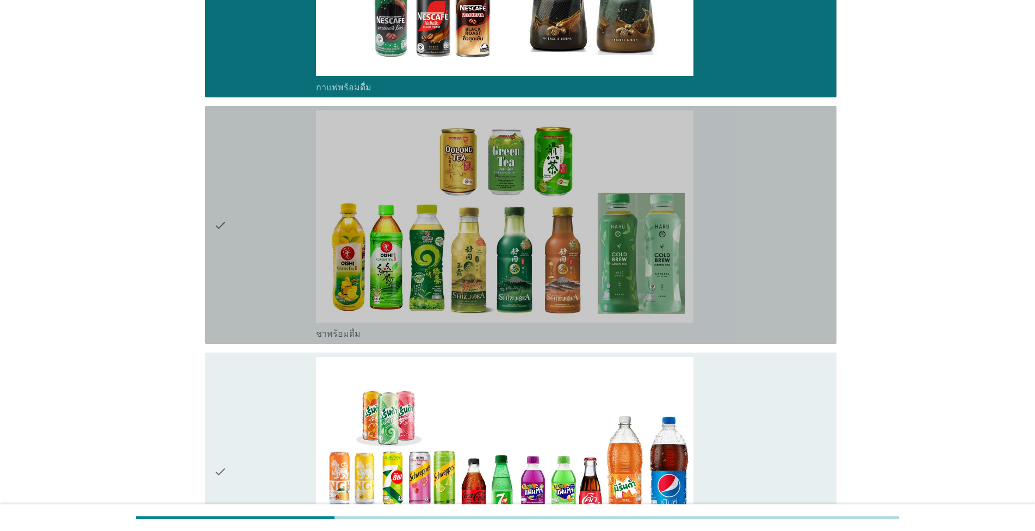
click at [267, 259] on div "check" at bounding box center [265, 224] width 102 height 229
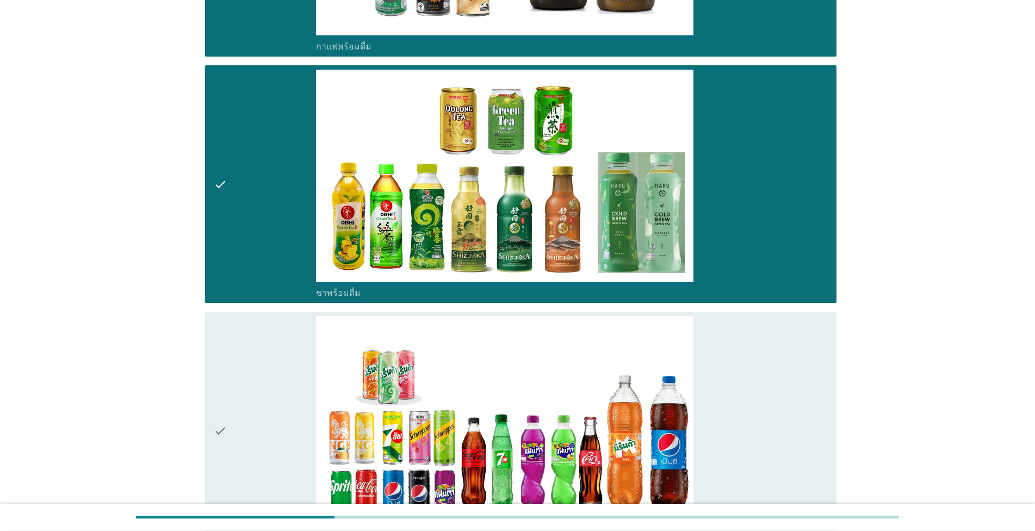
scroll to position [1054, 0]
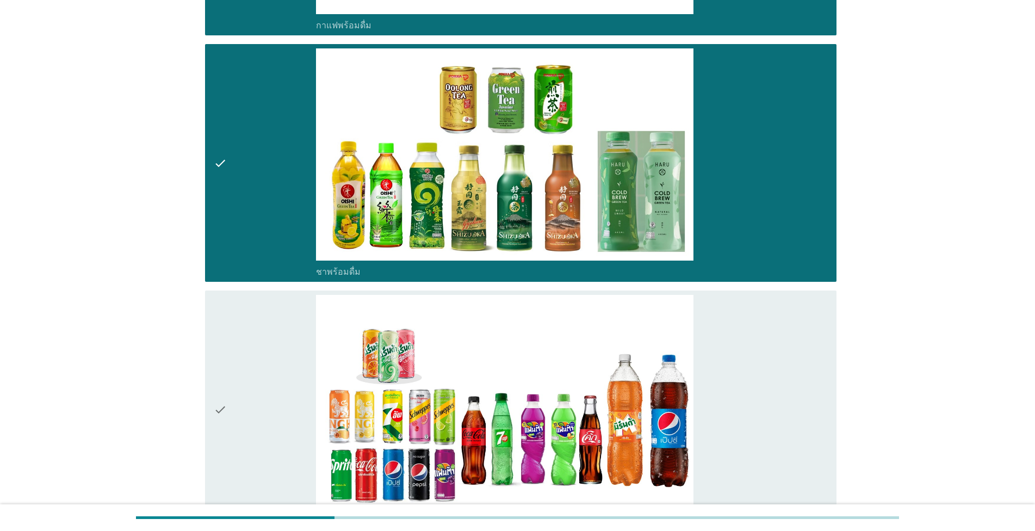
click at [246, 401] on div "check" at bounding box center [265, 409] width 102 height 229
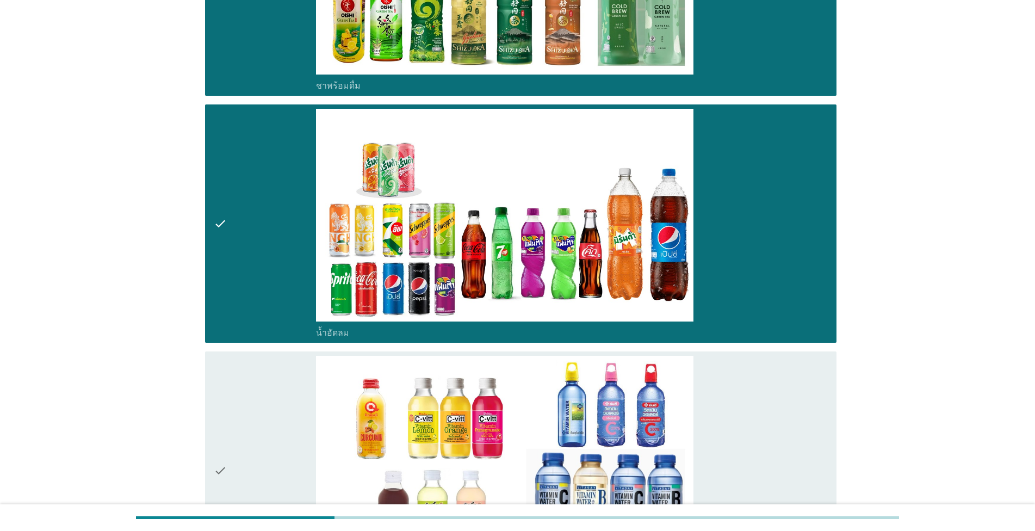
scroll to position [1364, 0]
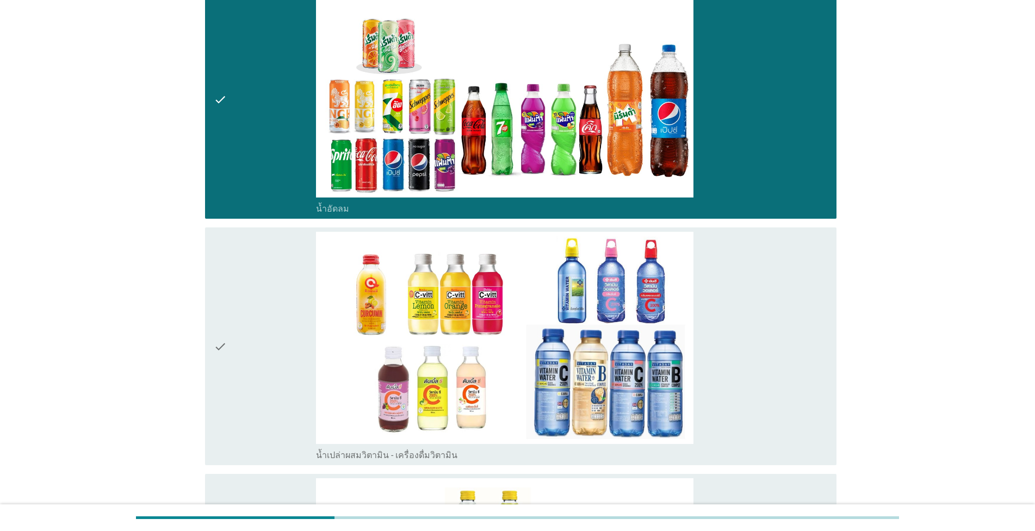
click at [270, 368] on div "check" at bounding box center [265, 346] width 102 height 229
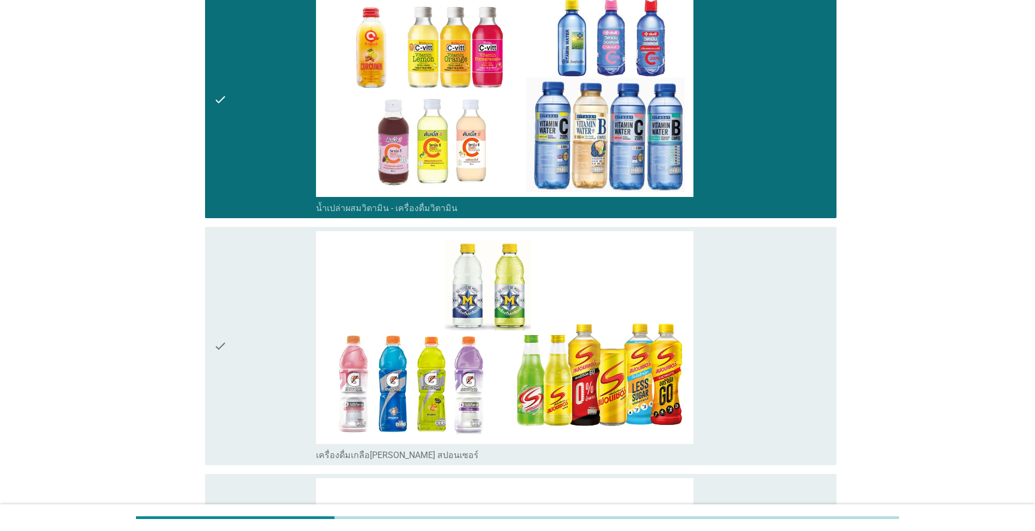
scroll to position [1613, 0]
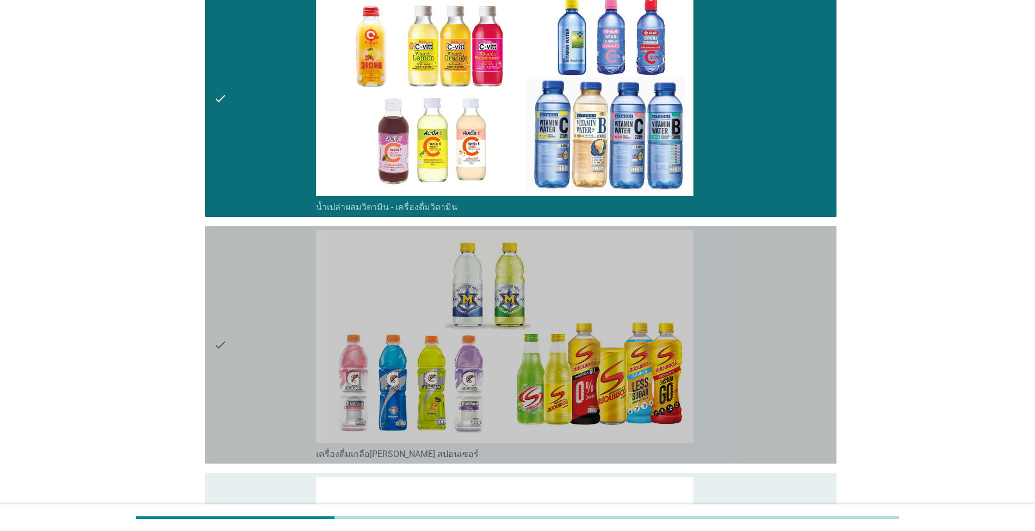
click at [270, 368] on div "check" at bounding box center [265, 344] width 102 height 229
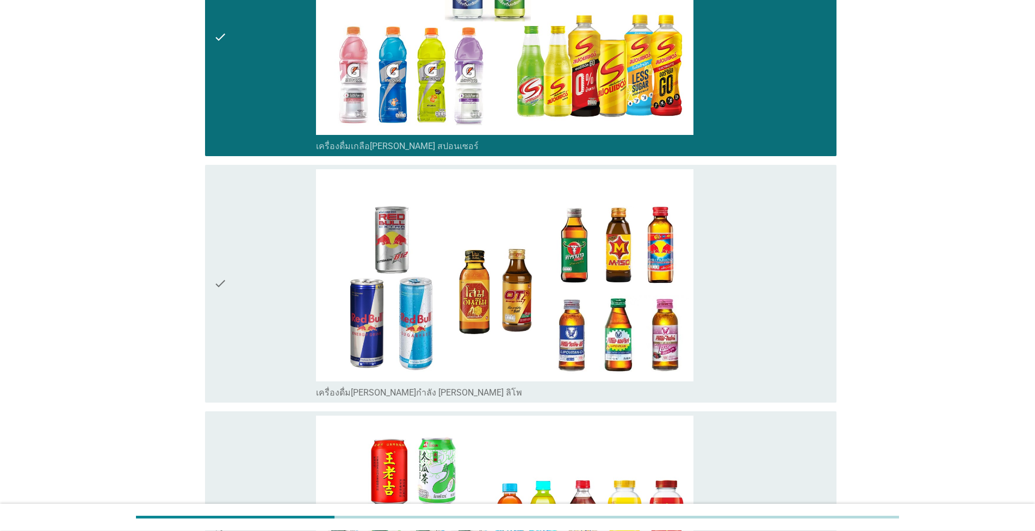
scroll to position [1923, 0]
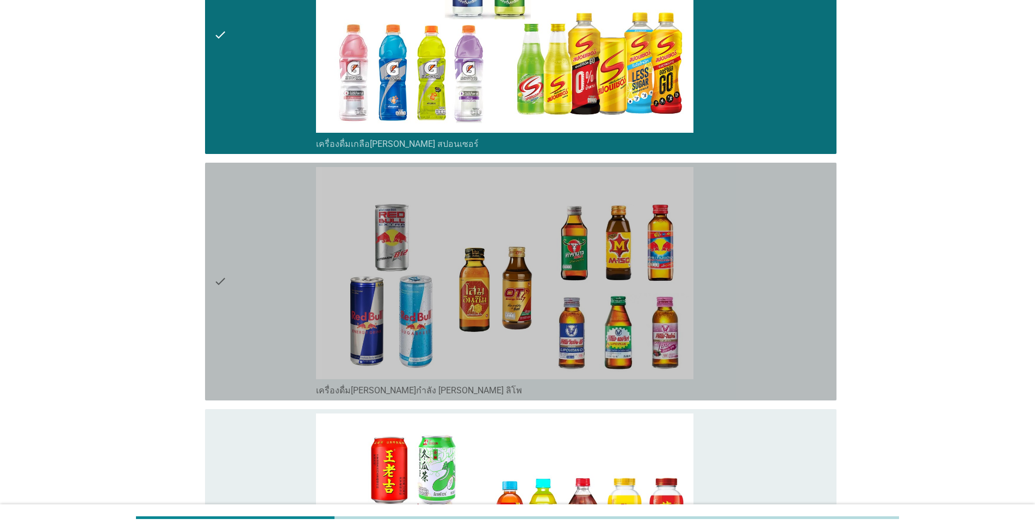
click at [253, 276] on div "check" at bounding box center [265, 281] width 102 height 229
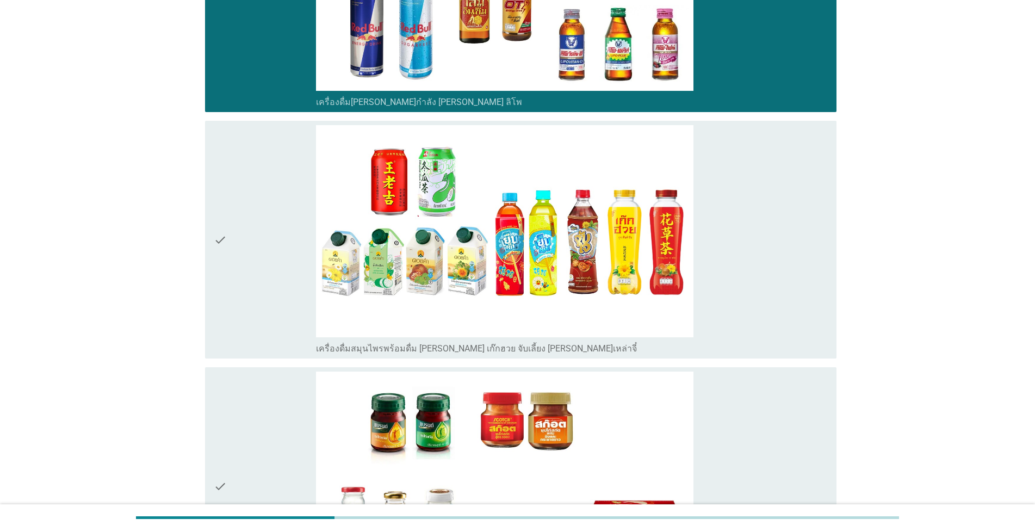
scroll to position [2233, 0]
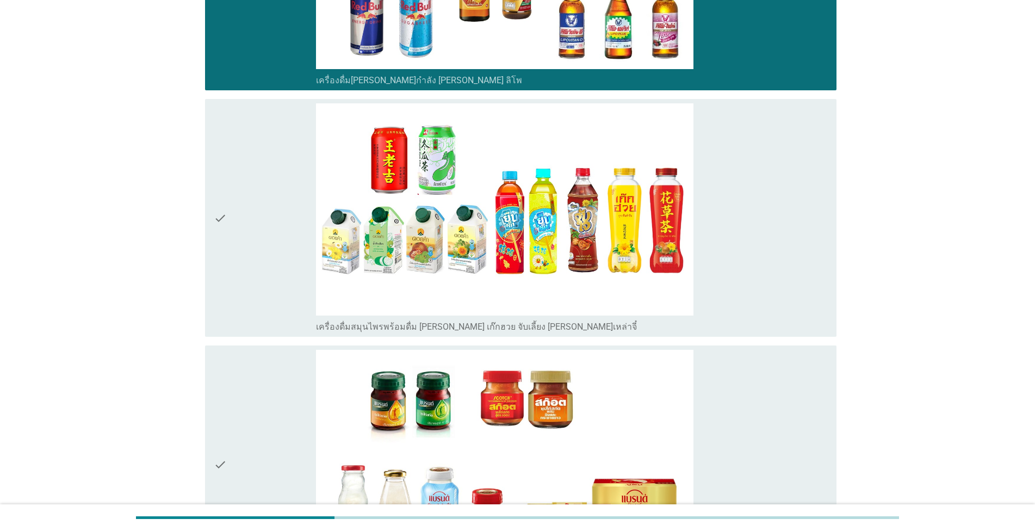
click at [245, 217] on div "check" at bounding box center [265, 217] width 102 height 229
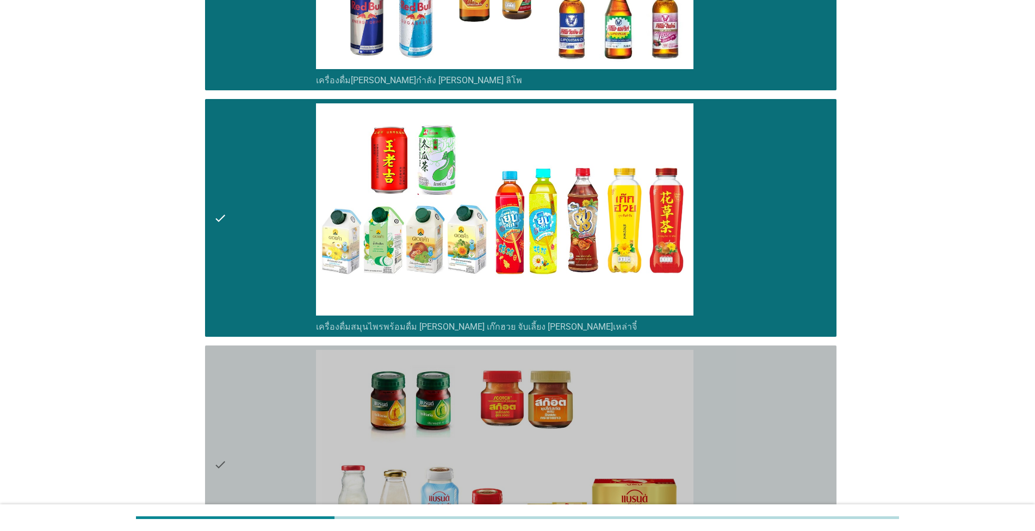
click at [238, 402] on div "check" at bounding box center [265, 464] width 102 height 229
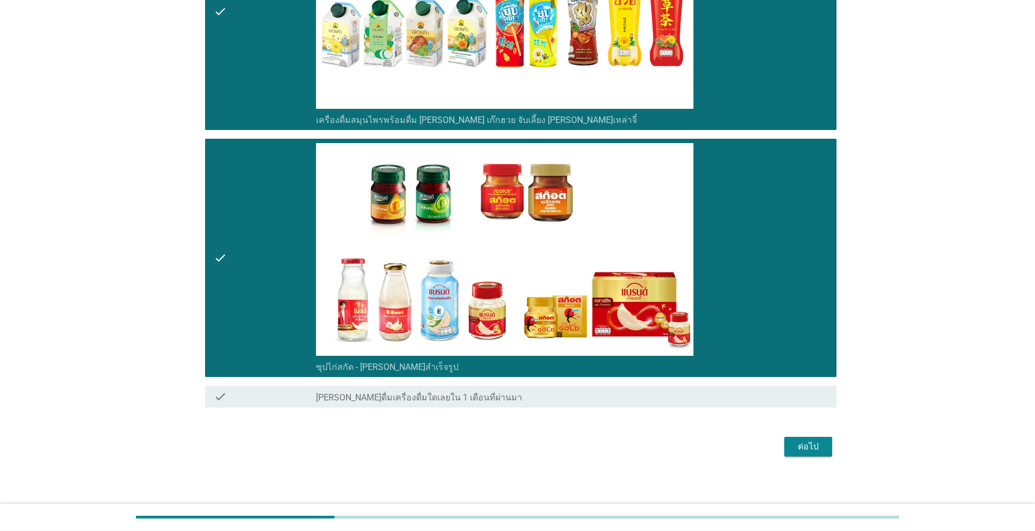
scroll to position [2440, 0]
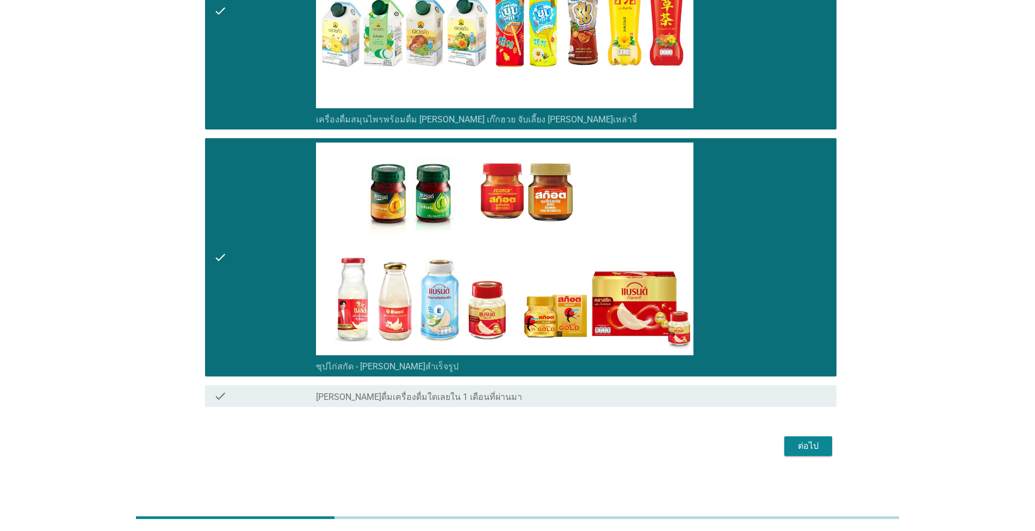
click at [824, 446] on button "ต่อไป" at bounding box center [809, 446] width 48 height 20
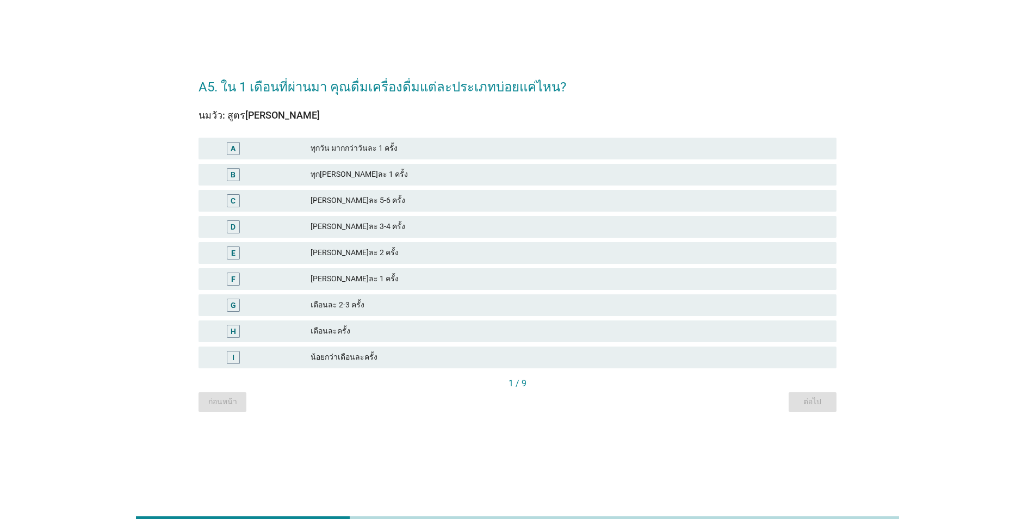
scroll to position [0, 0]
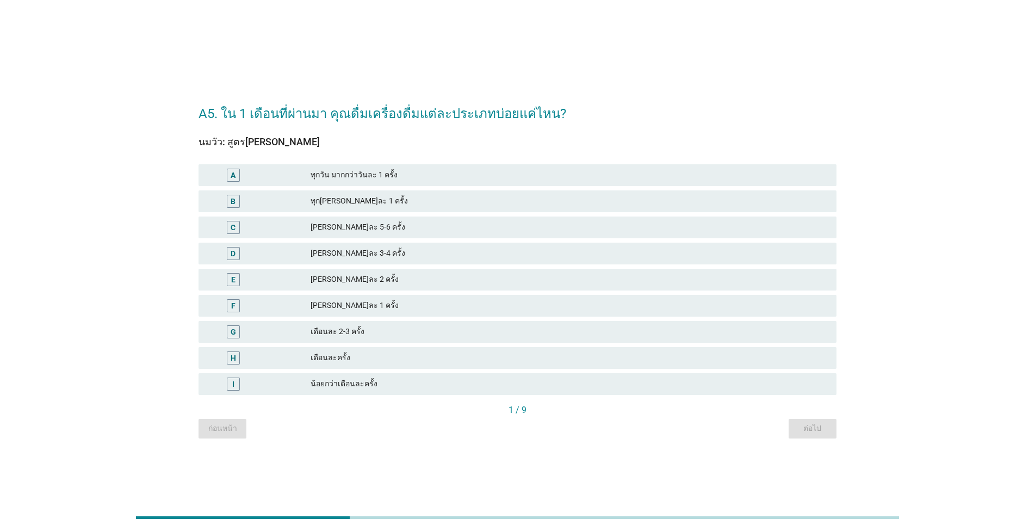
click at [402, 255] on div "[PERSON_NAME]ละ 3-4 ครั้ง" at bounding box center [569, 253] width 517 height 13
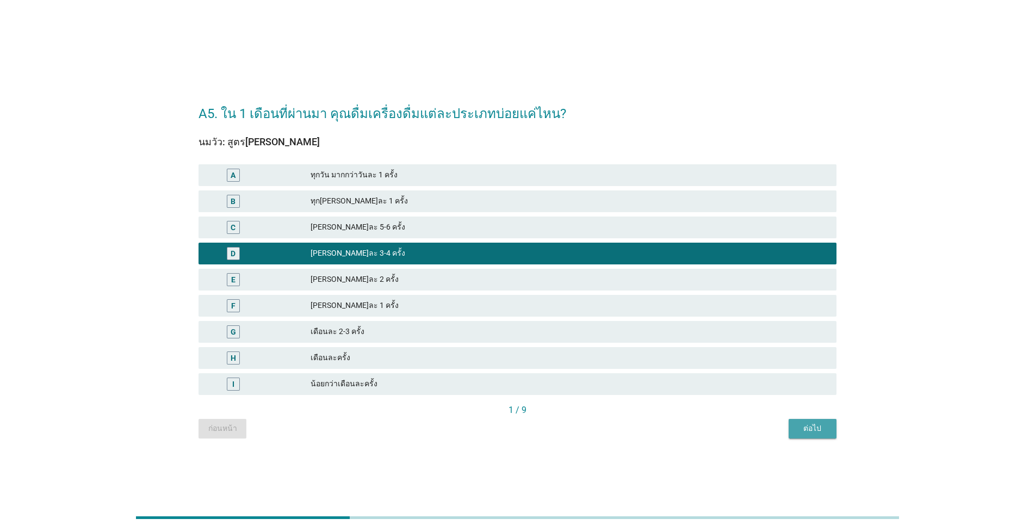
click at [819, 434] on div "ต่อไป" at bounding box center [813, 428] width 30 height 11
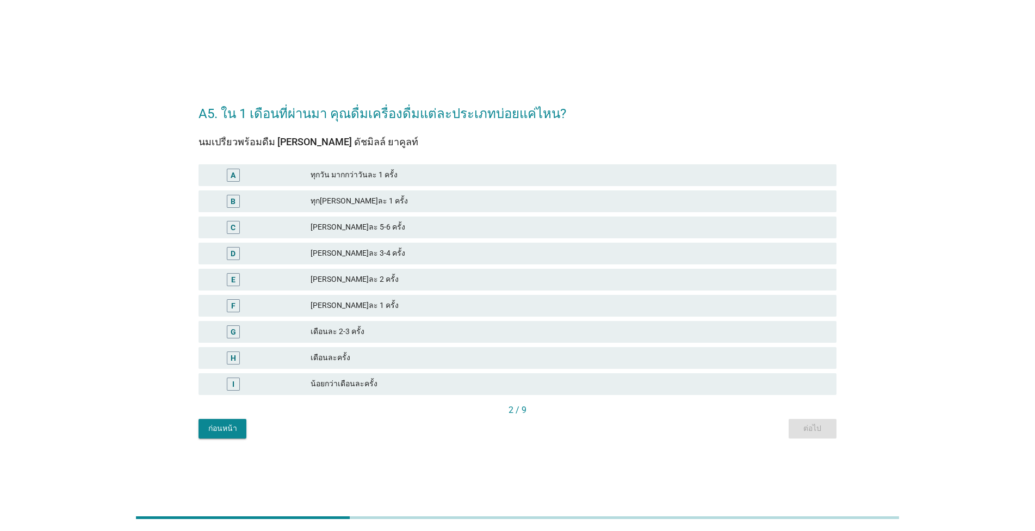
click at [405, 220] on div "C [PERSON_NAME]ละ 5-6 ครั้ง" at bounding box center [518, 228] width 638 height 22
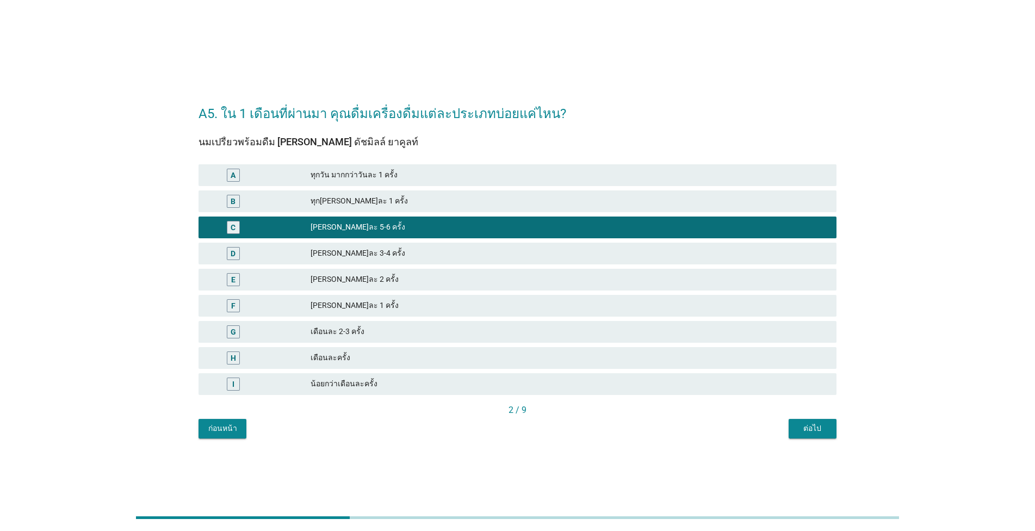
click at [802, 431] on div "ต่อไป" at bounding box center [813, 428] width 30 height 11
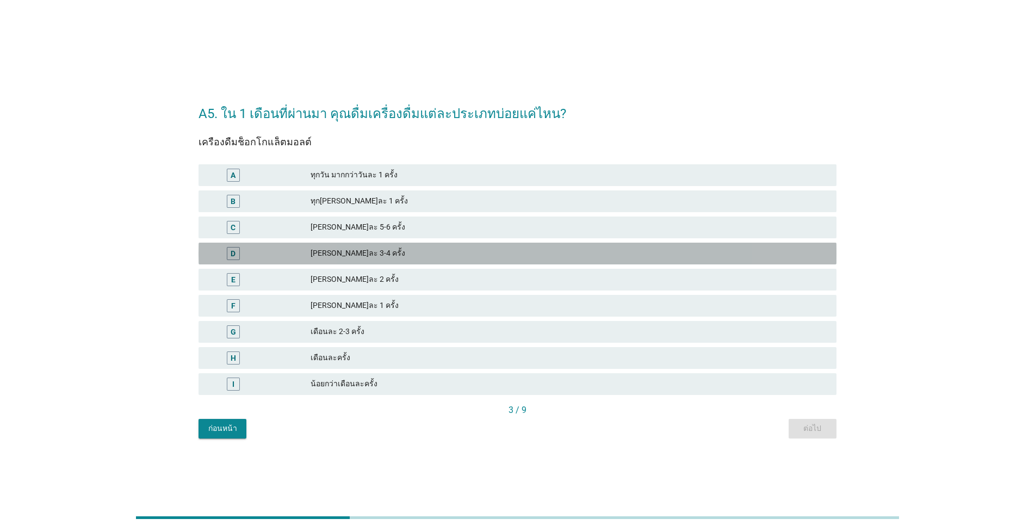
click at [398, 256] on div "[PERSON_NAME]ละ 3-4 ครั้ง" at bounding box center [569, 253] width 517 height 13
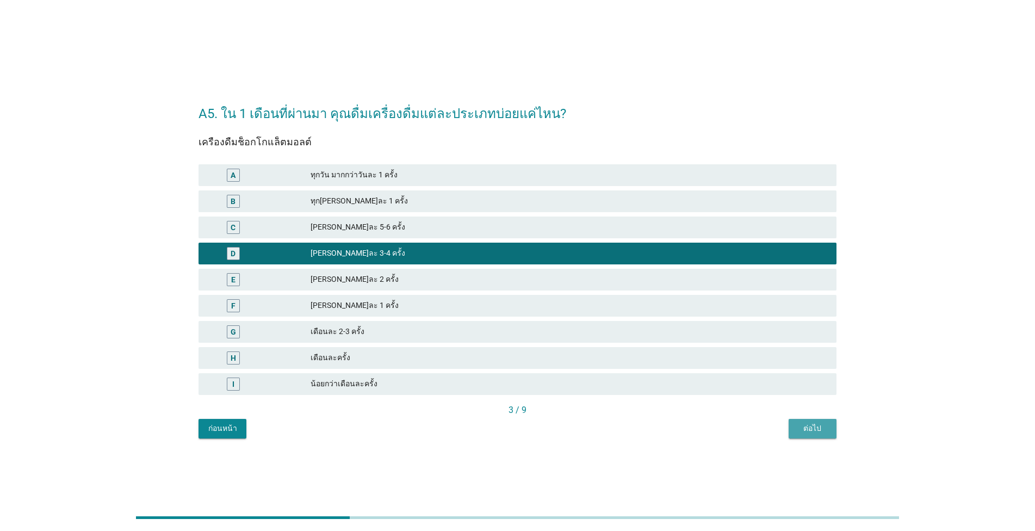
click at [812, 427] on div "ต่อไป" at bounding box center [813, 428] width 30 height 11
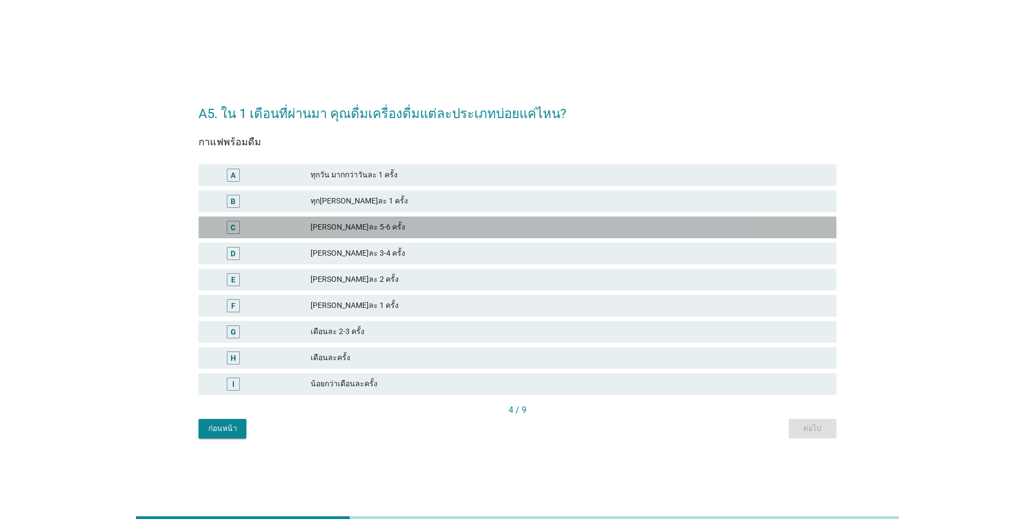
click at [407, 235] on div "C [PERSON_NAME]ละ 5-6 ครั้ง" at bounding box center [518, 228] width 638 height 22
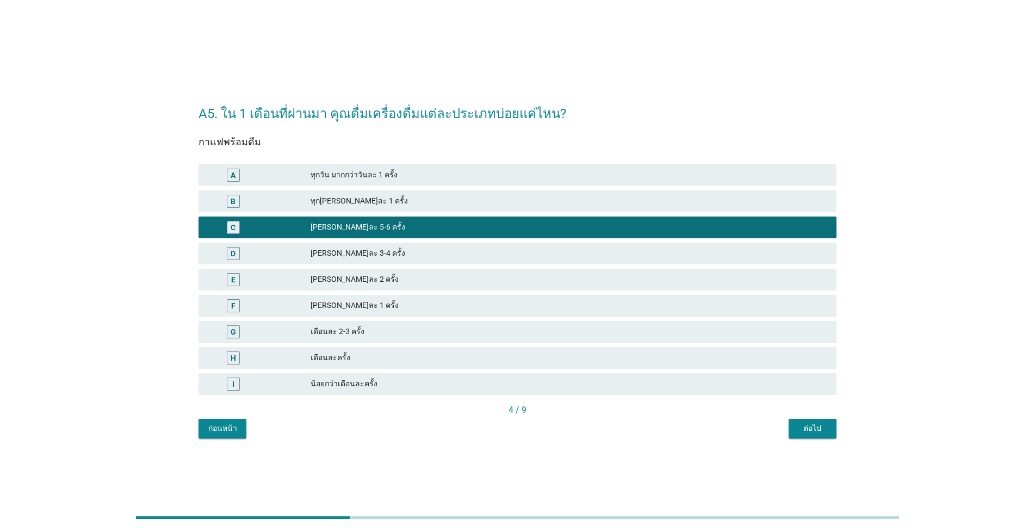
click at [811, 429] on div "ต่อไป" at bounding box center [813, 428] width 30 height 11
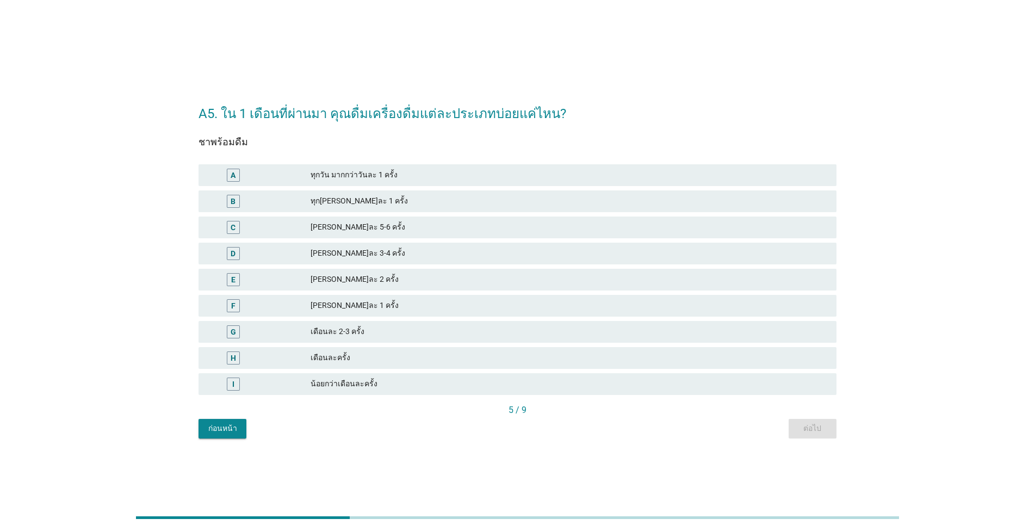
click at [492, 248] on div "[PERSON_NAME]ละ 3-4 ครั้ง" at bounding box center [569, 253] width 517 height 13
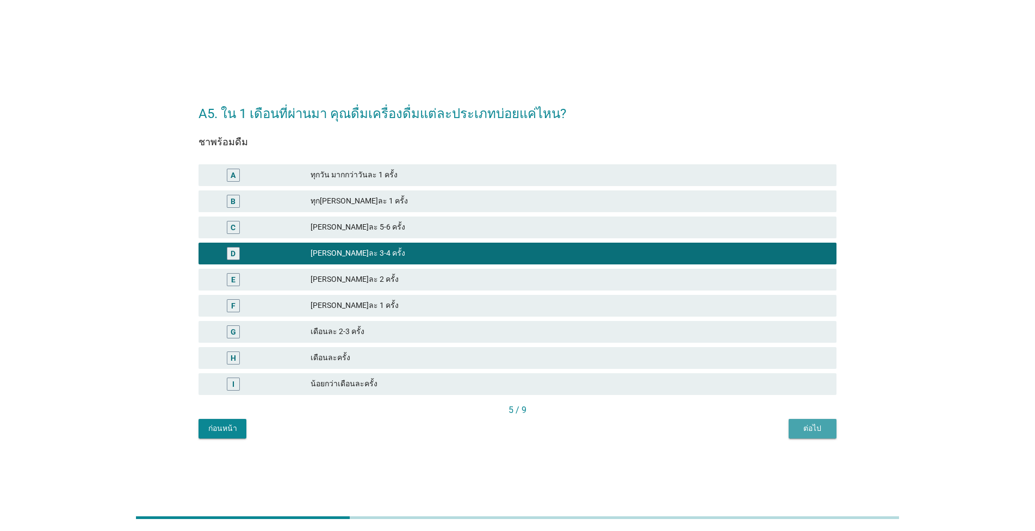
click at [821, 428] on div "ต่อไป" at bounding box center [813, 428] width 30 height 11
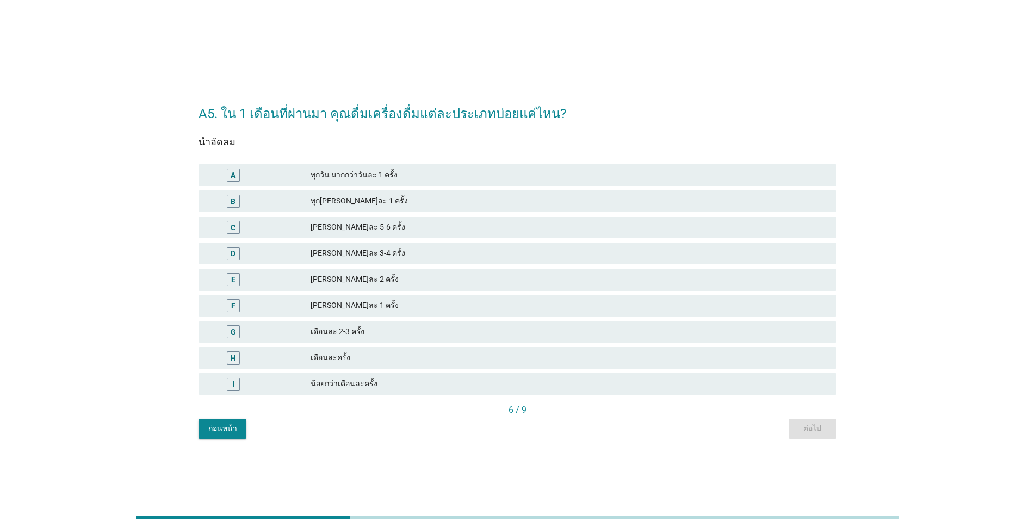
click at [393, 250] on div "[PERSON_NAME]ละ 3-4 ครั้ง" at bounding box center [569, 253] width 517 height 13
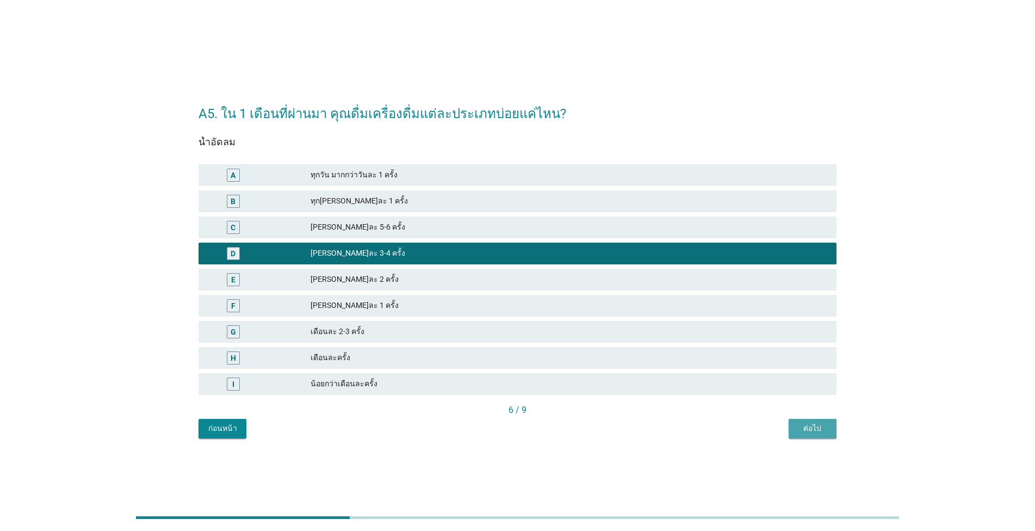
click at [824, 428] on div "ต่อไป" at bounding box center [813, 428] width 30 height 11
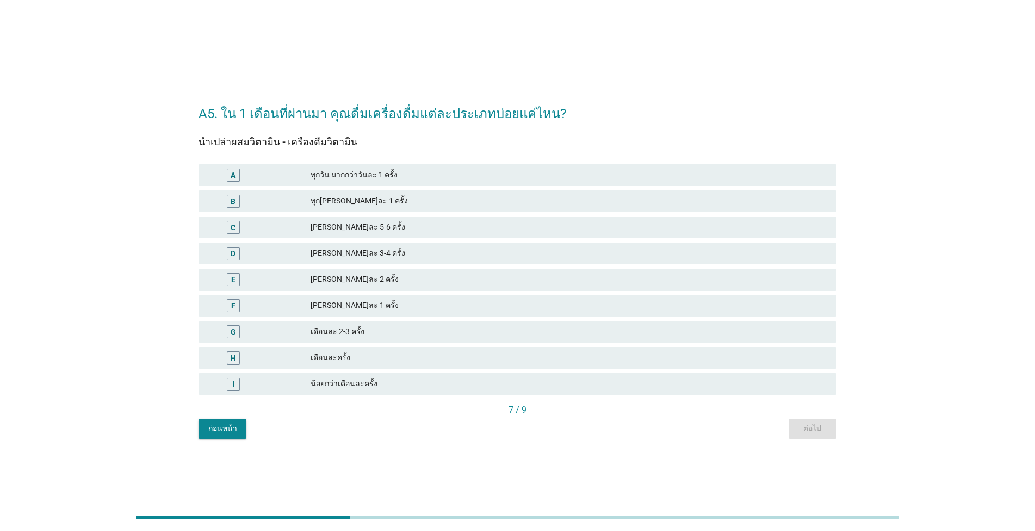
click at [409, 258] on div "[PERSON_NAME]ละ 3-4 ครั้ง" at bounding box center [569, 253] width 517 height 13
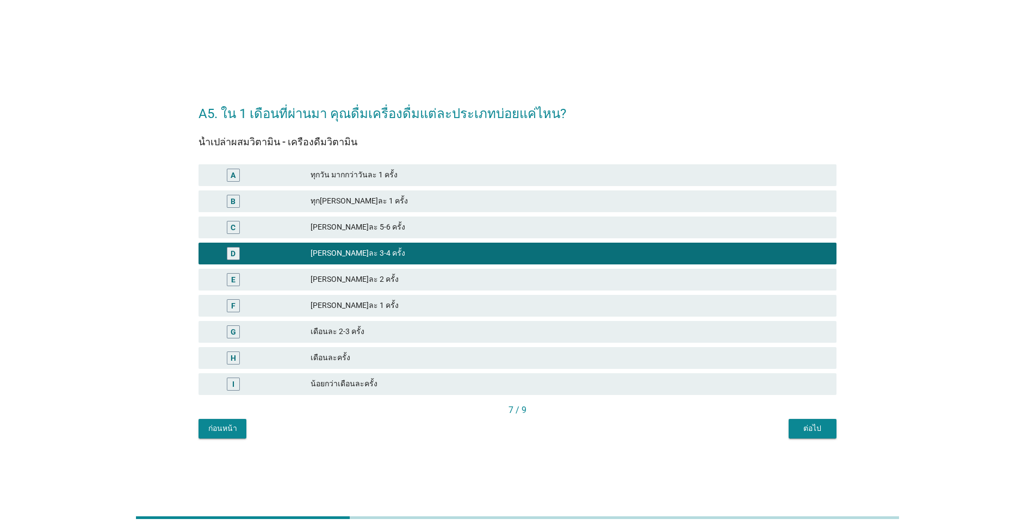
click at [808, 427] on div "ต่อไป" at bounding box center [813, 428] width 30 height 11
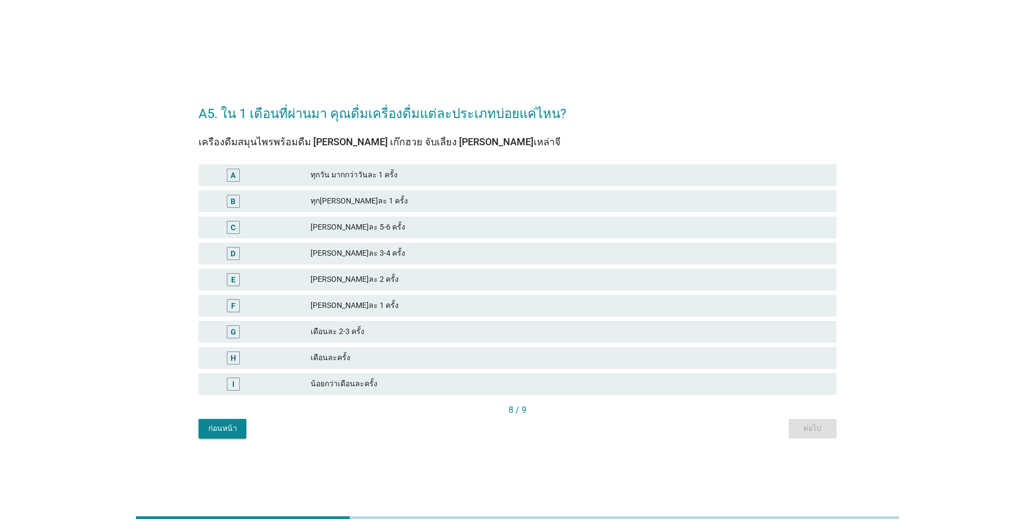
click at [413, 252] on div "[PERSON_NAME]ละ 3-4 ครั้ง" at bounding box center [569, 253] width 517 height 13
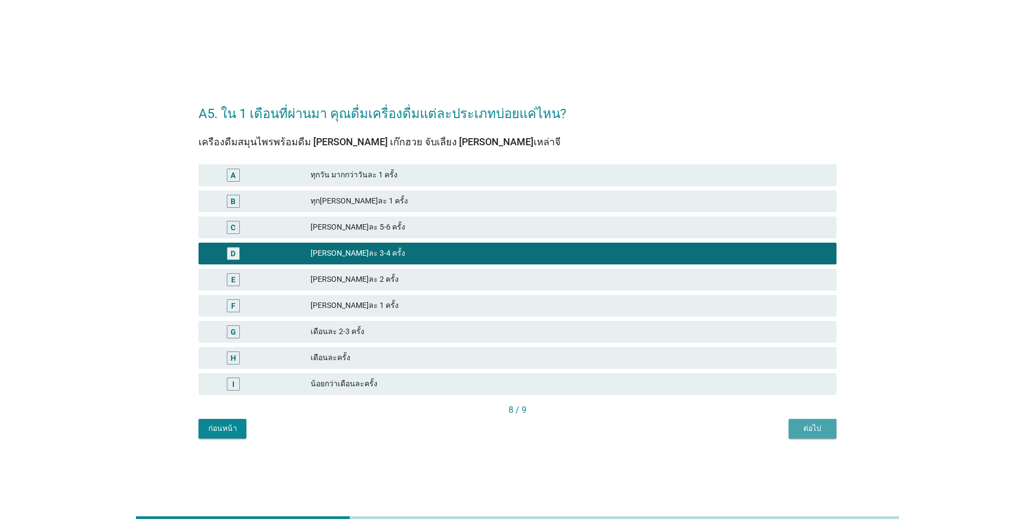
click at [811, 423] on div "ต่อไป" at bounding box center [813, 428] width 30 height 11
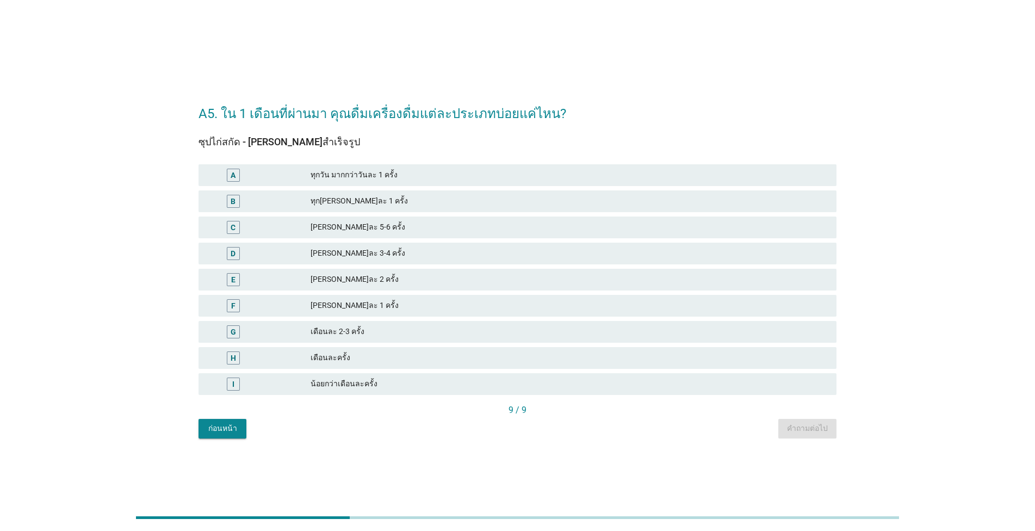
click at [374, 248] on div "[PERSON_NAME]ละ 3-4 ครั้ง" at bounding box center [569, 253] width 517 height 13
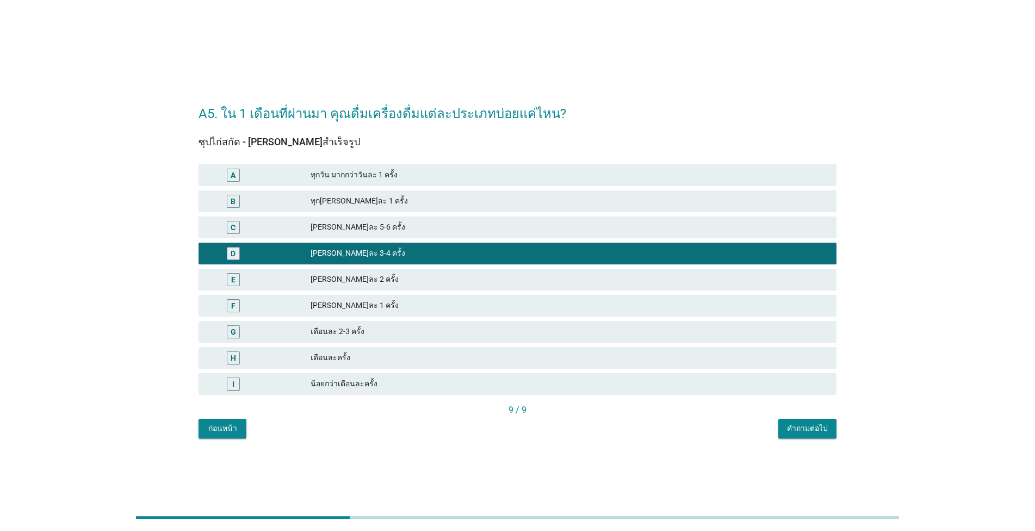
click at [818, 424] on div "คำถามต่อไป" at bounding box center [807, 428] width 41 height 11
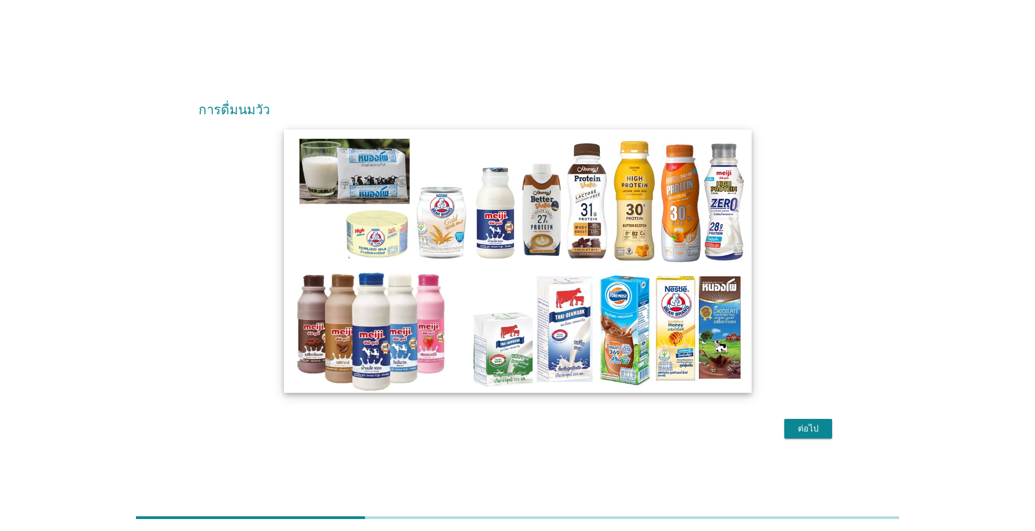
click at [467, 230] on img at bounding box center [517, 260] width 467 height 263
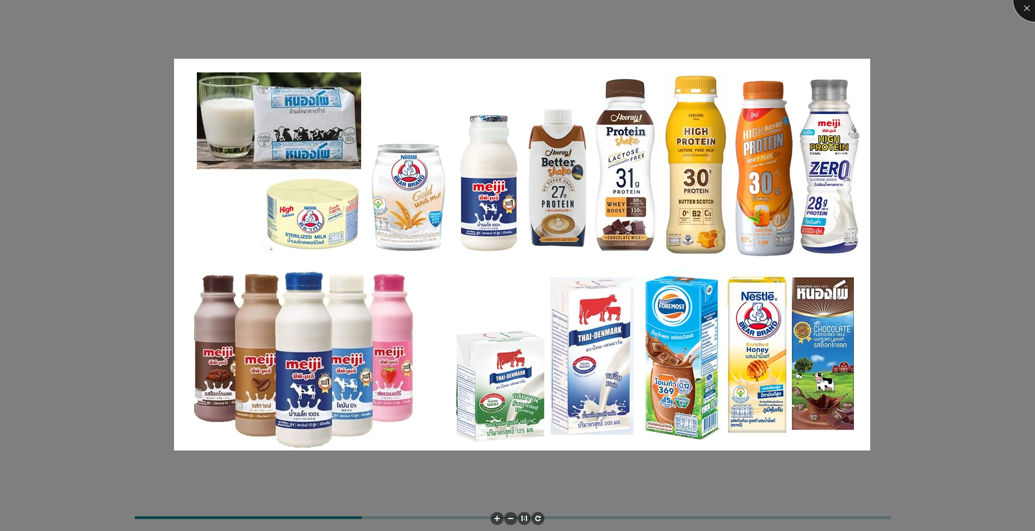
click at [1026, 6] on div at bounding box center [1036, 0] width 44 height 44
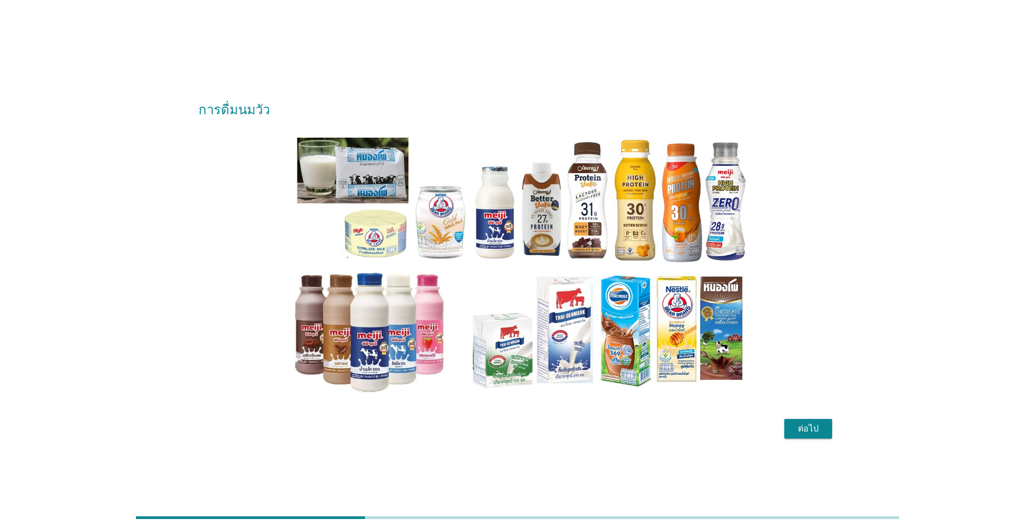
click at [814, 427] on div "ต่อไป" at bounding box center [808, 428] width 30 height 13
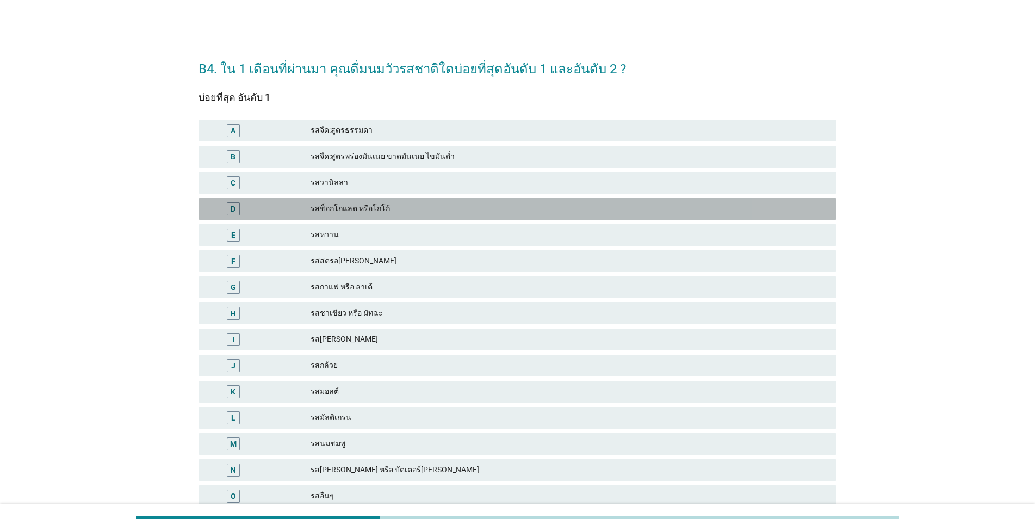
click at [325, 208] on div "รสช็อกโกแลต หรือโกโก้" at bounding box center [569, 208] width 517 height 13
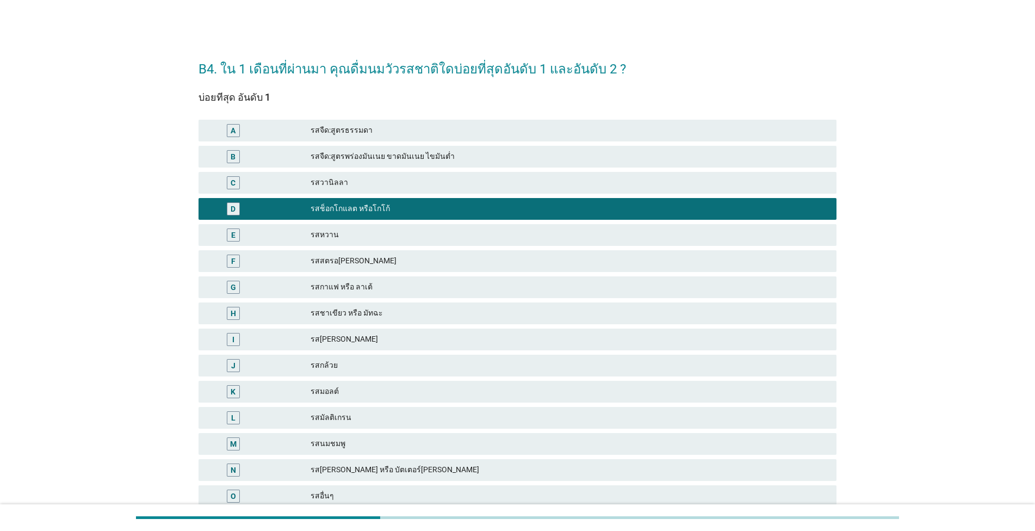
click at [321, 189] on div "รสวานิลลา" at bounding box center [569, 182] width 517 height 13
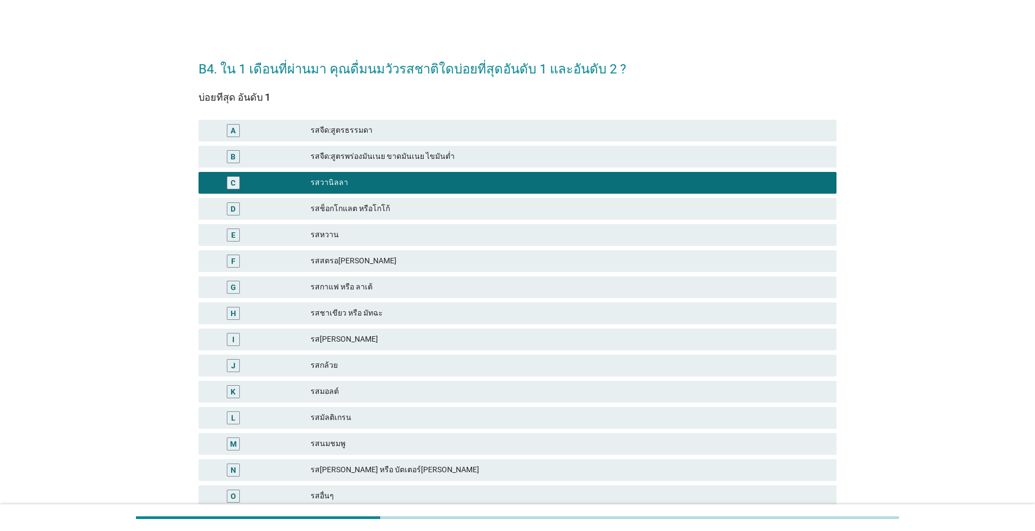
click at [316, 262] on div "รสสตรอ[PERSON_NAME]" at bounding box center [569, 261] width 517 height 13
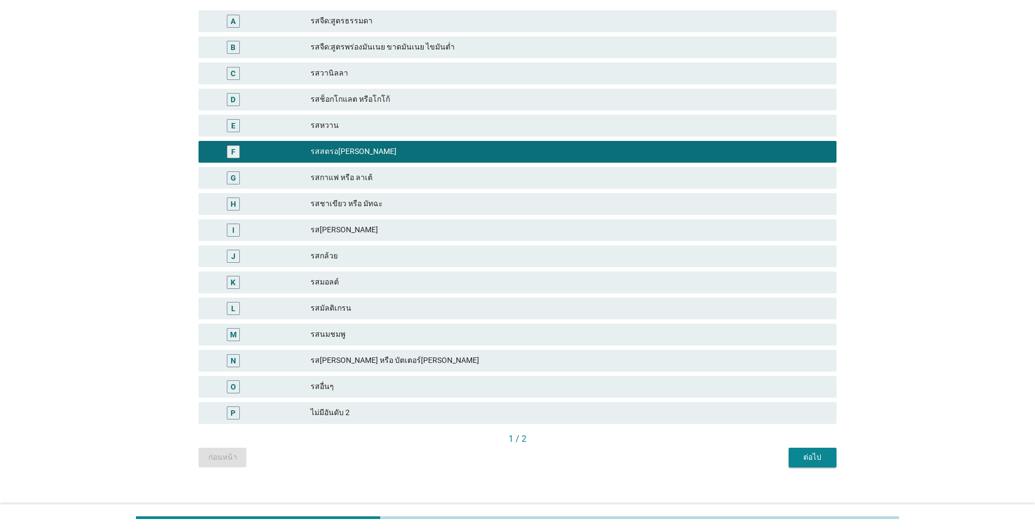
scroll to position [120, 0]
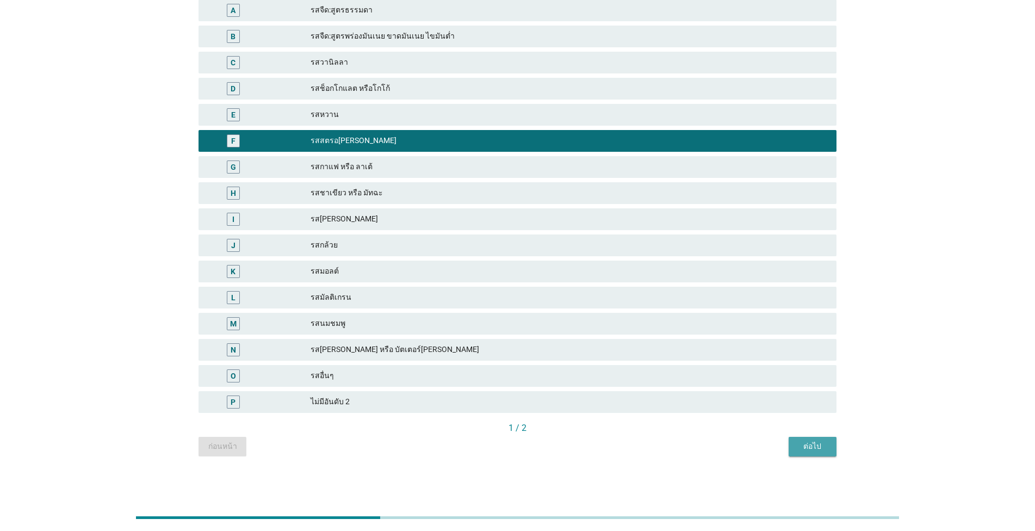
click at [822, 441] on div "ต่อไป" at bounding box center [813, 446] width 30 height 11
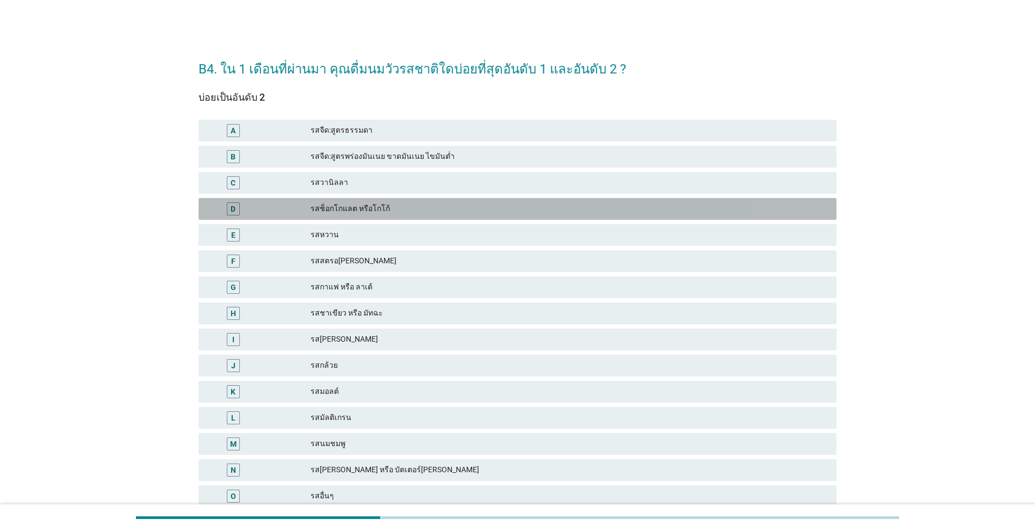
click at [397, 205] on div "รสช็อกโกแลต หรือโกโก้" at bounding box center [569, 208] width 517 height 13
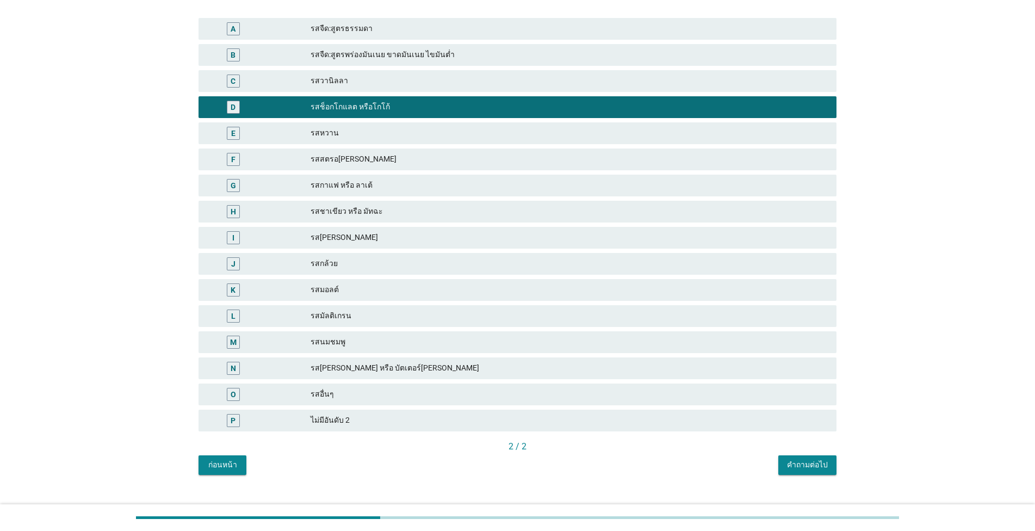
scroll to position [120, 0]
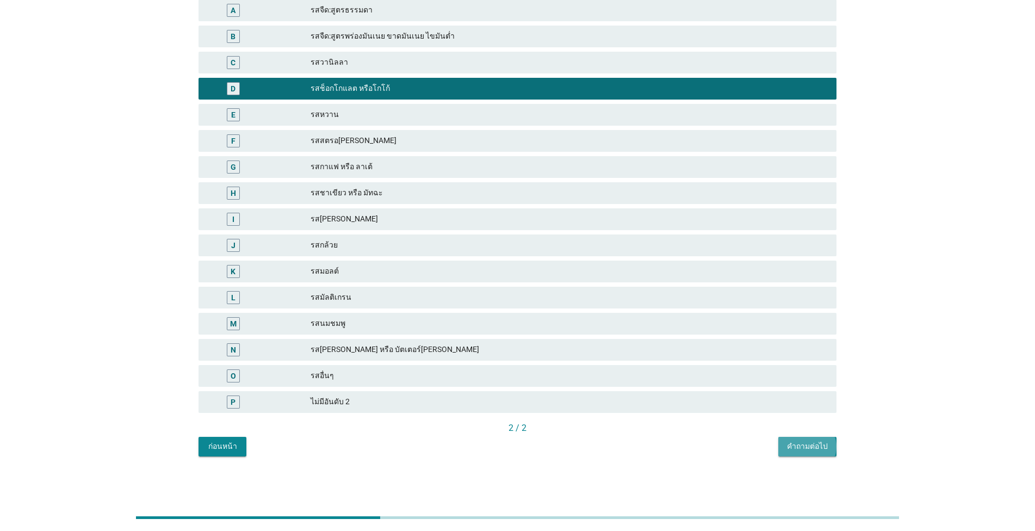
click at [828, 439] on button "คำถามต่อไป" at bounding box center [808, 447] width 58 height 20
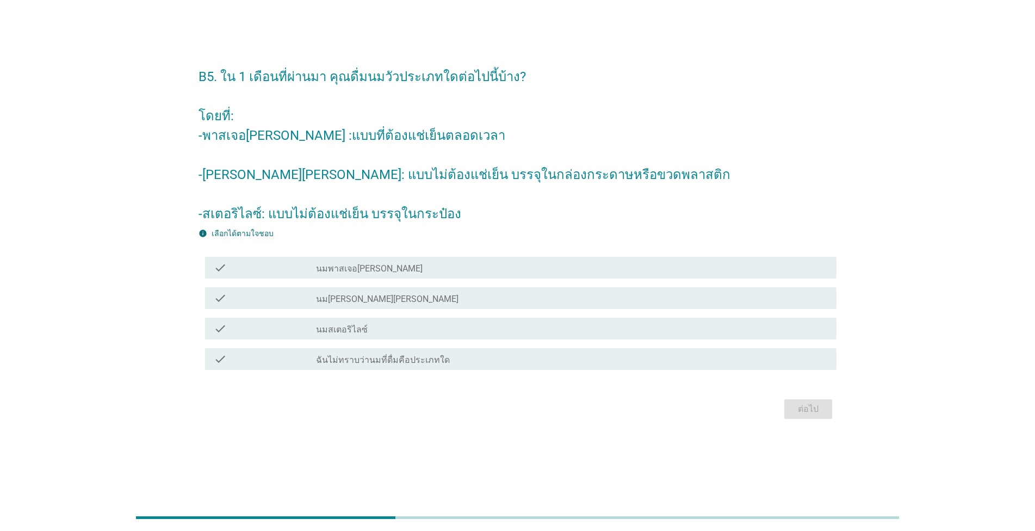
scroll to position [0, 0]
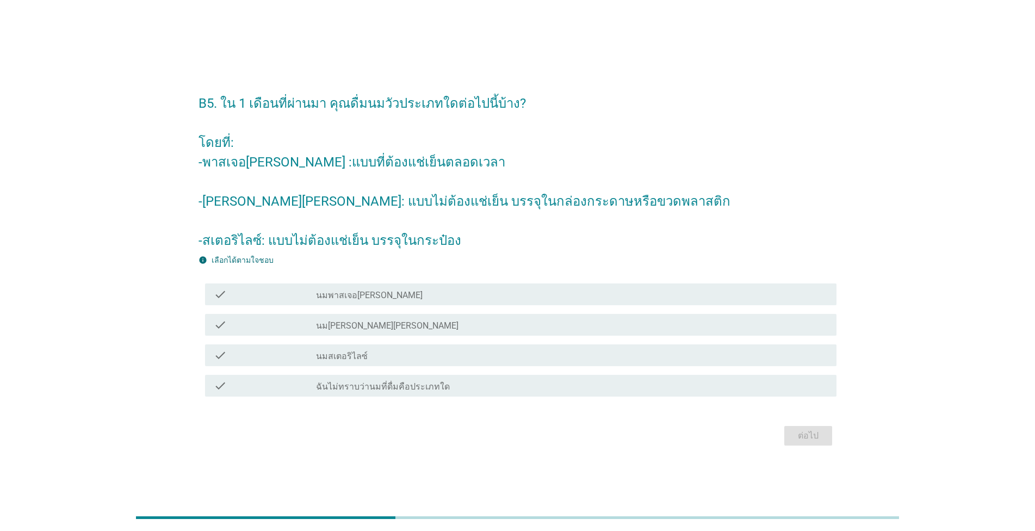
click at [310, 304] on div "check check_box_outline_blank นมพาสเจอ[PERSON_NAME]" at bounding box center [521, 294] width 632 height 22
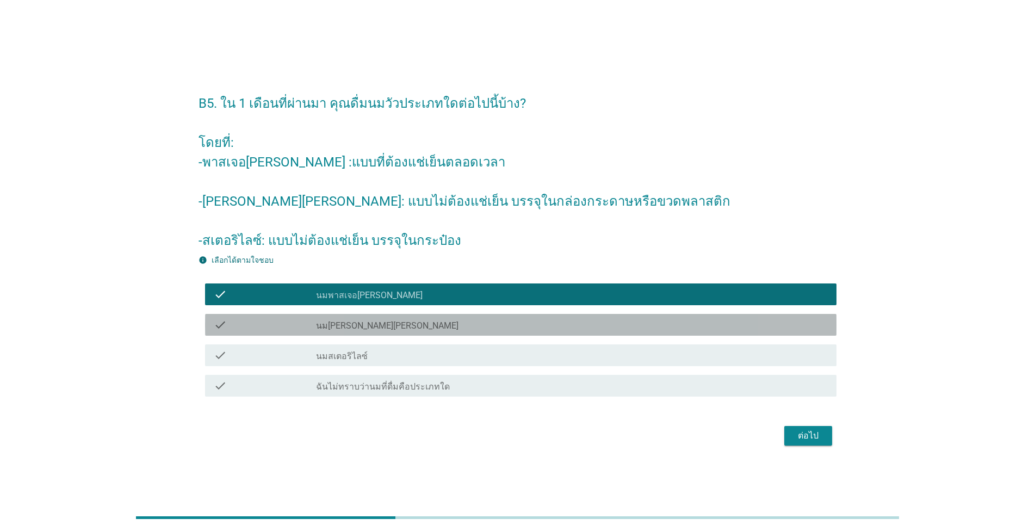
click at [297, 326] on div "check" at bounding box center [265, 324] width 102 height 13
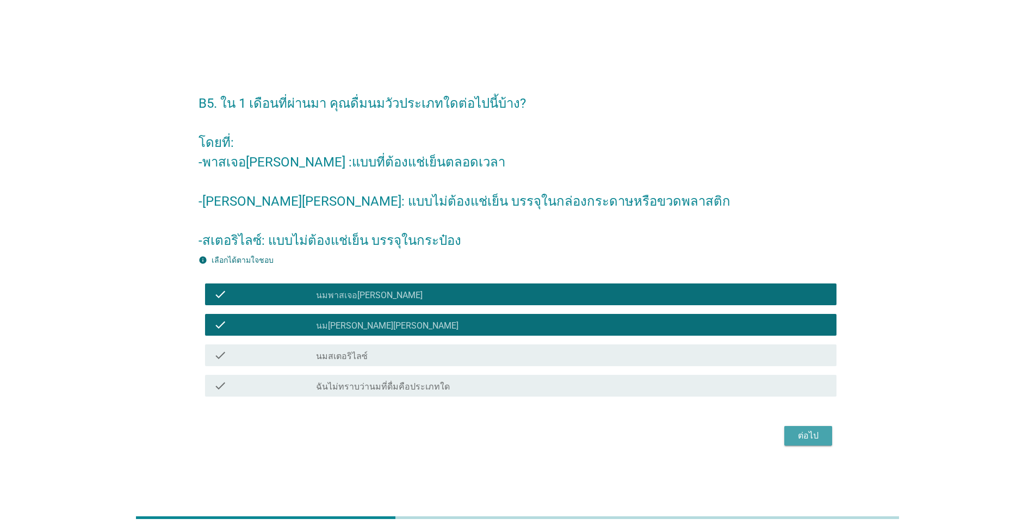
click at [807, 437] on div "ต่อไป" at bounding box center [808, 435] width 30 height 13
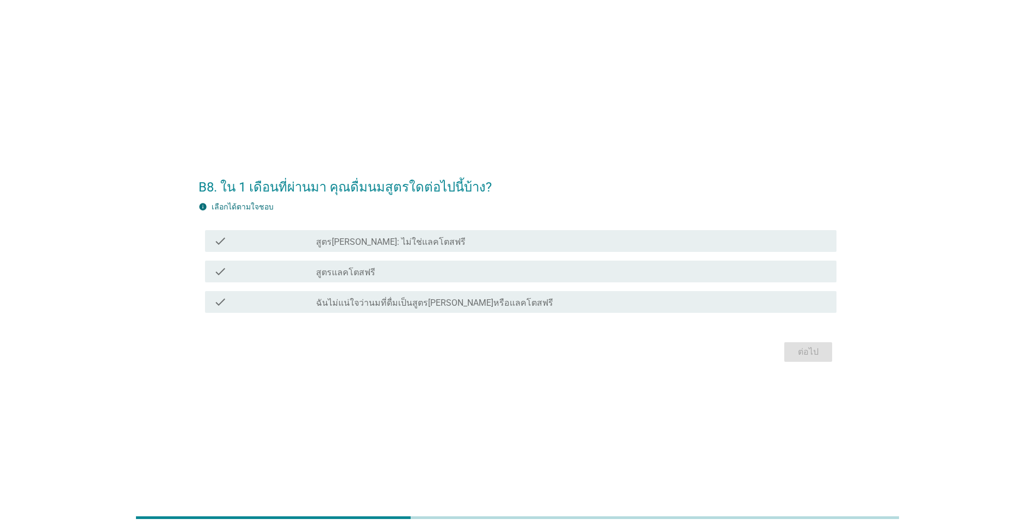
click at [424, 244] on div "check_box_outline_blank สูตร[PERSON_NAME]: ไม่ใช่แลคโตสฟรี" at bounding box center [572, 240] width 512 height 13
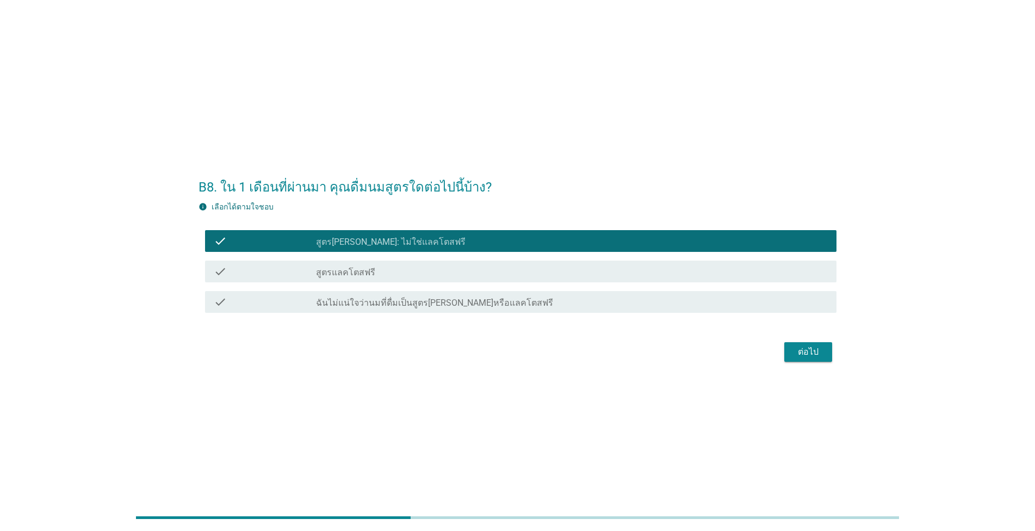
click at [824, 355] on button "ต่อไป" at bounding box center [809, 352] width 48 height 20
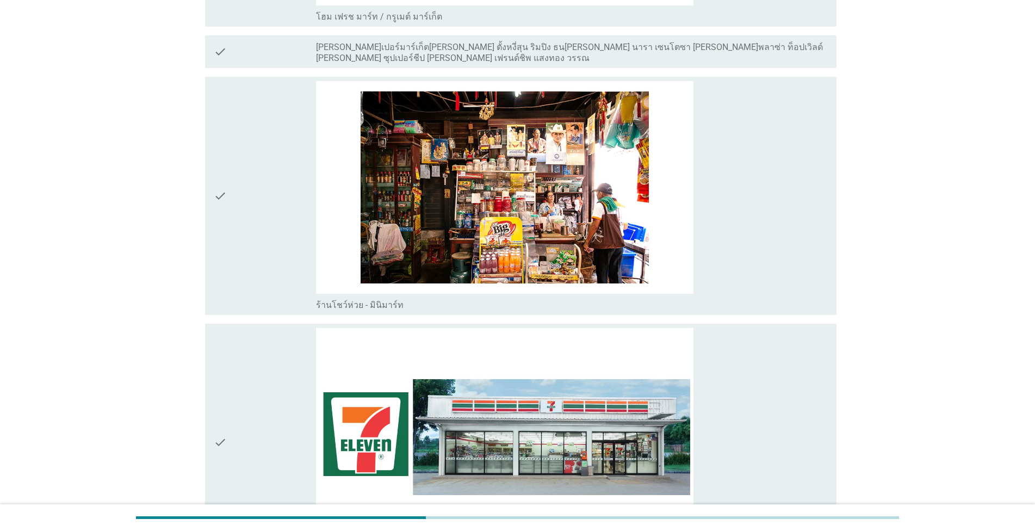
scroll to position [2729, 0]
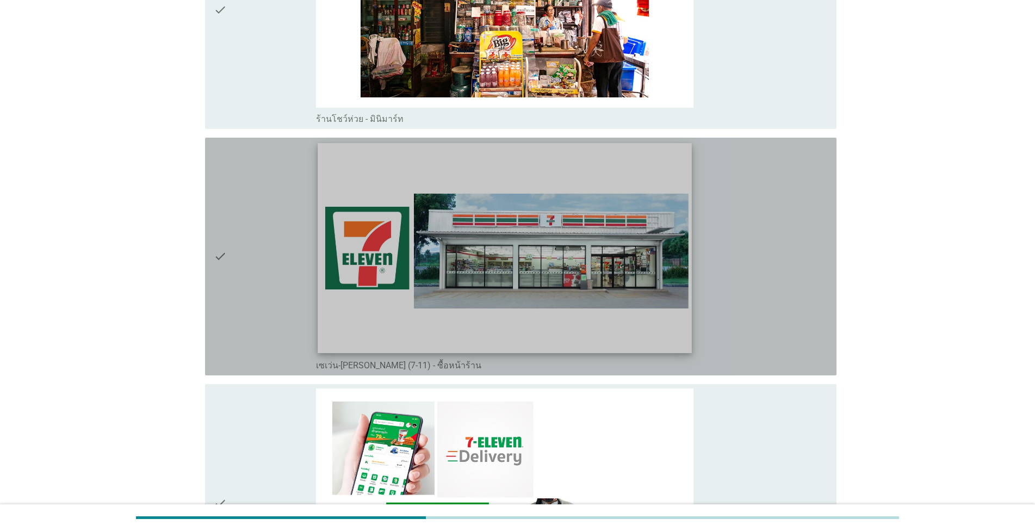
click at [577, 287] on img at bounding box center [505, 248] width 374 height 210
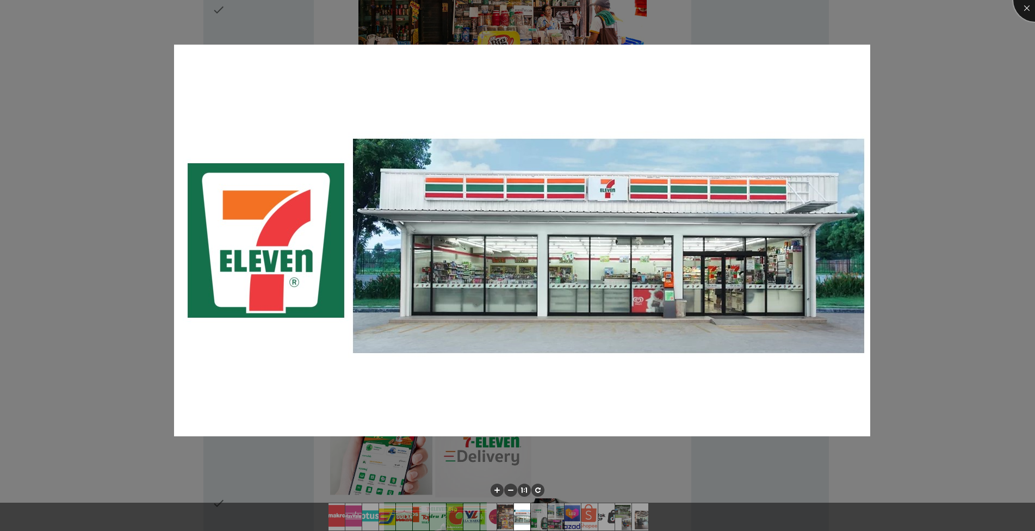
click at [1028, 11] on div at bounding box center [1036, 0] width 44 height 44
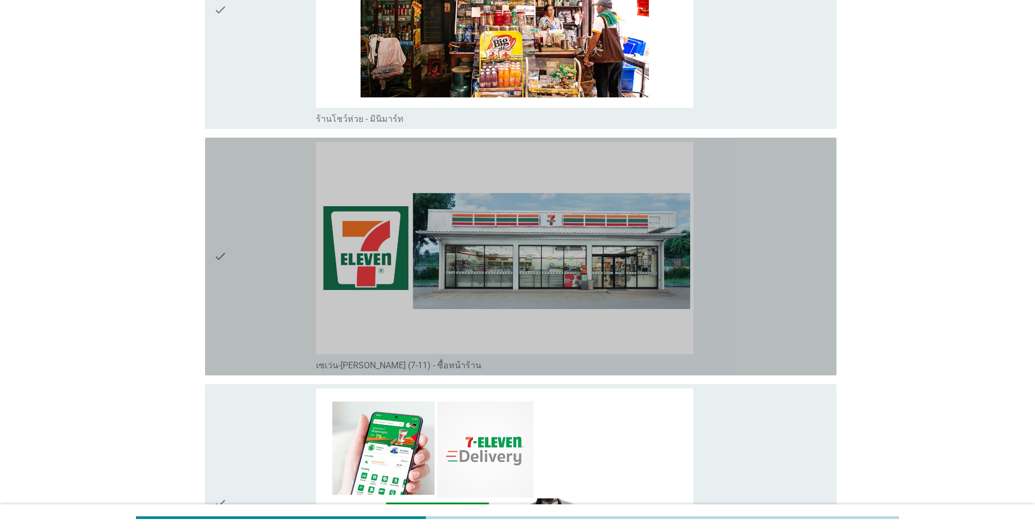
click at [242, 249] on div "check" at bounding box center [265, 256] width 102 height 229
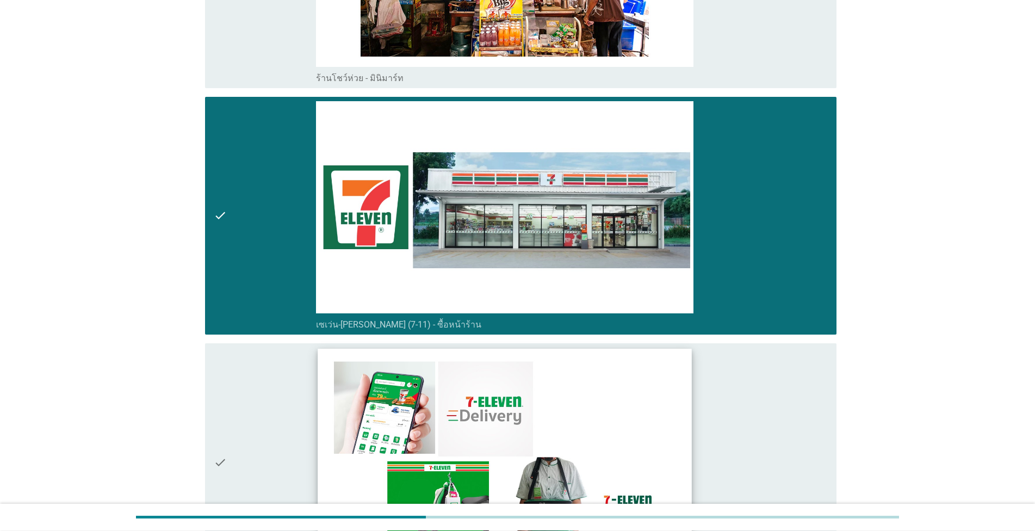
scroll to position [2791, 0]
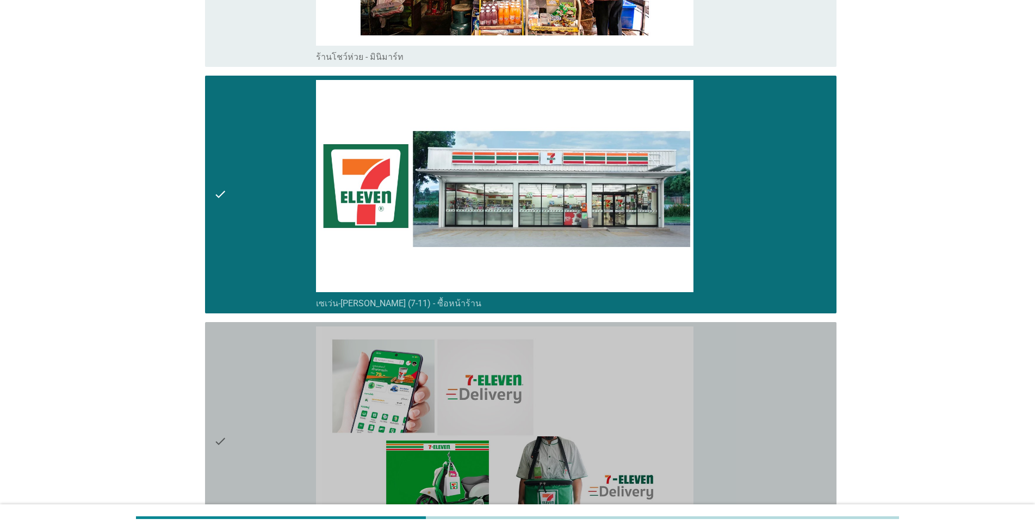
click at [233, 425] on div "check" at bounding box center [265, 440] width 102 height 229
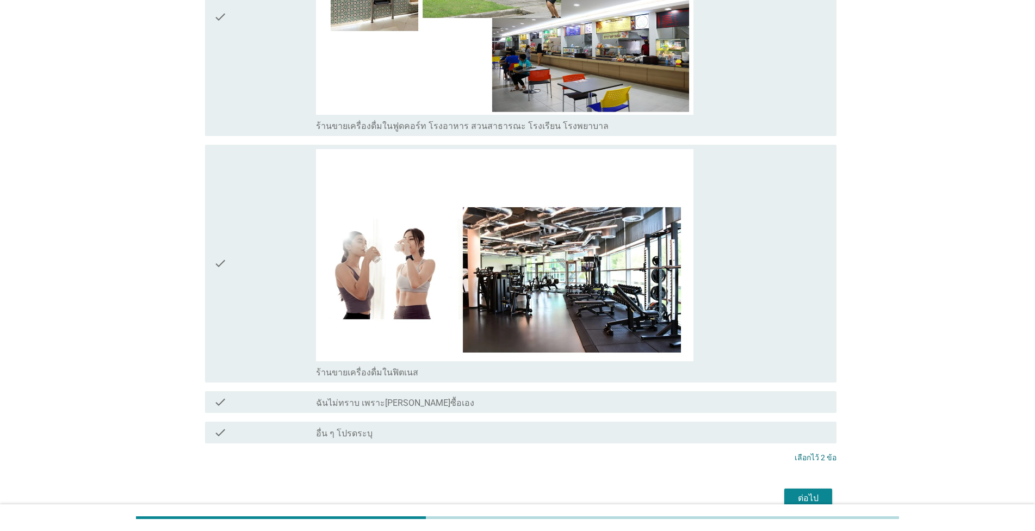
scroll to position [4499, 0]
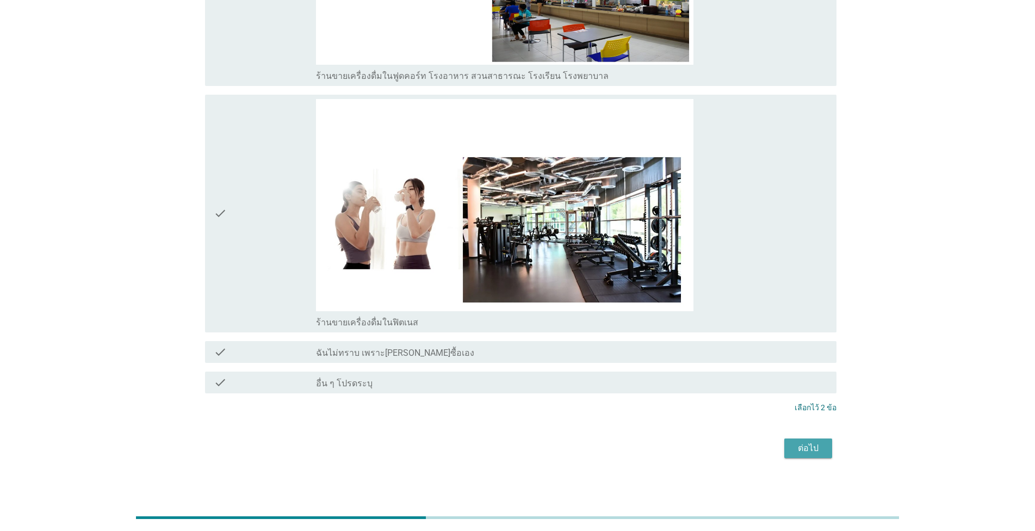
click at [829, 447] on button "ต่อไป" at bounding box center [809, 449] width 48 height 20
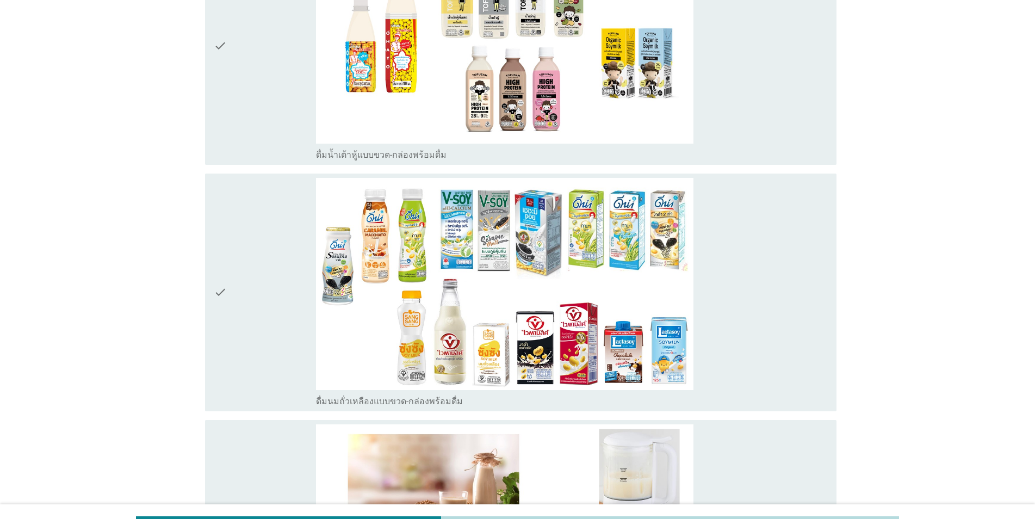
scroll to position [992, 0]
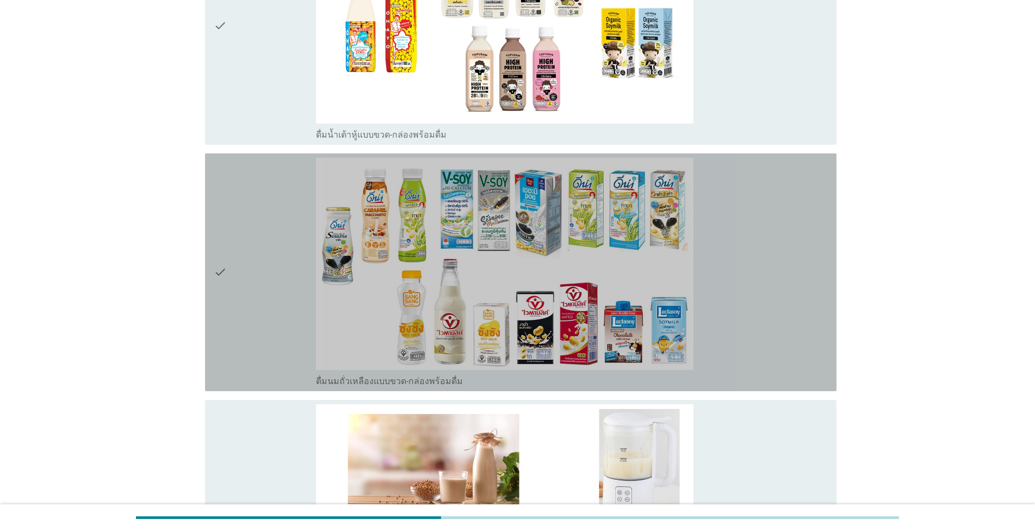
click at [225, 252] on icon "check" at bounding box center [220, 272] width 13 height 229
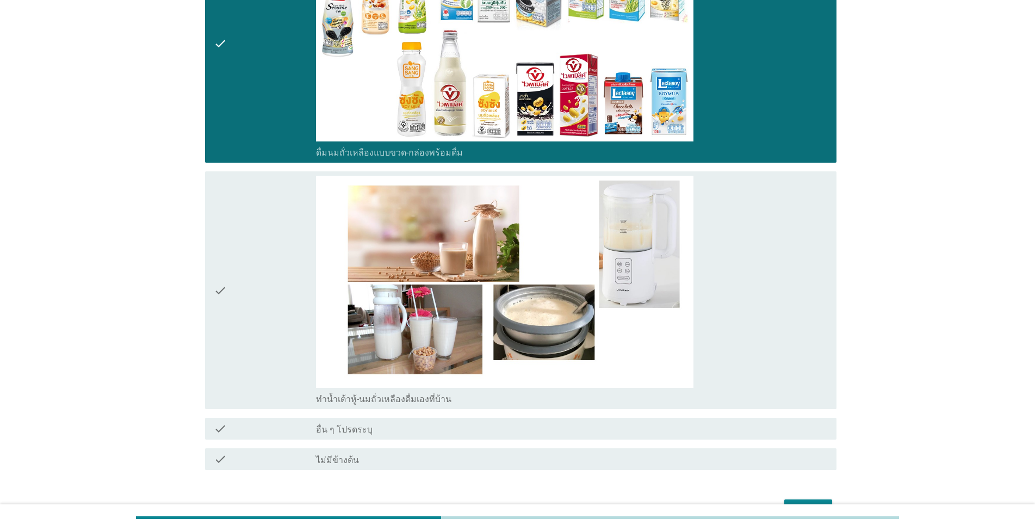
scroll to position [1240, 0]
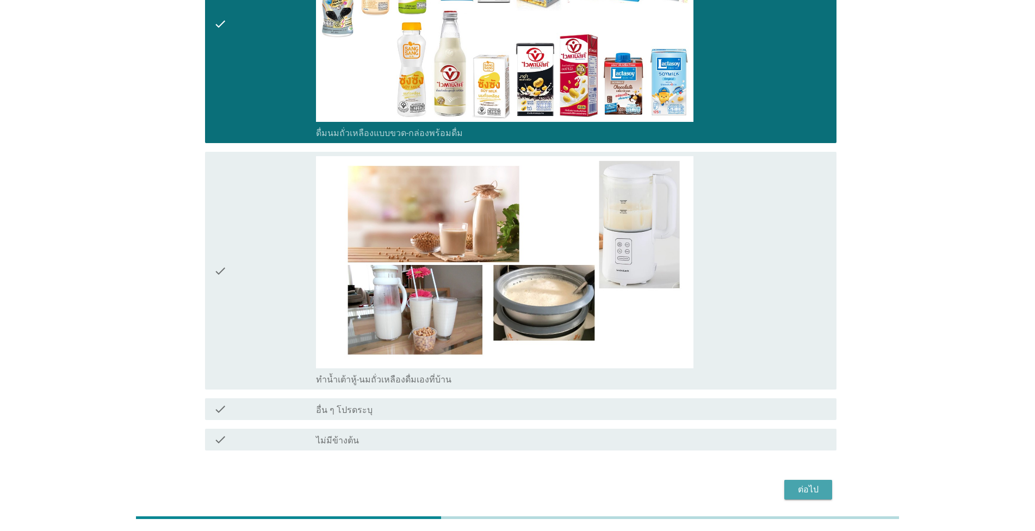
click at [808, 483] on div "ต่อไป" at bounding box center [808, 489] width 30 height 13
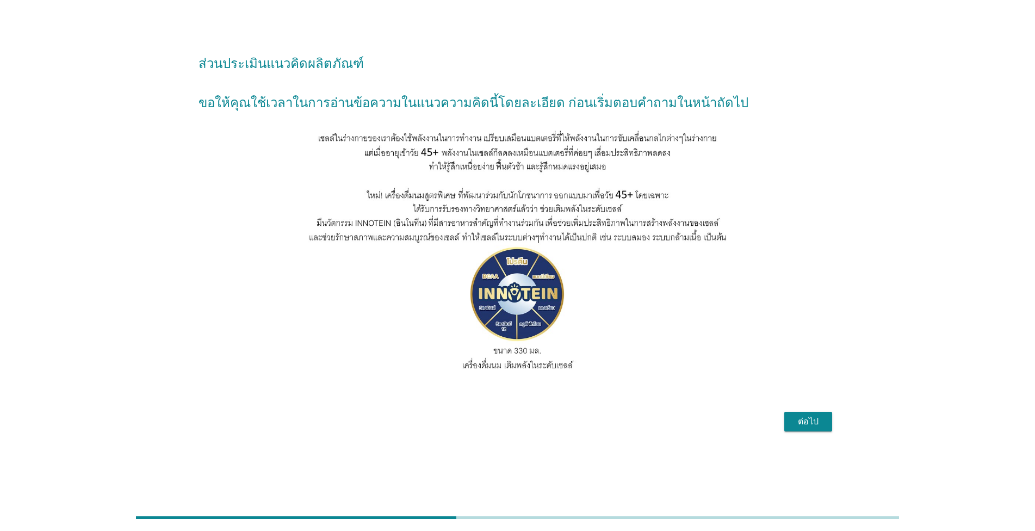
scroll to position [0, 0]
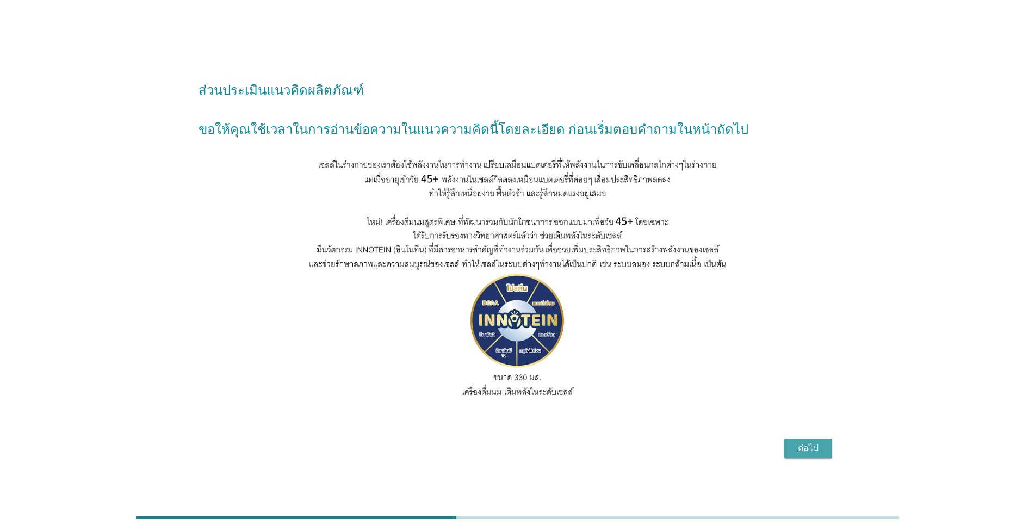
click at [817, 454] on div "ต่อไป" at bounding box center [808, 448] width 30 height 13
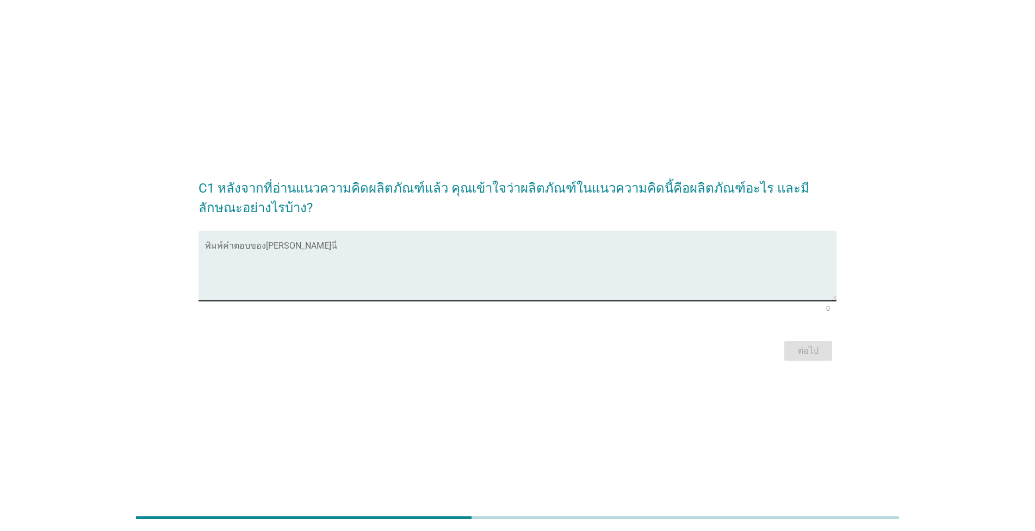
click at [360, 277] on textarea "พิมพ์คำตอบของคุณ ที่นี่" at bounding box center [521, 272] width 632 height 57
type textarea "o"
type textarea "นมพร้อมดื่ม"
click at [801, 351] on div "ต่อไป" at bounding box center [808, 350] width 30 height 13
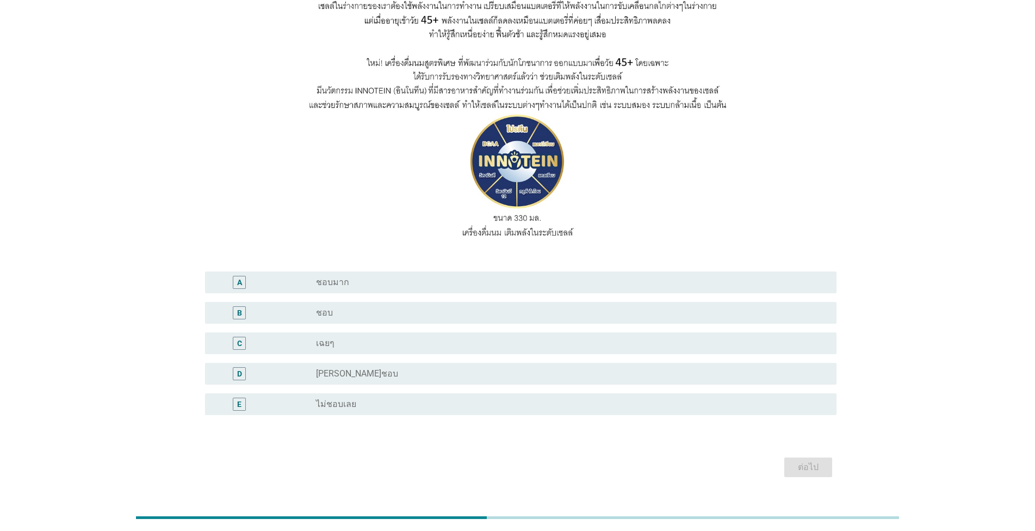
scroll to position [123, 0]
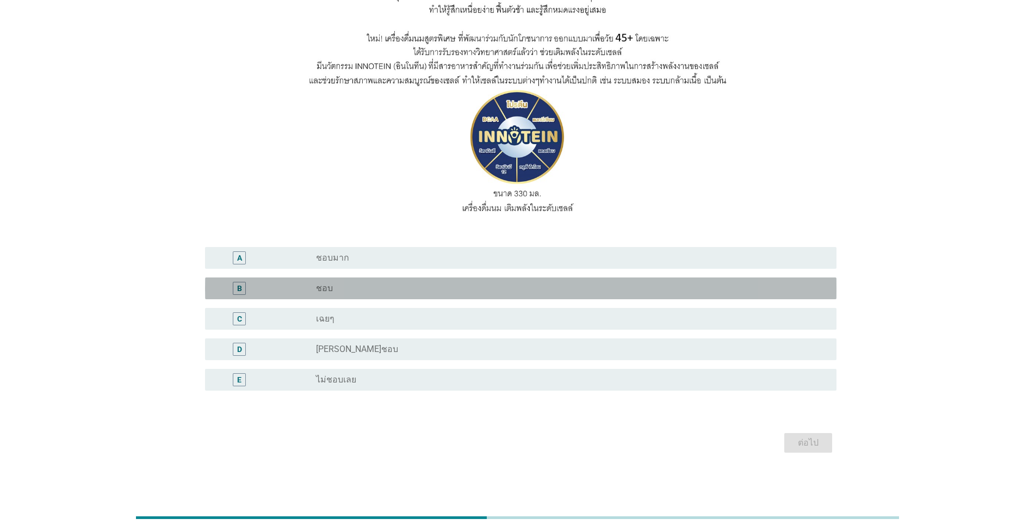
click at [460, 290] on div "radio_button_unchecked ชอบ" at bounding box center [567, 288] width 503 height 11
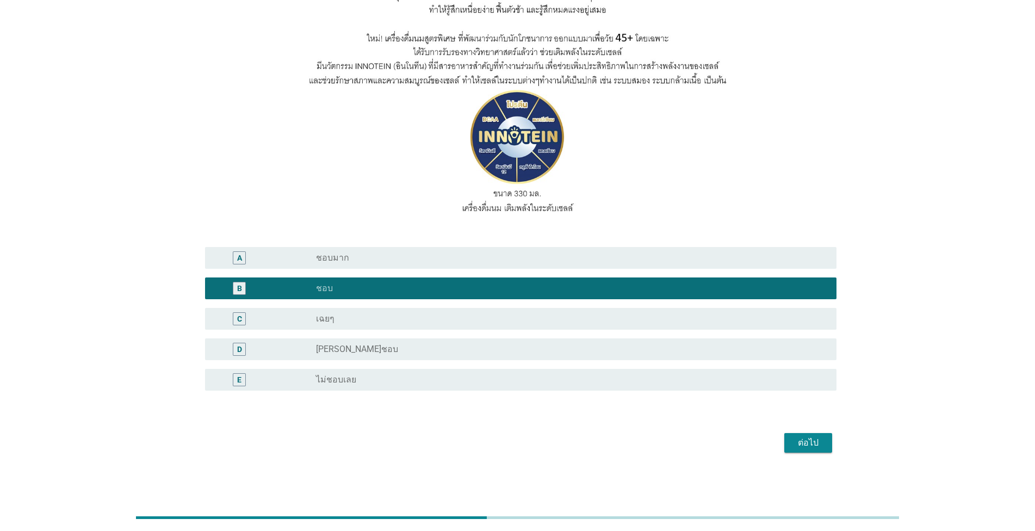
click at [798, 439] on div "ต่อไป" at bounding box center [808, 442] width 30 height 13
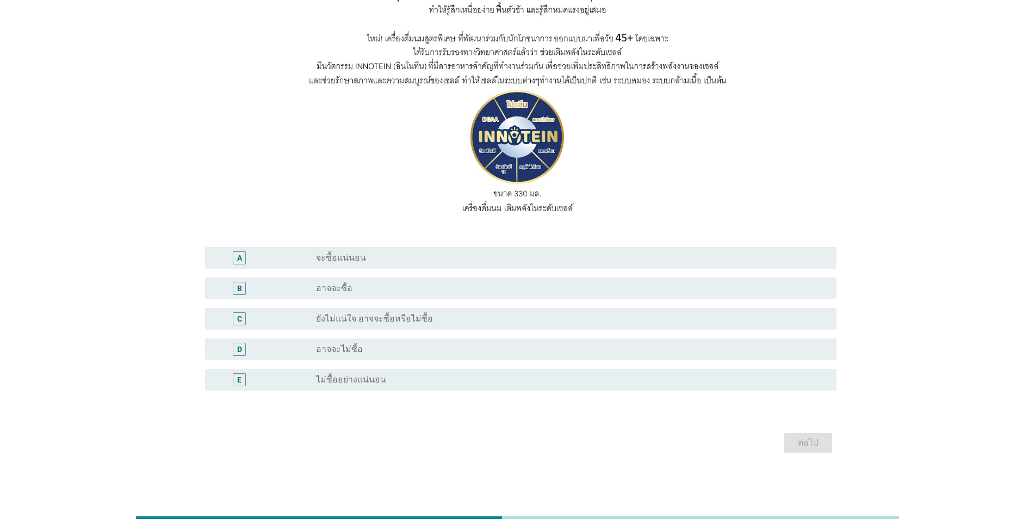
scroll to position [0, 0]
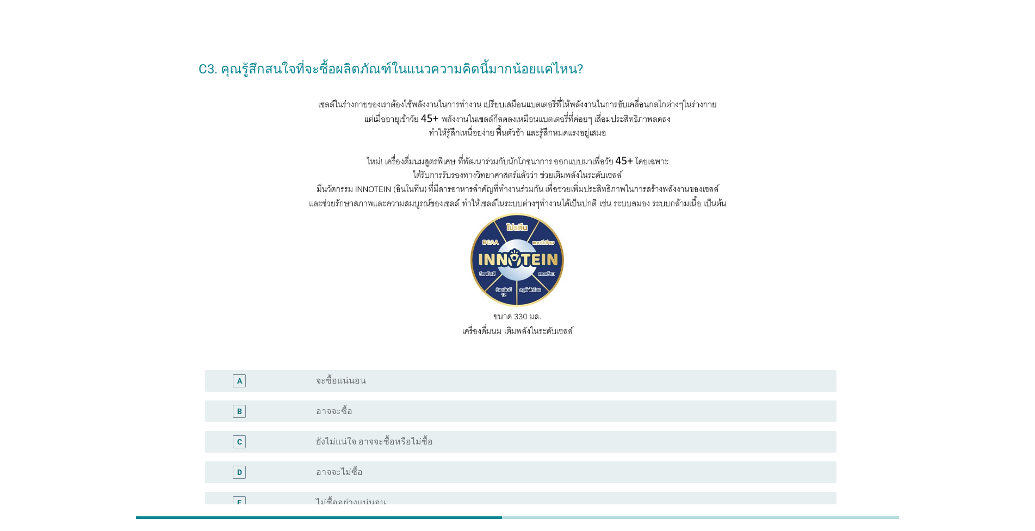
click at [477, 410] on div "radio_button_unchecked อาจจะซื้อ" at bounding box center [567, 411] width 503 height 11
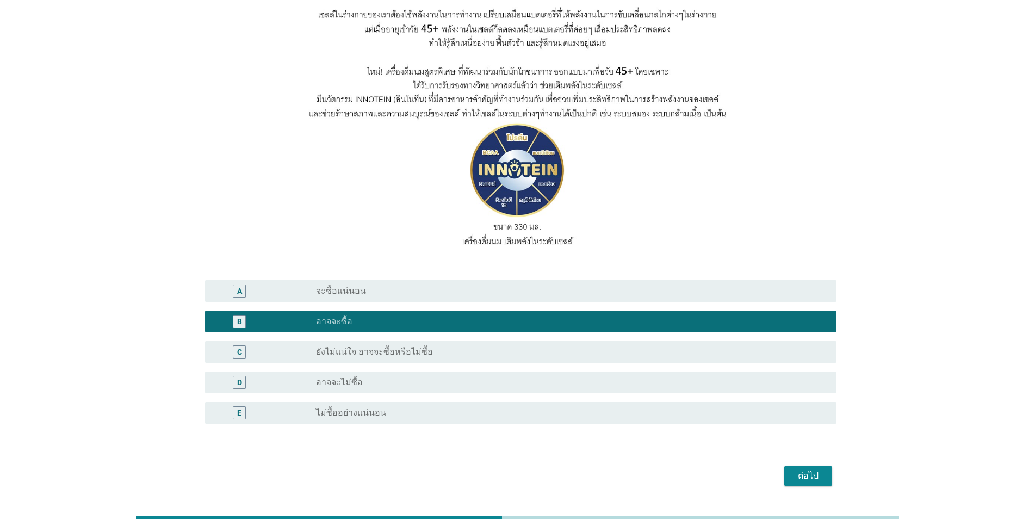
scroll to position [123, 0]
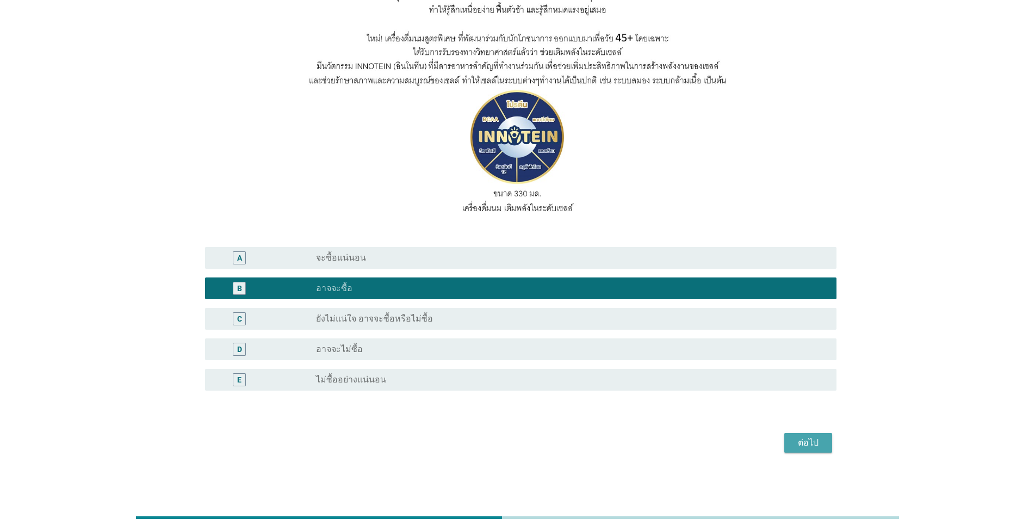
click at [813, 443] on div "ต่อไป" at bounding box center [808, 442] width 30 height 13
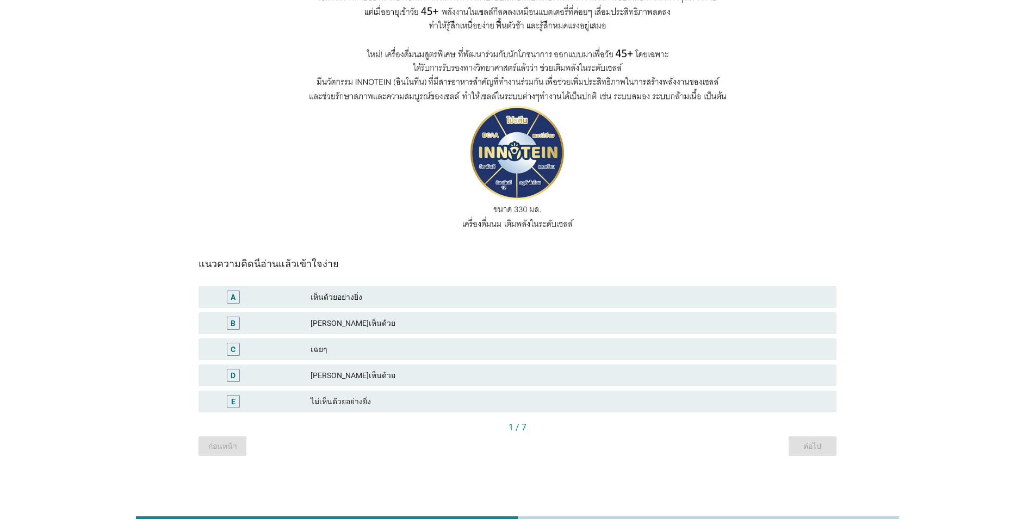
scroll to position [0, 0]
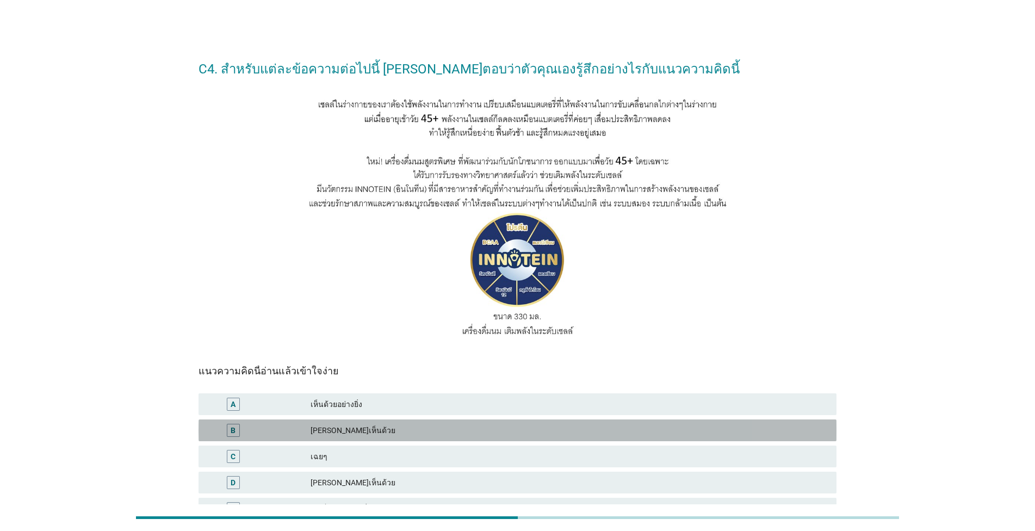
click at [448, 426] on div "[PERSON_NAME]เห็นด้วย" at bounding box center [569, 430] width 517 height 13
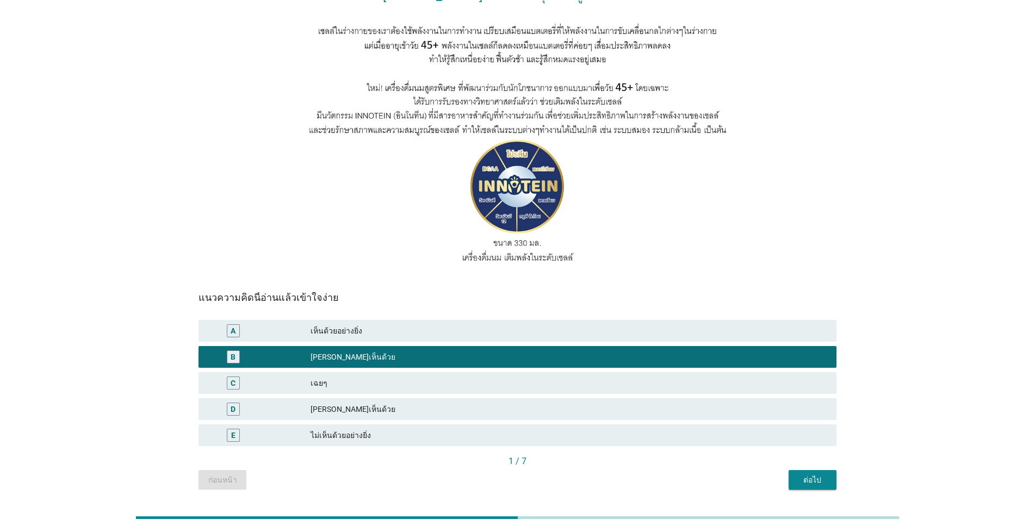
scroll to position [107, 0]
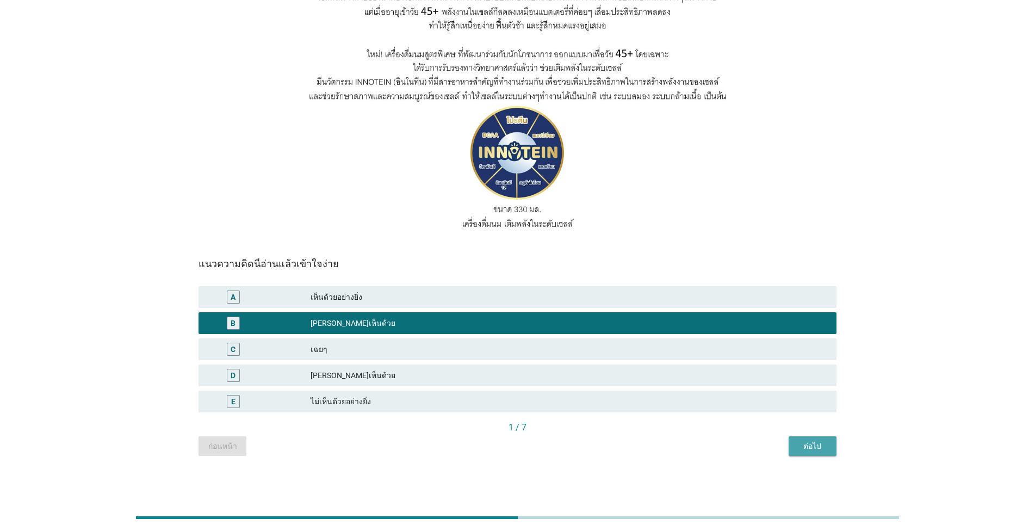
click at [805, 446] on div "ต่อไป" at bounding box center [813, 446] width 30 height 11
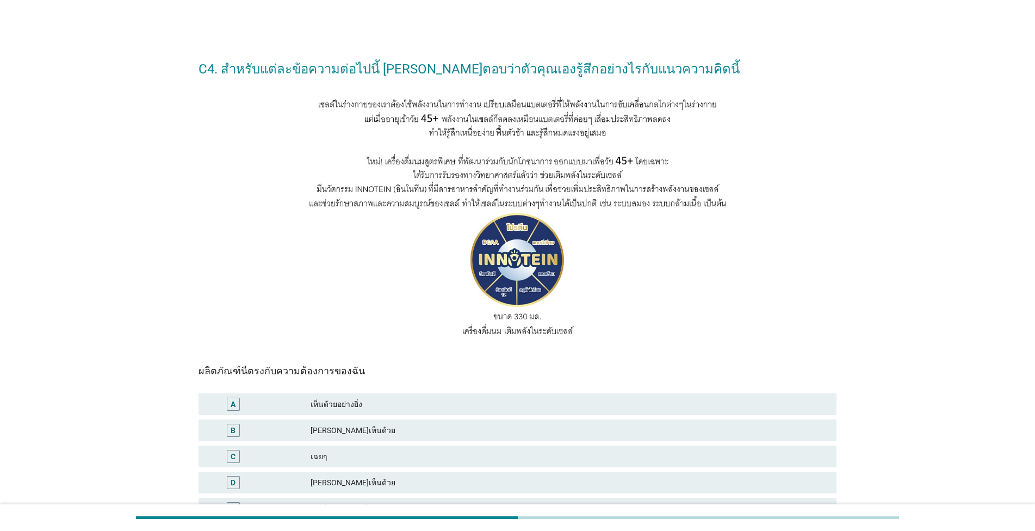
click at [461, 424] on div "B [PERSON_NAME]เห็นด้วย" at bounding box center [518, 430] width 638 height 22
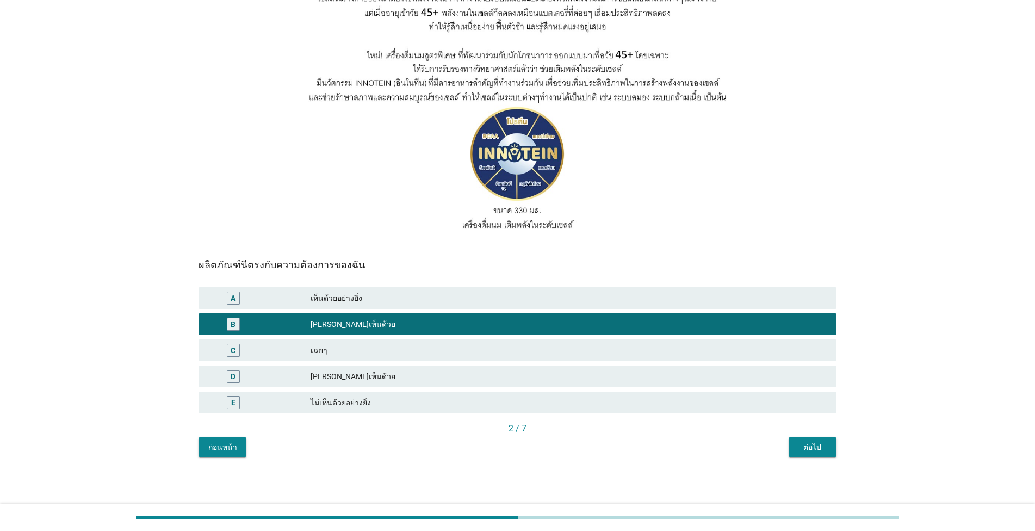
scroll to position [107, 0]
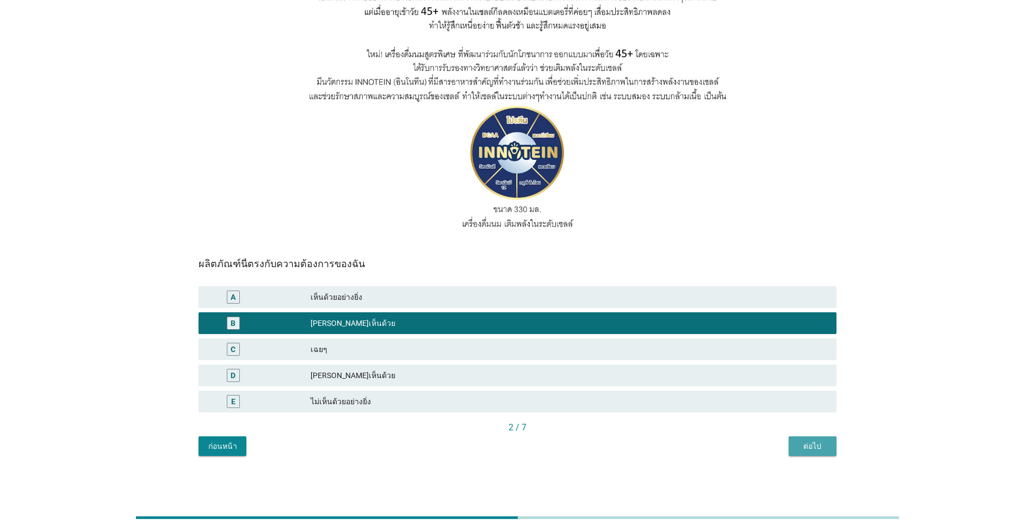
click at [808, 441] on div "ต่อไป" at bounding box center [813, 446] width 30 height 11
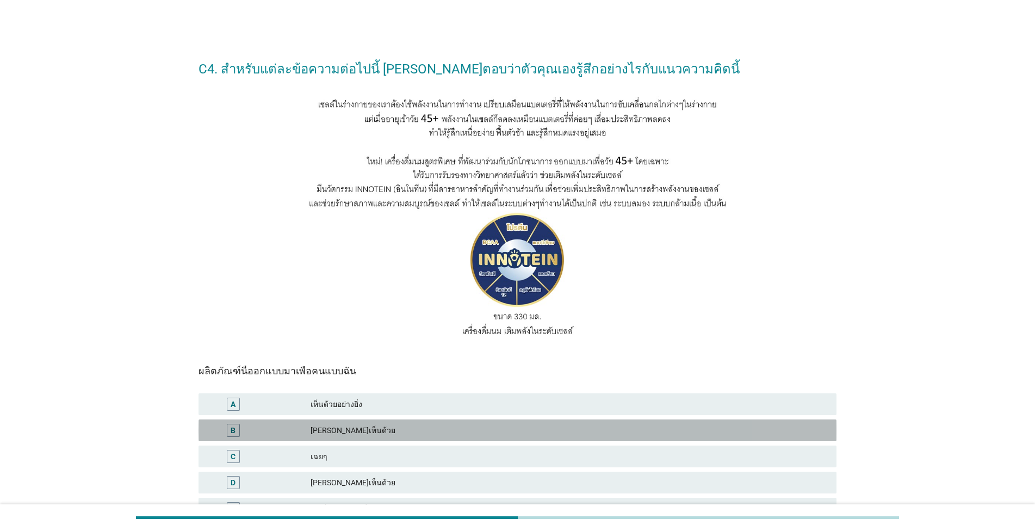
click at [492, 430] on div "[PERSON_NAME]เห็นด้วย" at bounding box center [569, 430] width 517 height 13
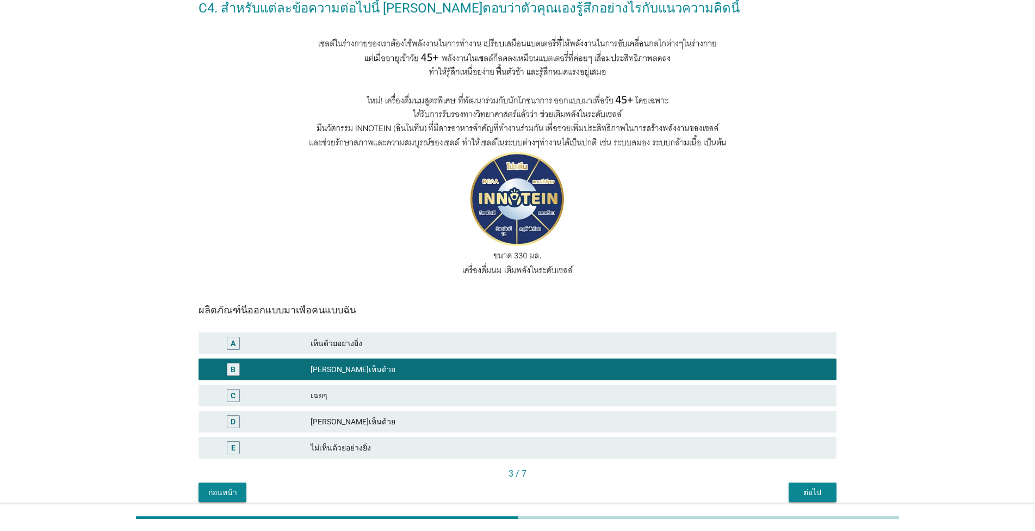
scroll to position [107, 0]
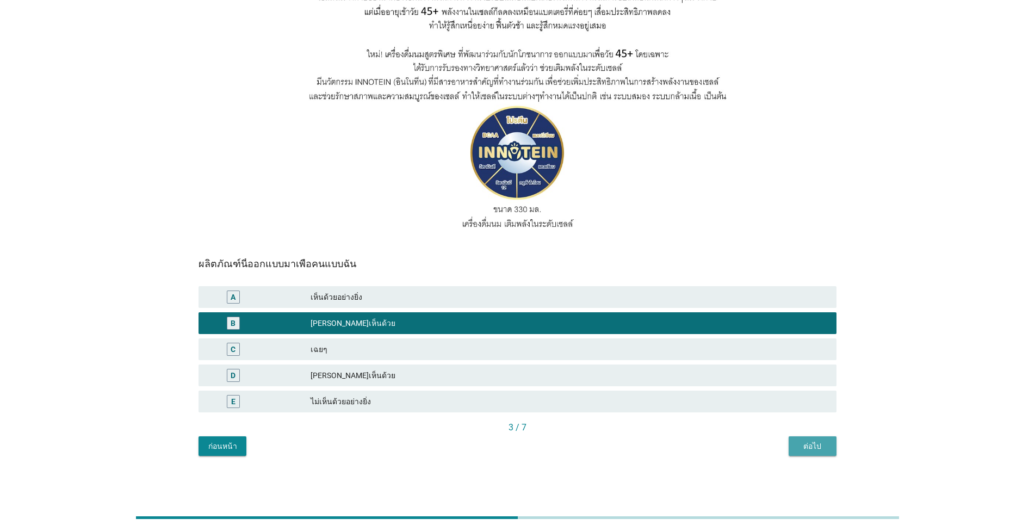
click at [818, 446] on div "ต่อไป" at bounding box center [813, 446] width 30 height 11
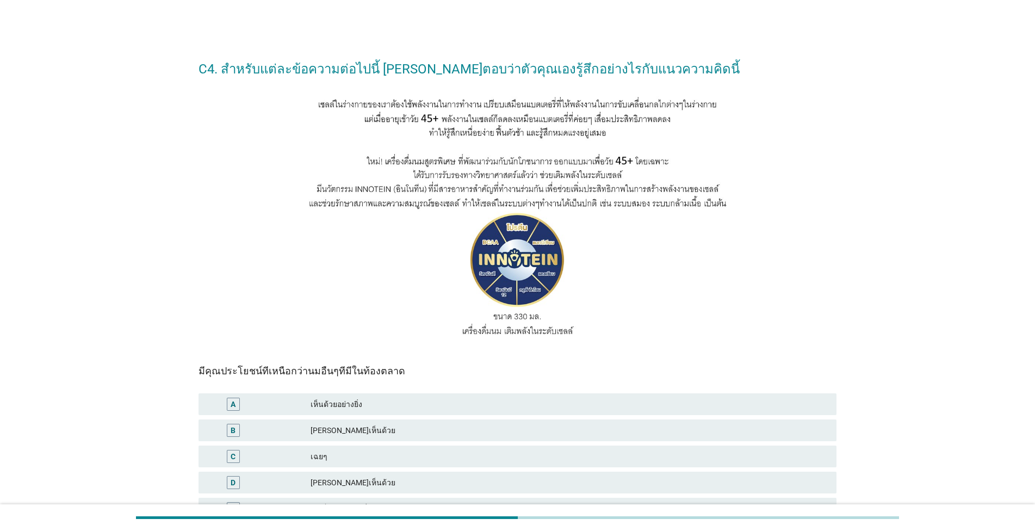
click at [483, 450] on div "เฉยๆ" at bounding box center [569, 456] width 517 height 13
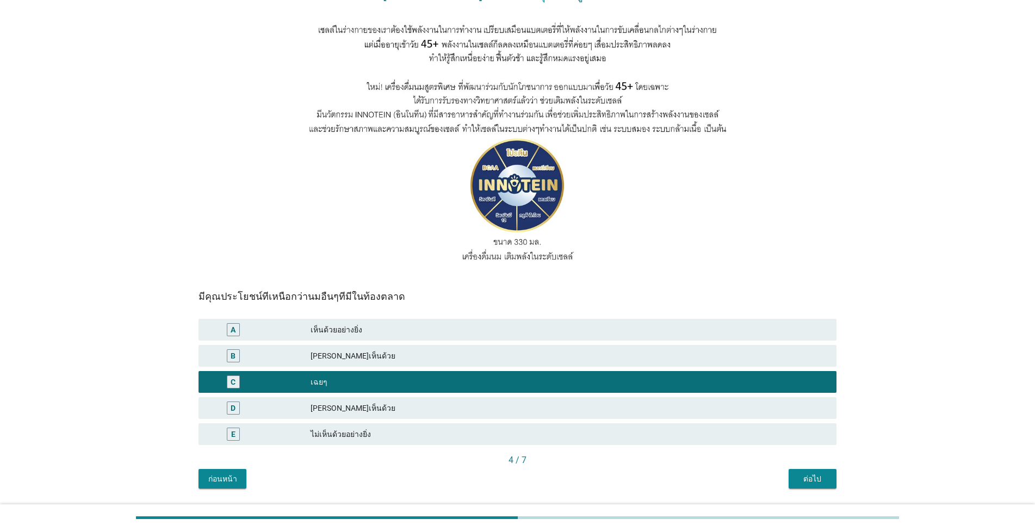
scroll to position [107, 0]
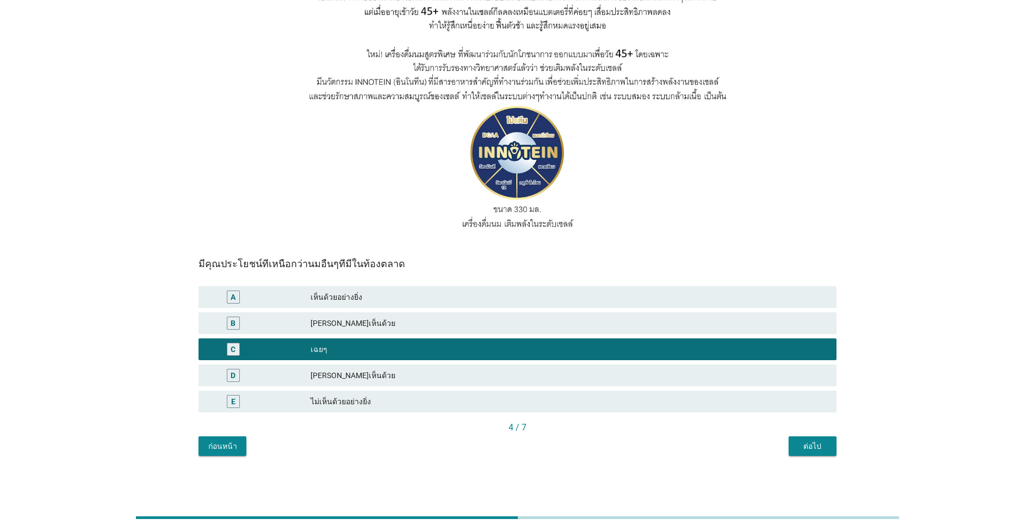
click at [817, 453] on button "ต่อไป" at bounding box center [813, 446] width 48 height 20
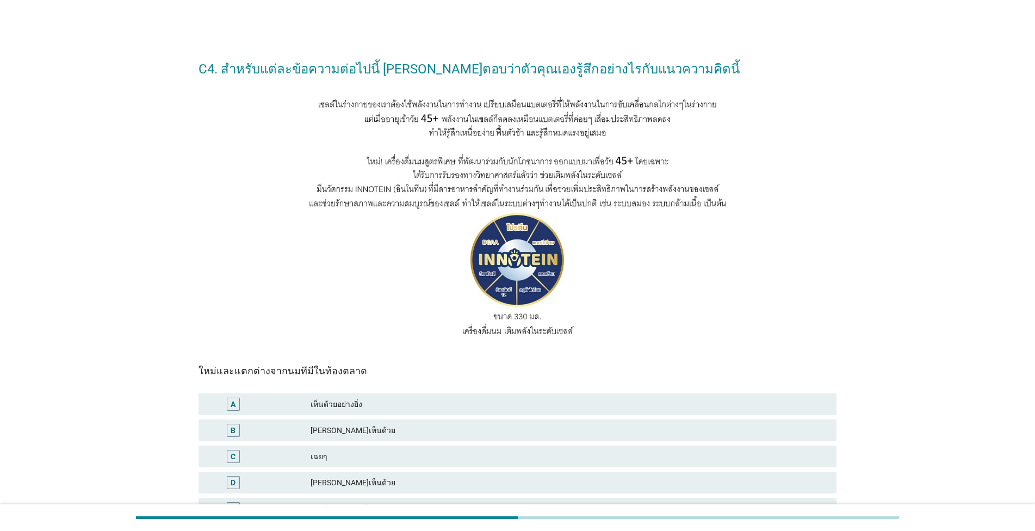
click at [486, 457] on div "เฉยๆ" at bounding box center [569, 456] width 517 height 13
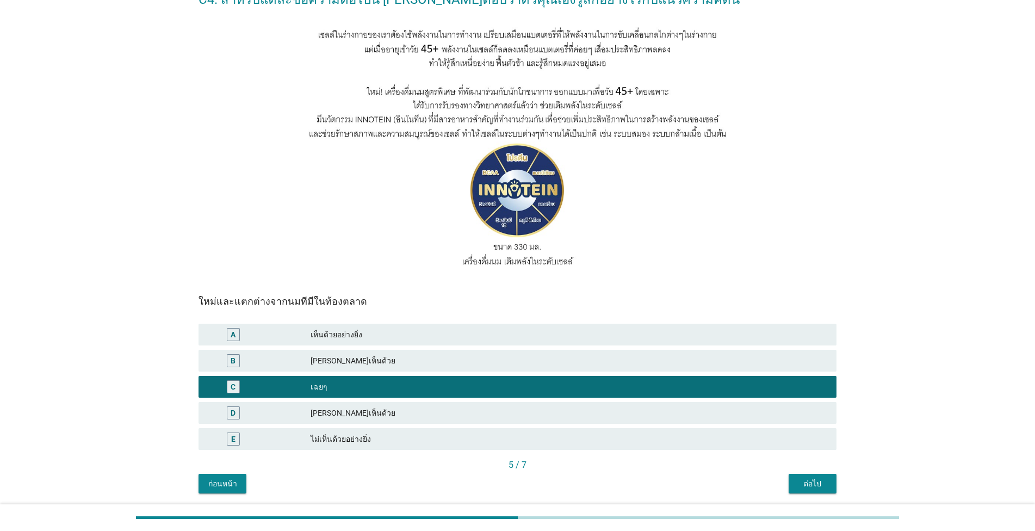
scroll to position [107, 0]
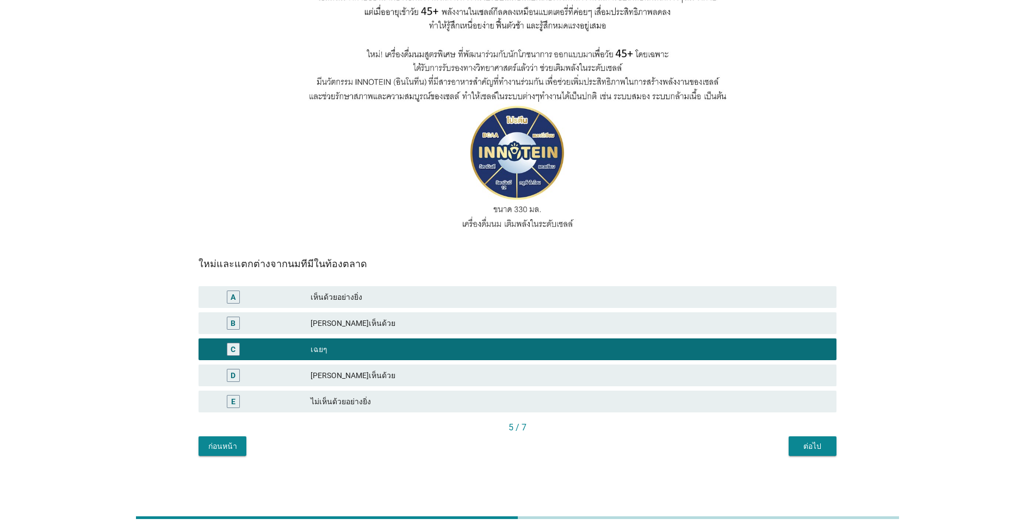
click at [814, 447] on div "ต่อไป" at bounding box center [813, 446] width 30 height 11
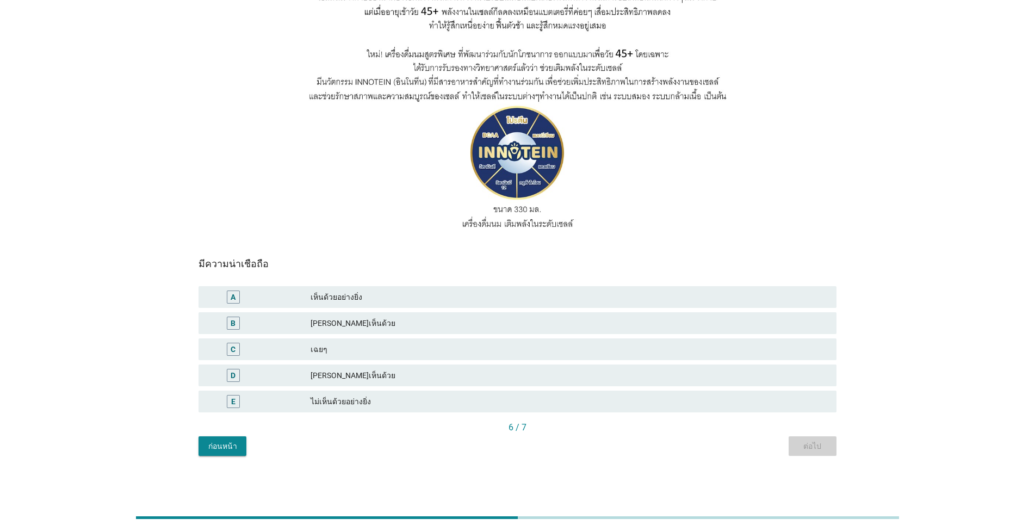
scroll to position [0, 0]
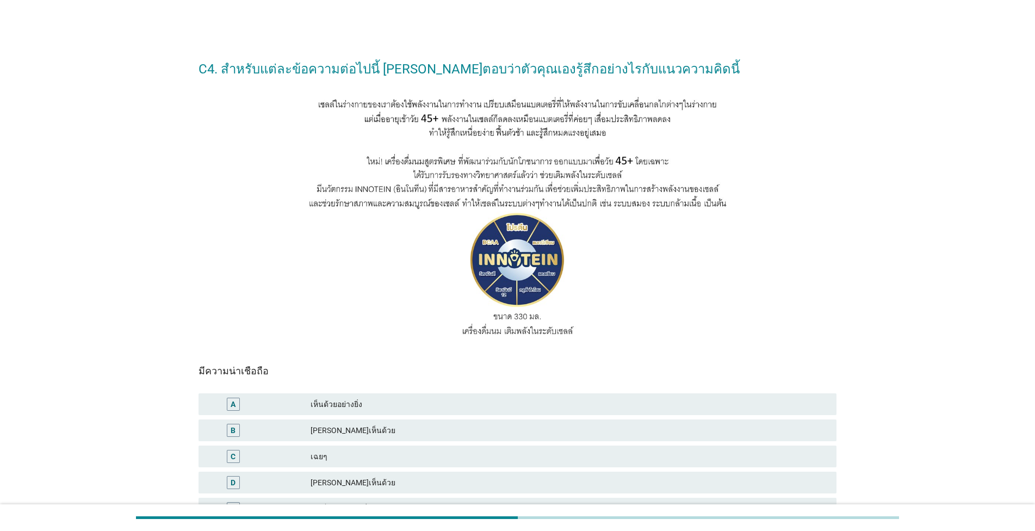
click at [470, 423] on div "B [PERSON_NAME]เห็นด้วย" at bounding box center [518, 430] width 638 height 22
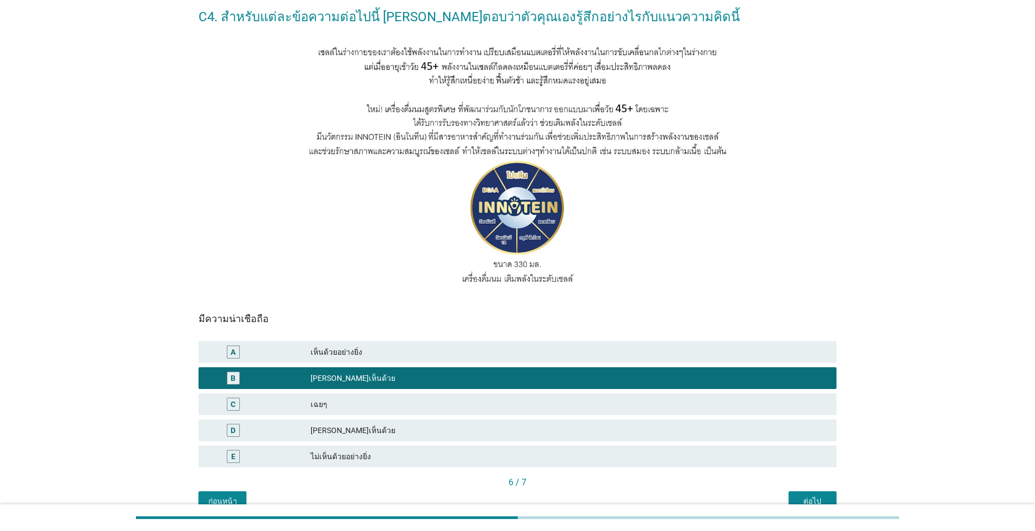
scroll to position [107, 0]
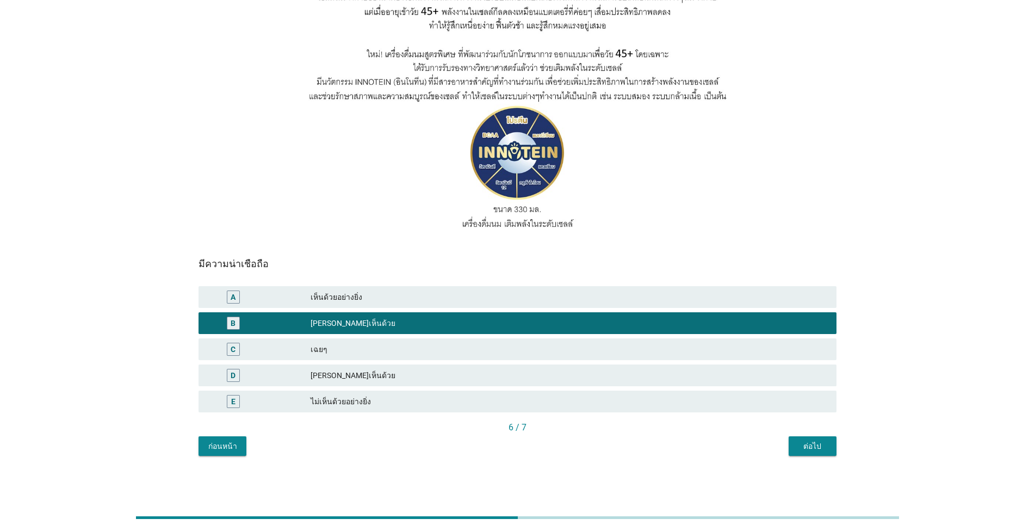
click at [816, 452] on button "ต่อไป" at bounding box center [813, 446] width 48 height 20
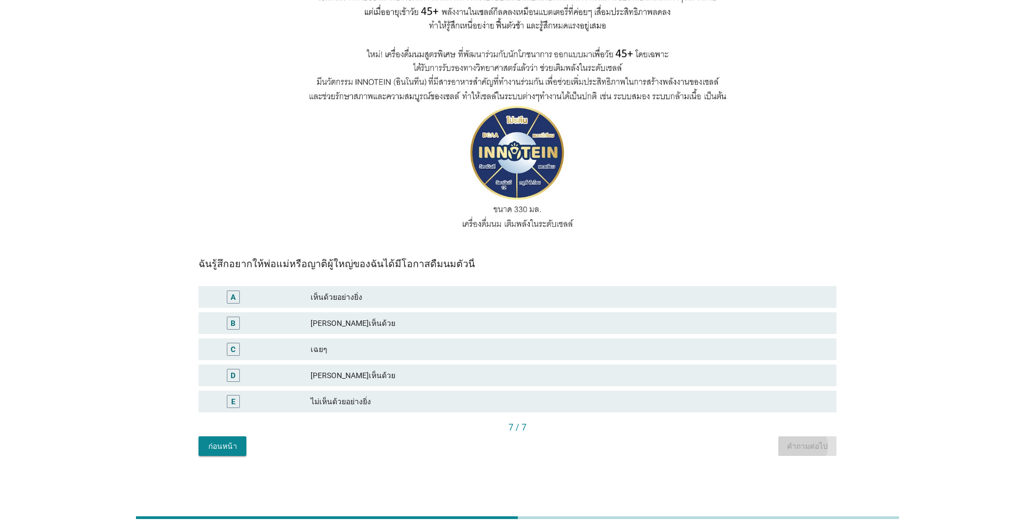
scroll to position [0, 0]
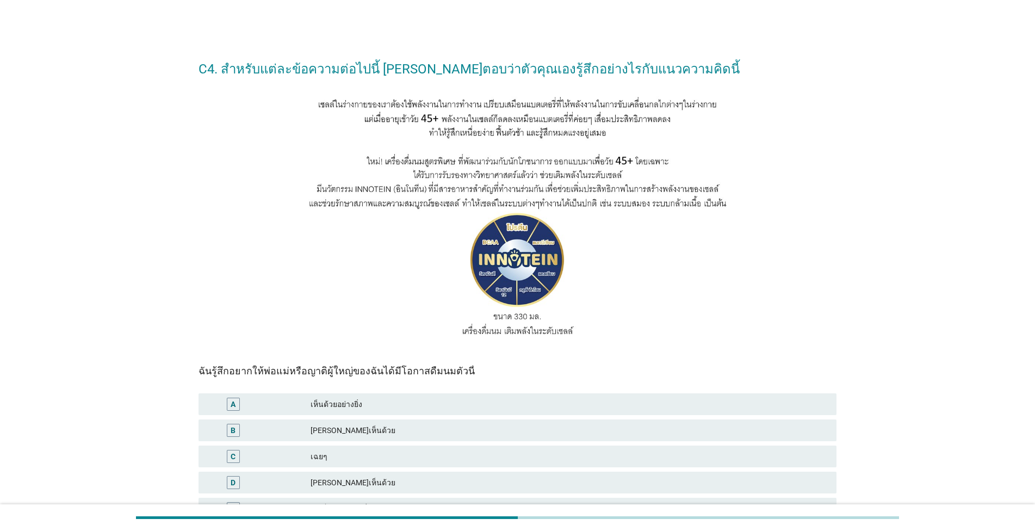
click at [468, 426] on div "[PERSON_NAME]เห็นด้วย" at bounding box center [569, 430] width 517 height 13
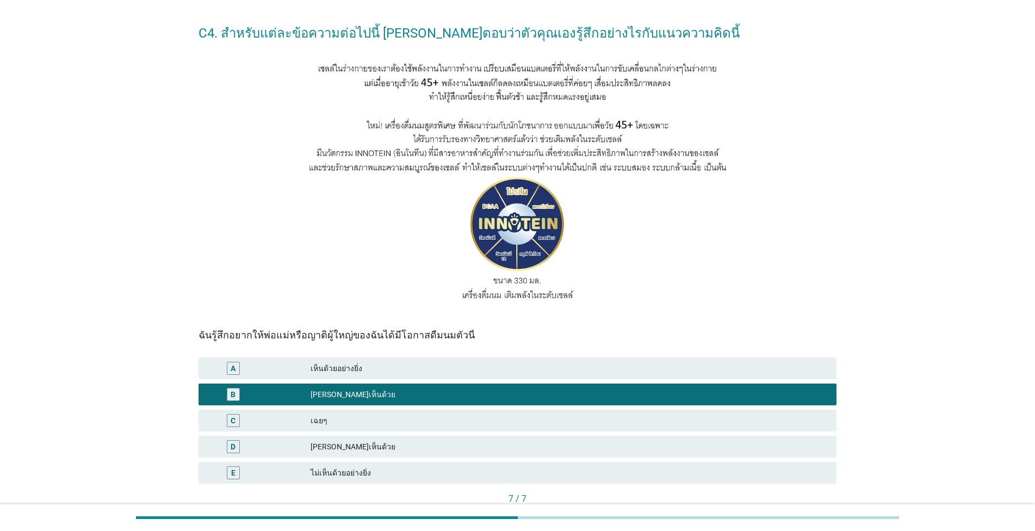
scroll to position [62, 0]
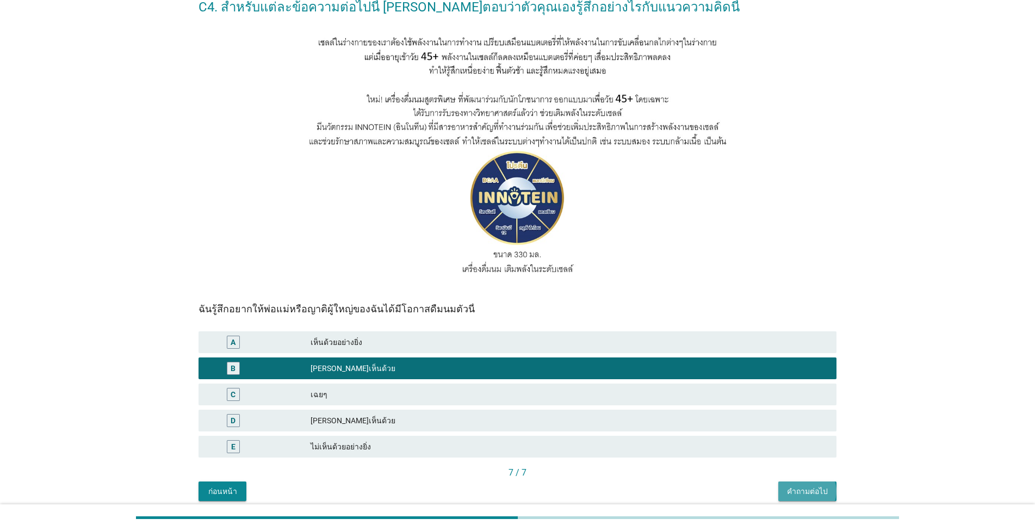
click at [813, 487] on div "คำถามต่อไป" at bounding box center [807, 491] width 41 height 11
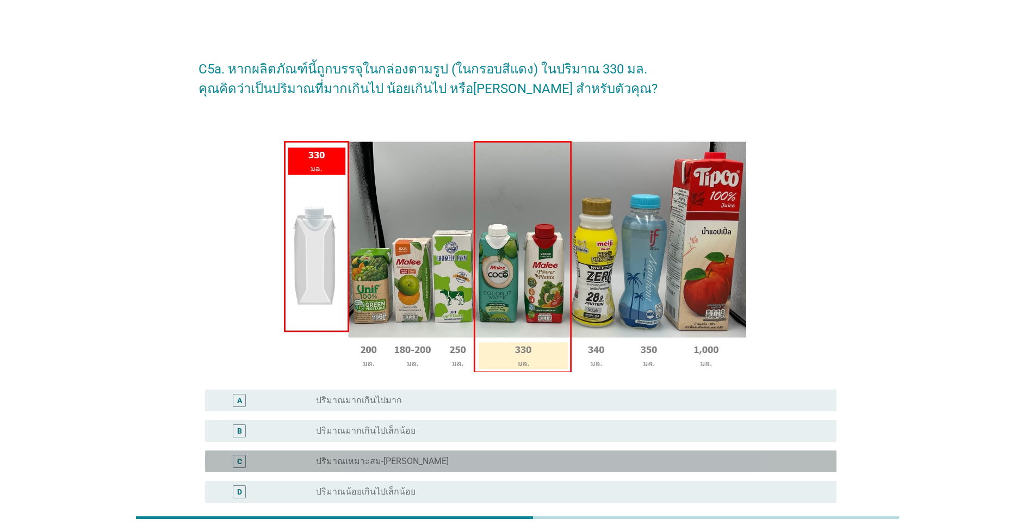
click at [476, 468] on div "radio_button_unchecked ปริมาณเหมาะสม-[PERSON_NAME]" at bounding box center [572, 461] width 512 height 13
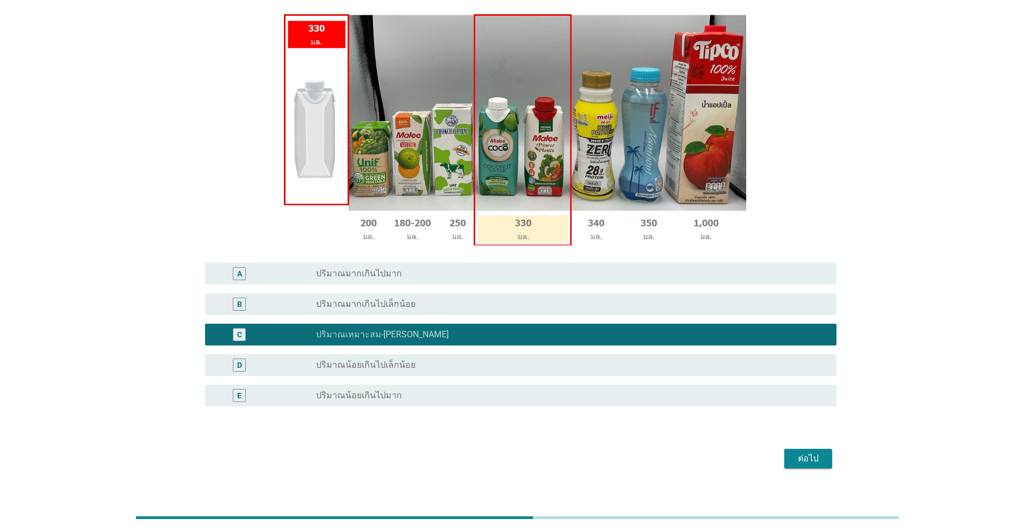
scroll to position [143, 0]
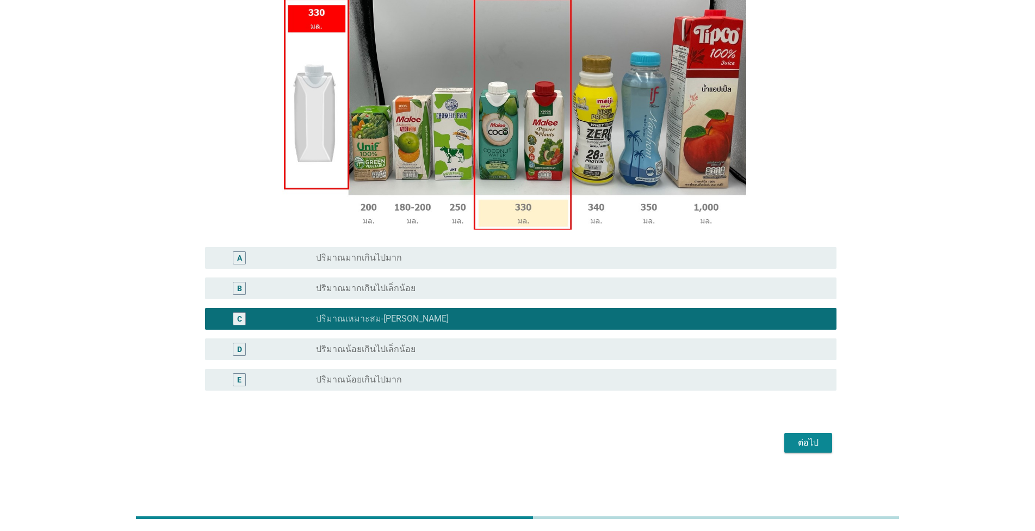
click at [467, 296] on div "B radio_button_unchecked ปริมาณมากเกินไปเล็กน้อย" at bounding box center [521, 288] width 632 height 22
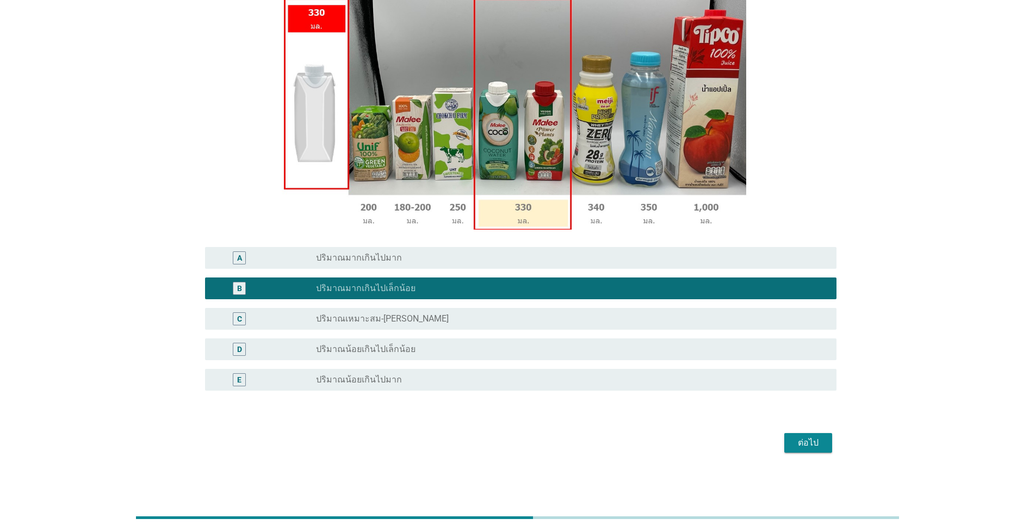
click at [800, 441] on div "ต่อไป" at bounding box center [808, 442] width 30 height 13
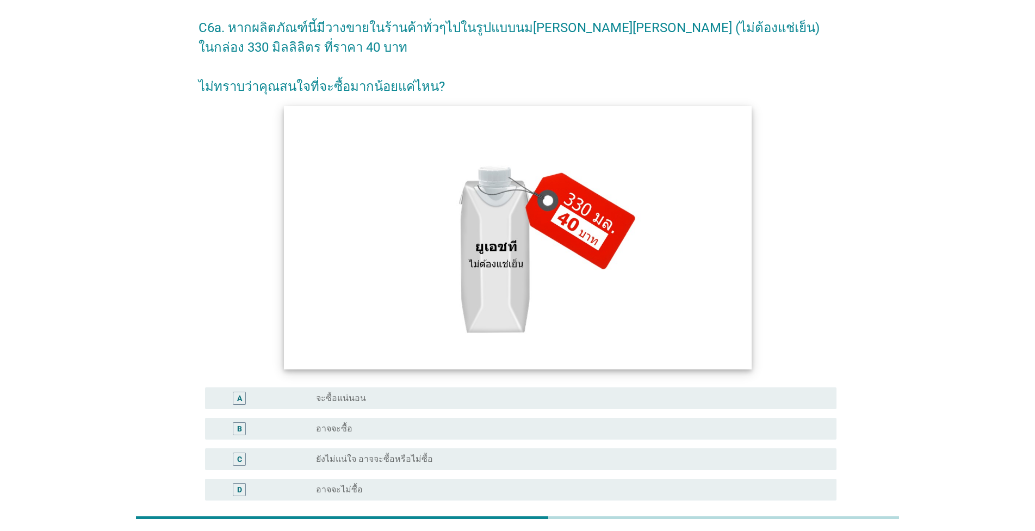
scroll to position [62, 0]
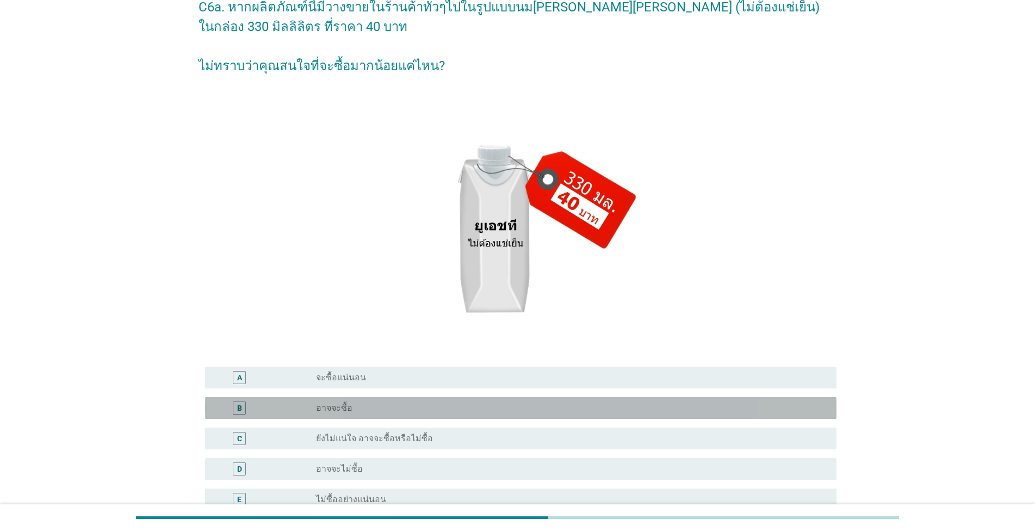
click at [458, 412] on div "radio_button_unchecked อาจจะซื้อ" at bounding box center [567, 408] width 503 height 11
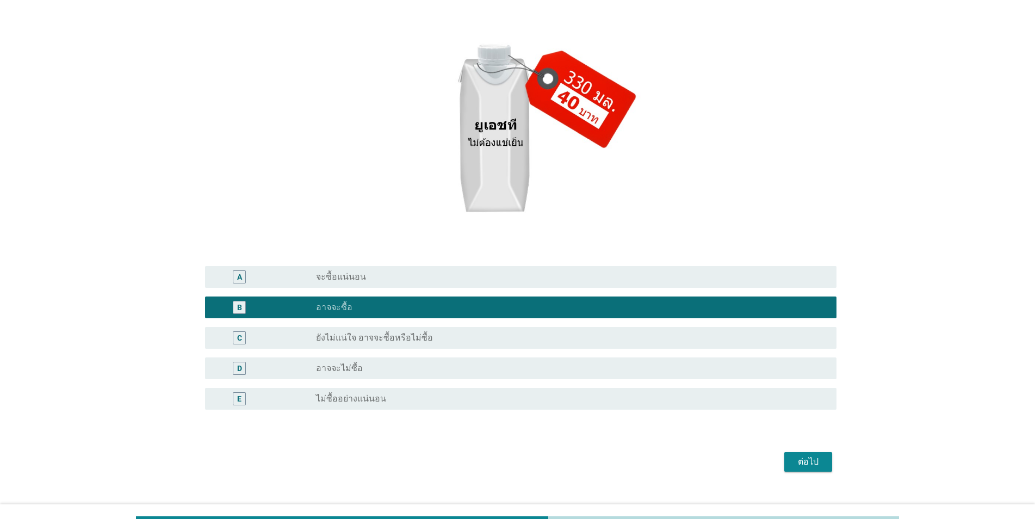
scroll to position [182, 0]
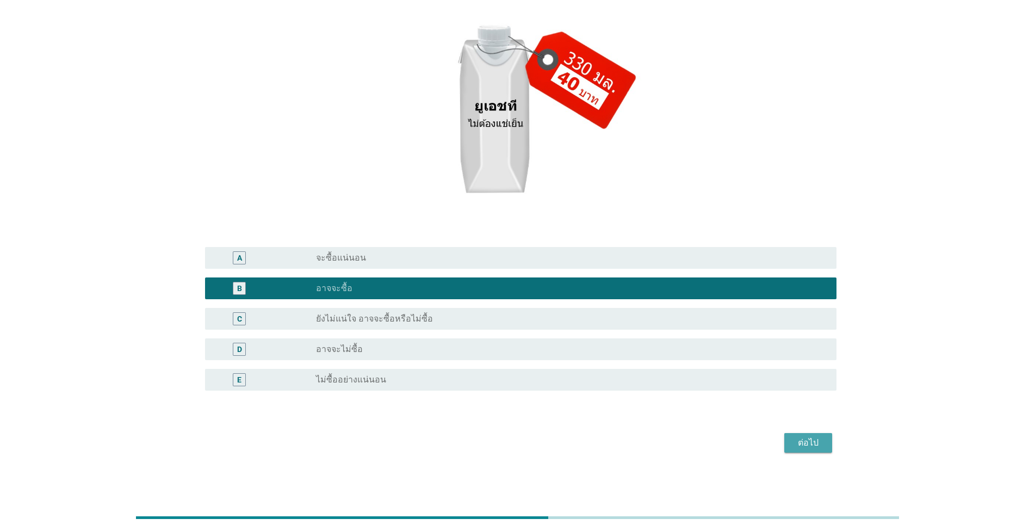
click at [793, 444] on div "ต่อไป" at bounding box center [808, 442] width 30 height 13
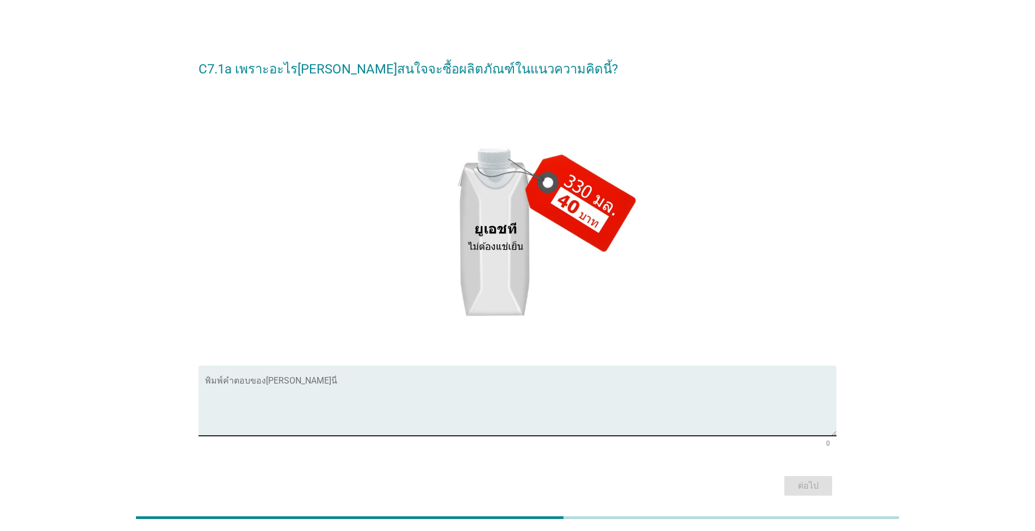
click at [449, 369] on div "พิมพ์คำตอบของ[PERSON_NAME]นี่" at bounding box center [521, 401] width 632 height 70
type textarea "มีขนาดใหญ่ พอจะแบ่งปันกันดื่มได้"
click at [807, 479] on button "ต่อไป" at bounding box center [809, 486] width 48 height 20
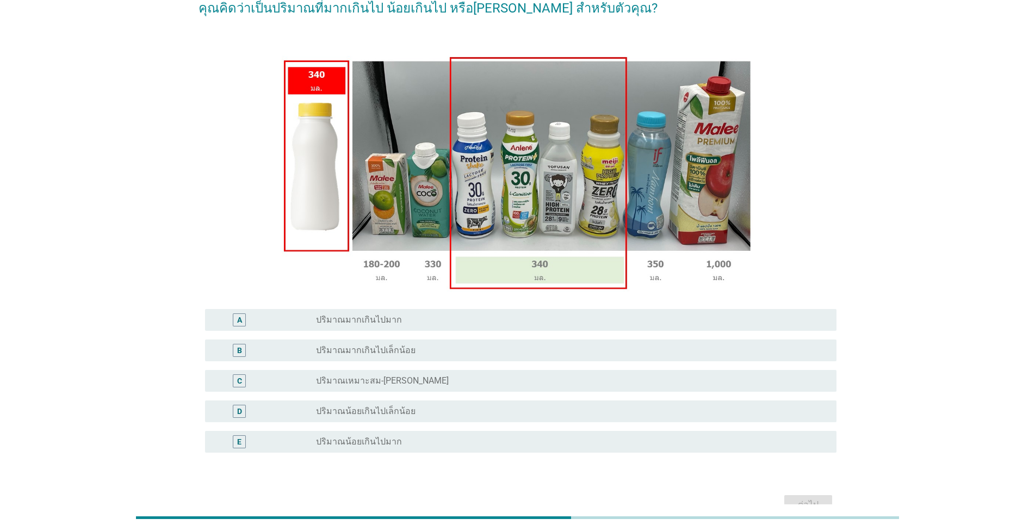
scroll to position [124, 0]
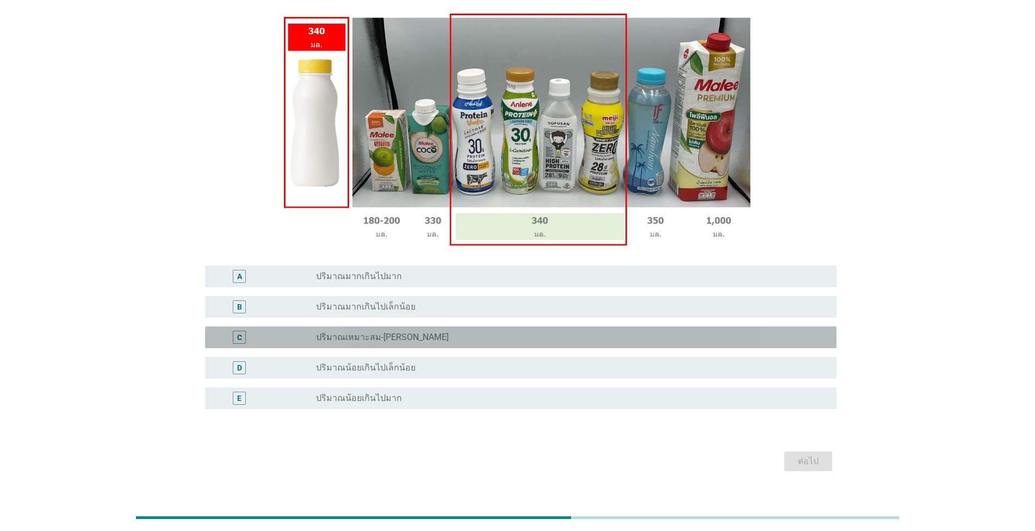
click at [431, 341] on div "radio_button_unchecked ปริมาณเหมาะสม-[PERSON_NAME]" at bounding box center [567, 337] width 503 height 11
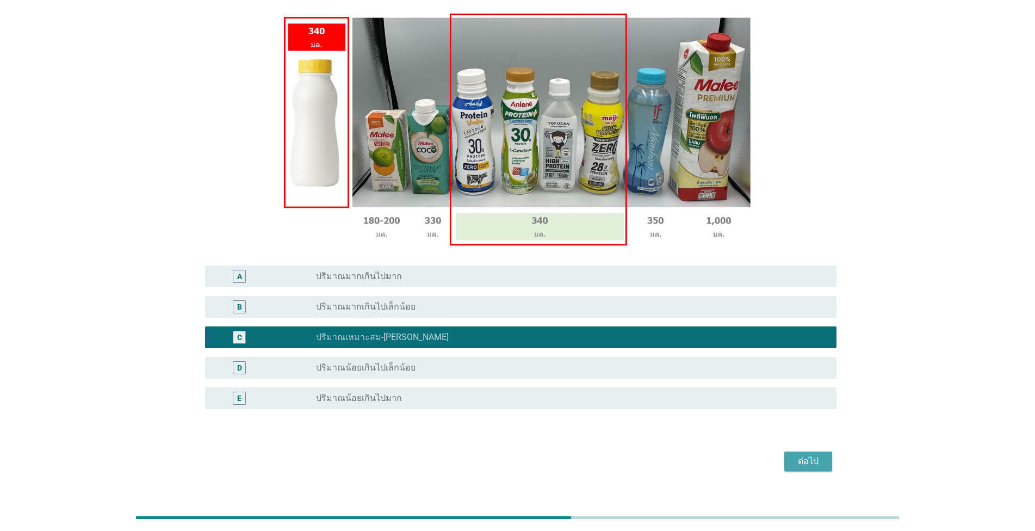
click at [817, 465] on div "ต่อไป" at bounding box center [808, 461] width 30 height 13
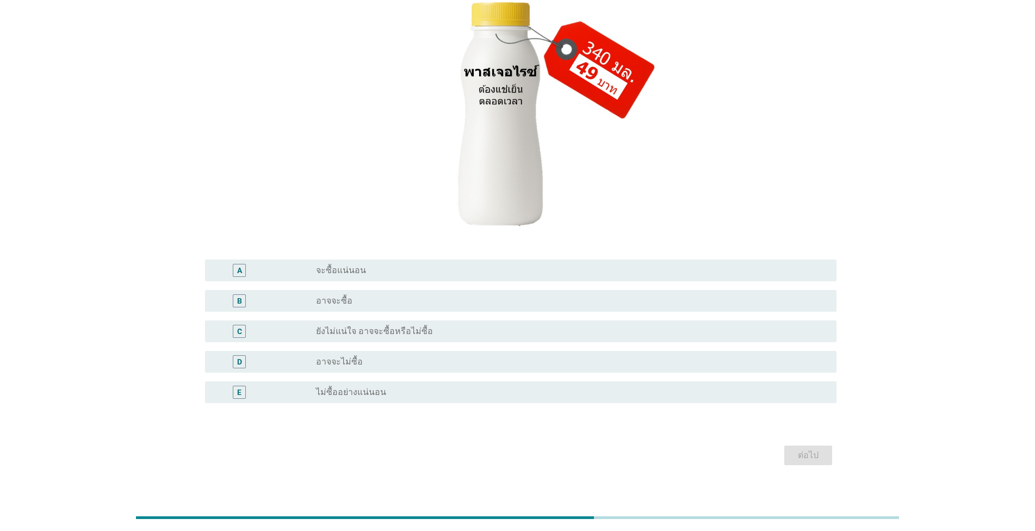
scroll to position [182, 0]
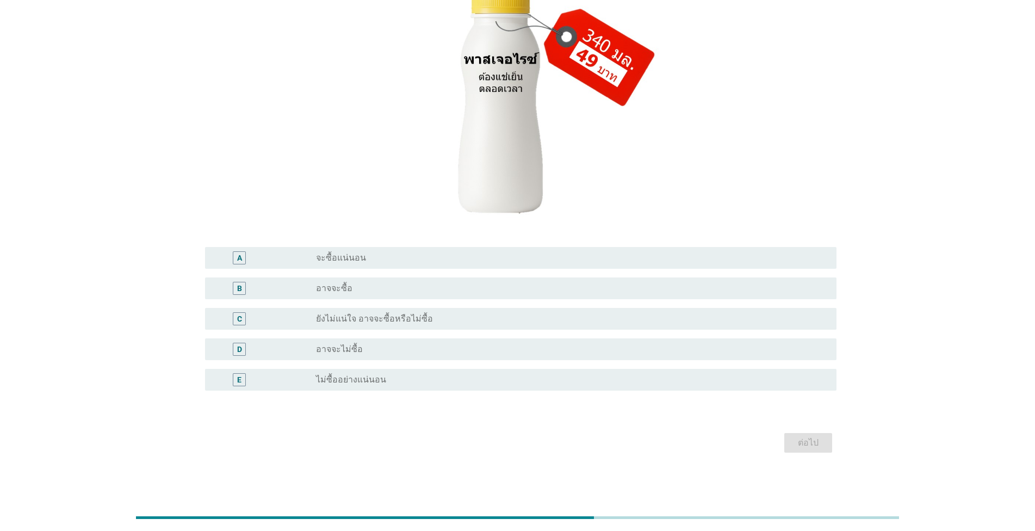
click at [476, 289] on div "radio_button_unchecked อาจจะซื้อ" at bounding box center [567, 288] width 503 height 11
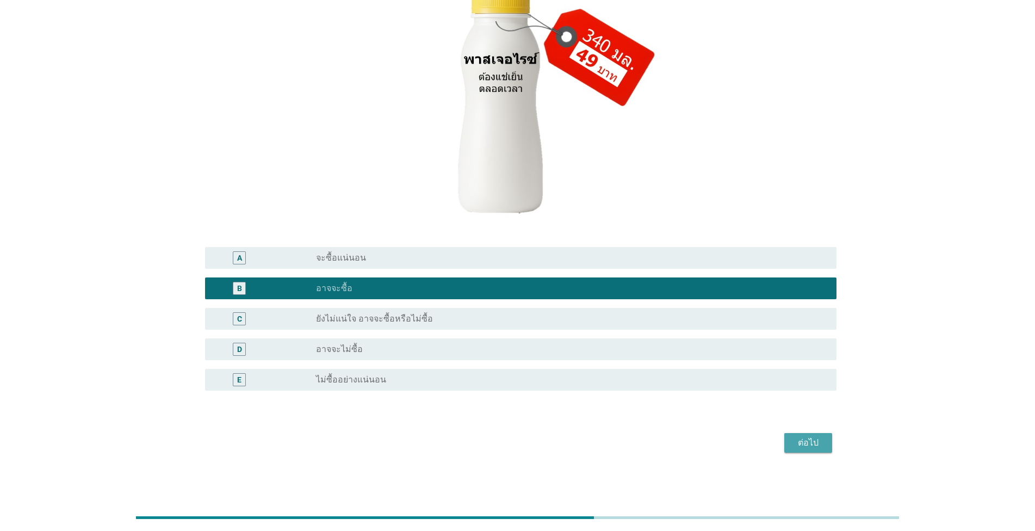
click at [803, 442] on div "ต่อไป" at bounding box center [808, 442] width 30 height 13
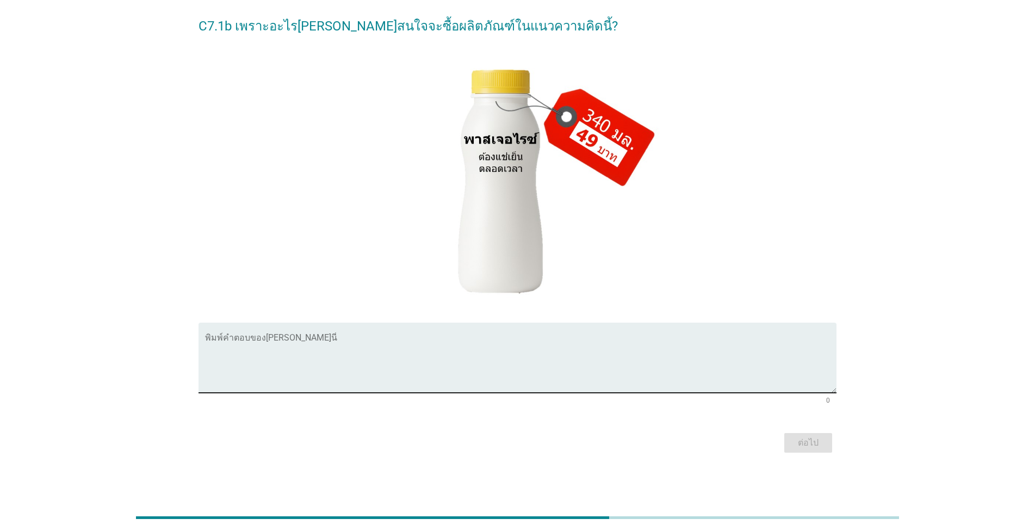
scroll to position [0, 0]
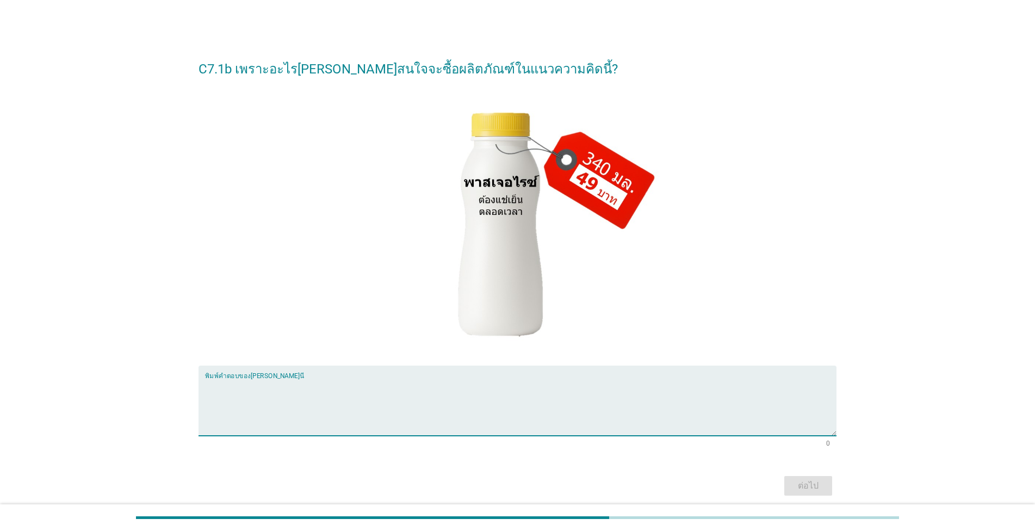
click at [398, 392] on textarea "พิมพ์คำตอบของคุณ ที่นี่" at bounding box center [521, 407] width 632 height 57
type textarea "้เหมาะที่จะดื่มได้ในครั้งเดียว"
click at [812, 486] on div "ต่อไป" at bounding box center [808, 485] width 30 height 13
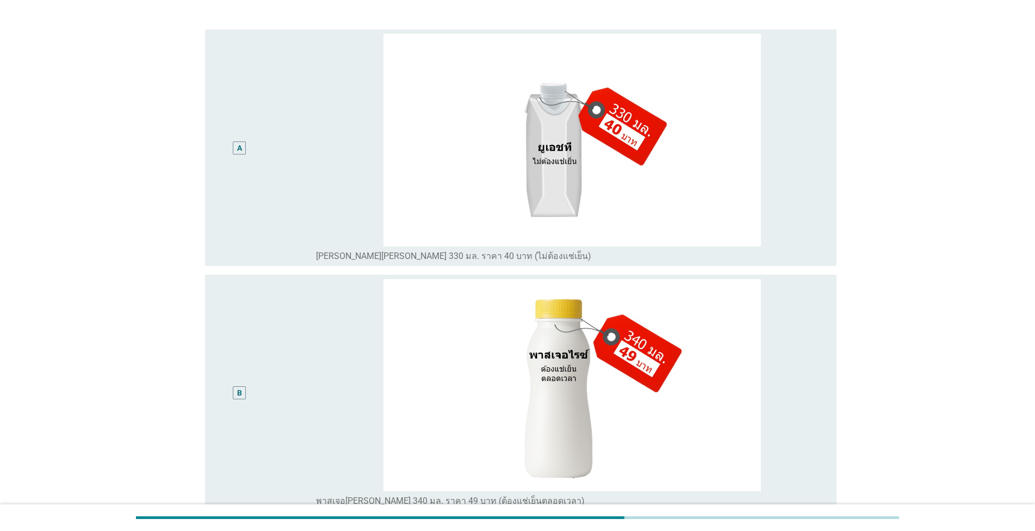
scroll to position [434, 0]
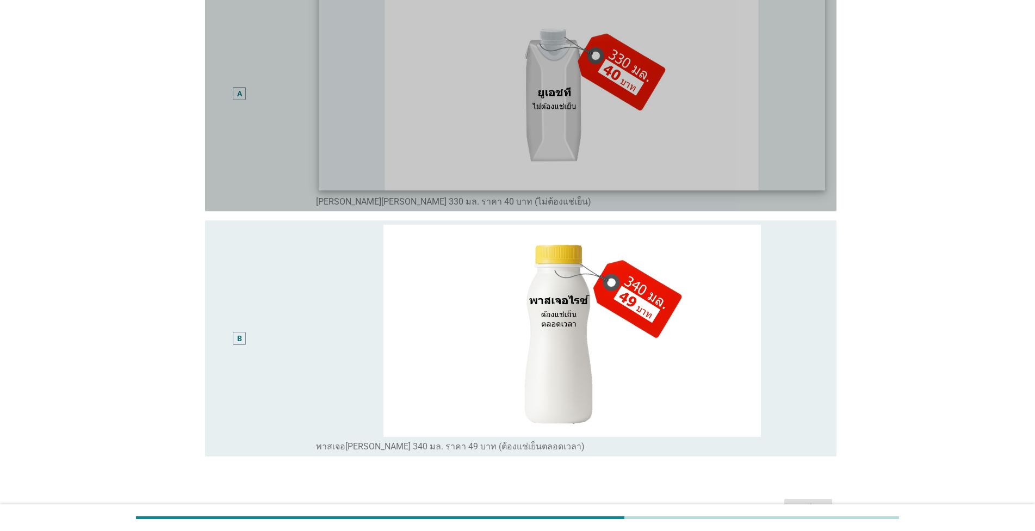
click at [681, 88] on img at bounding box center [572, 85] width 507 height 210
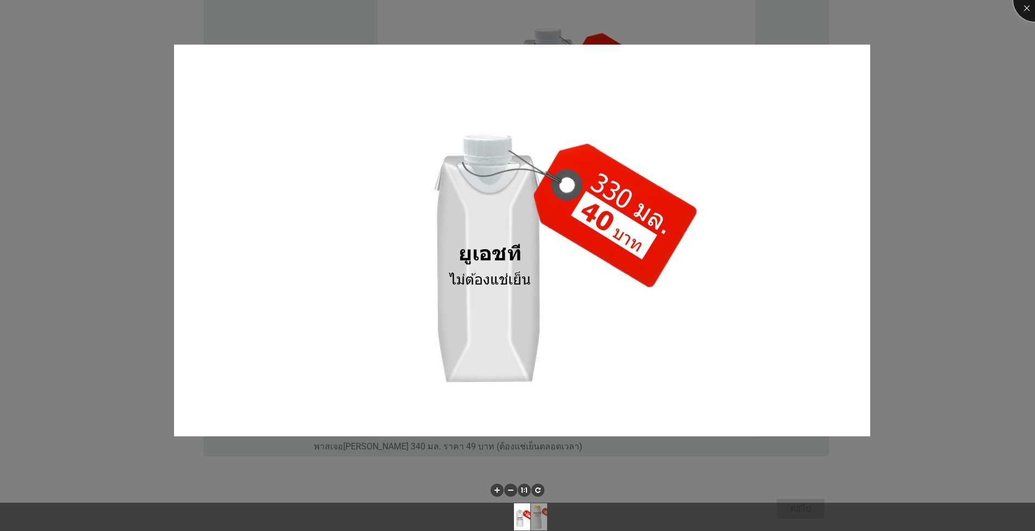
click at [1028, 4] on div at bounding box center [1036, 0] width 44 height 44
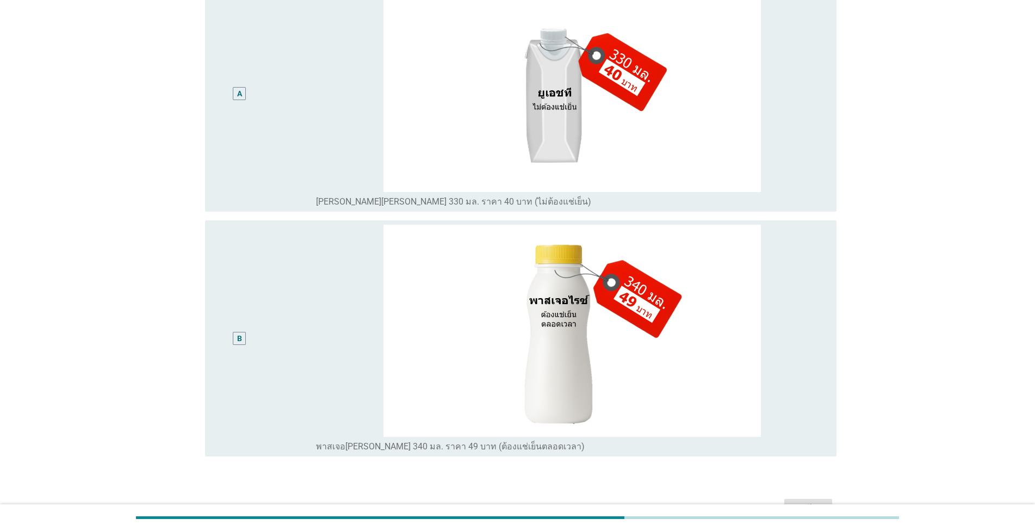
click at [281, 91] on div "A" at bounding box center [265, 92] width 102 height 227
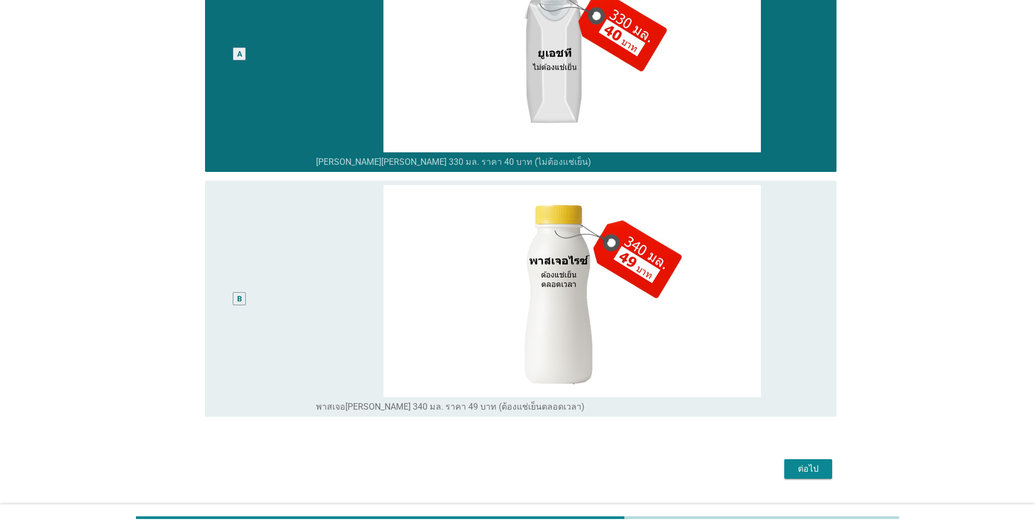
scroll to position [500, 0]
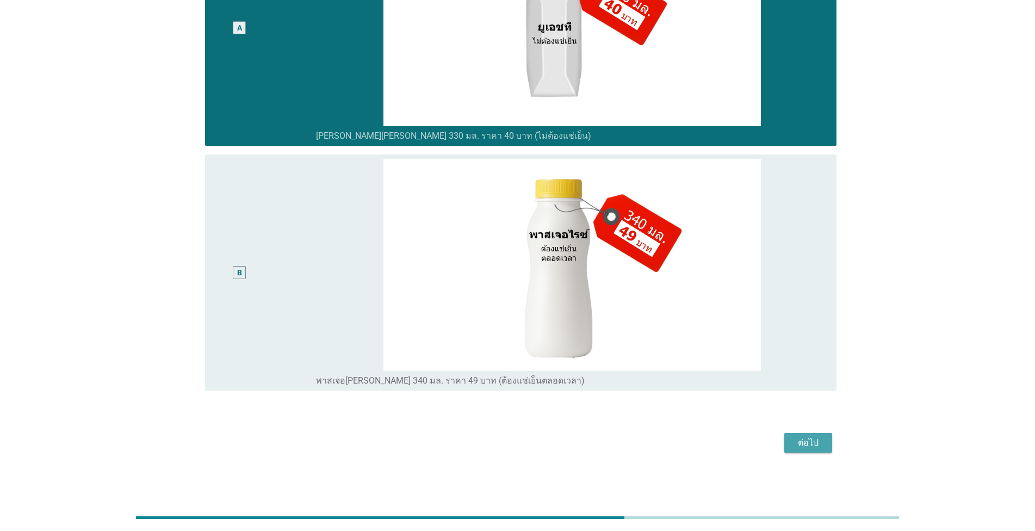
click at [807, 440] on div "ต่อไป" at bounding box center [808, 442] width 30 height 13
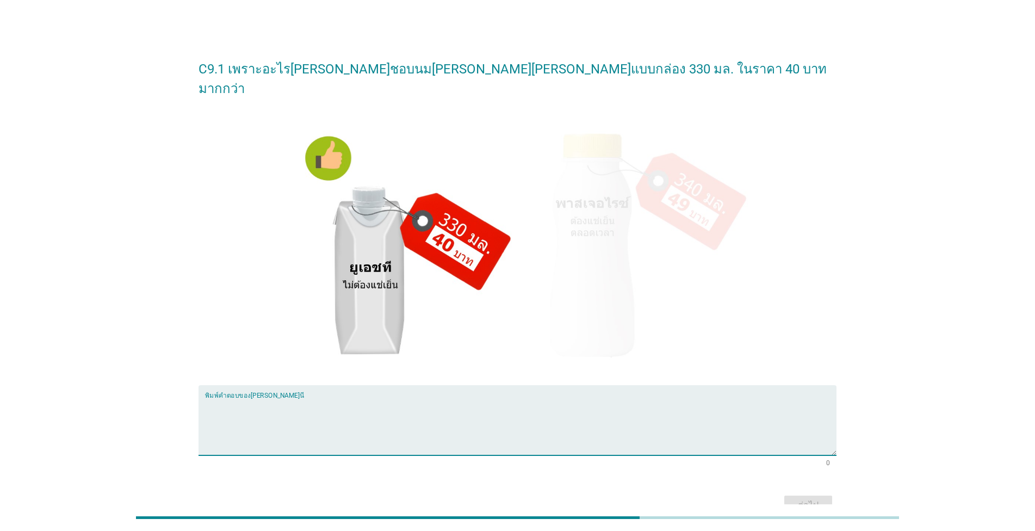
click at [288, 398] on textarea "พิมพ์คำตอบของคุณ ที่นี่" at bounding box center [521, 426] width 632 height 57
type textarea "[PERSON_NAME]โดยไม่ต้องแช่เย็นได้"
click at [824, 496] on button "ต่อไป" at bounding box center [809, 506] width 48 height 20
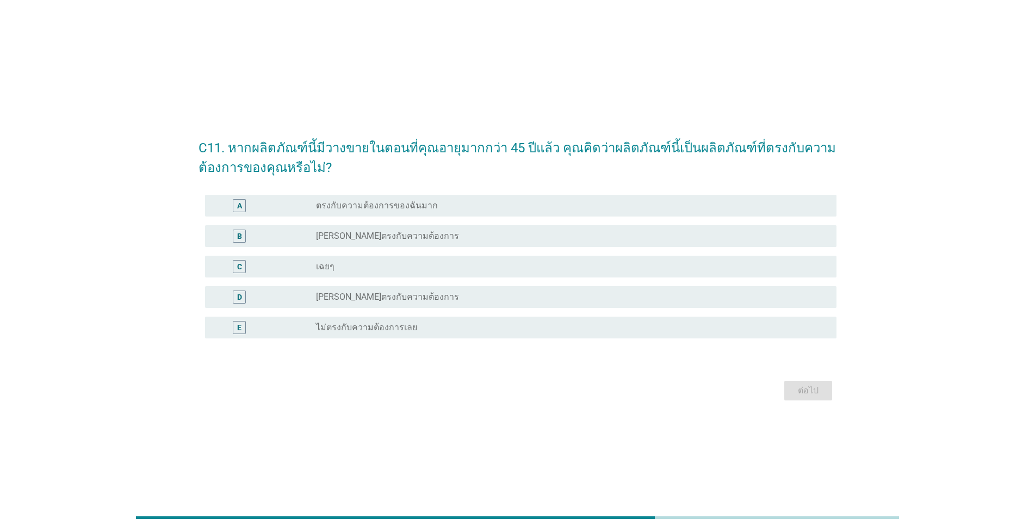
click at [473, 237] on div "radio_button_unchecked [PERSON_NAME]ตรงกับความต้องการ" at bounding box center [567, 236] width 503 height 11
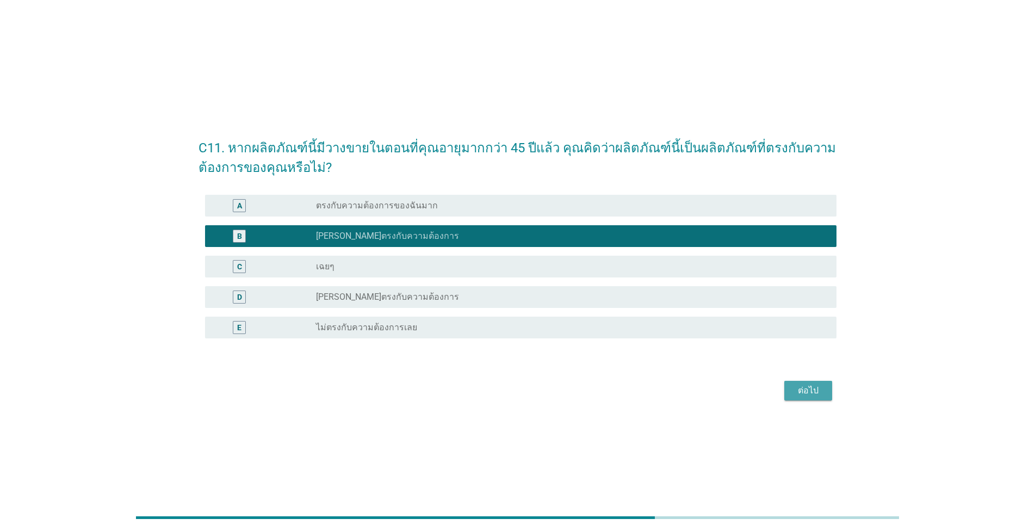
click at [814, 395] on div "ต่อไป" at bounding box center [808, 390] width 30 height 13
